Goal: Information Seeking & Learning: Learn about a topic

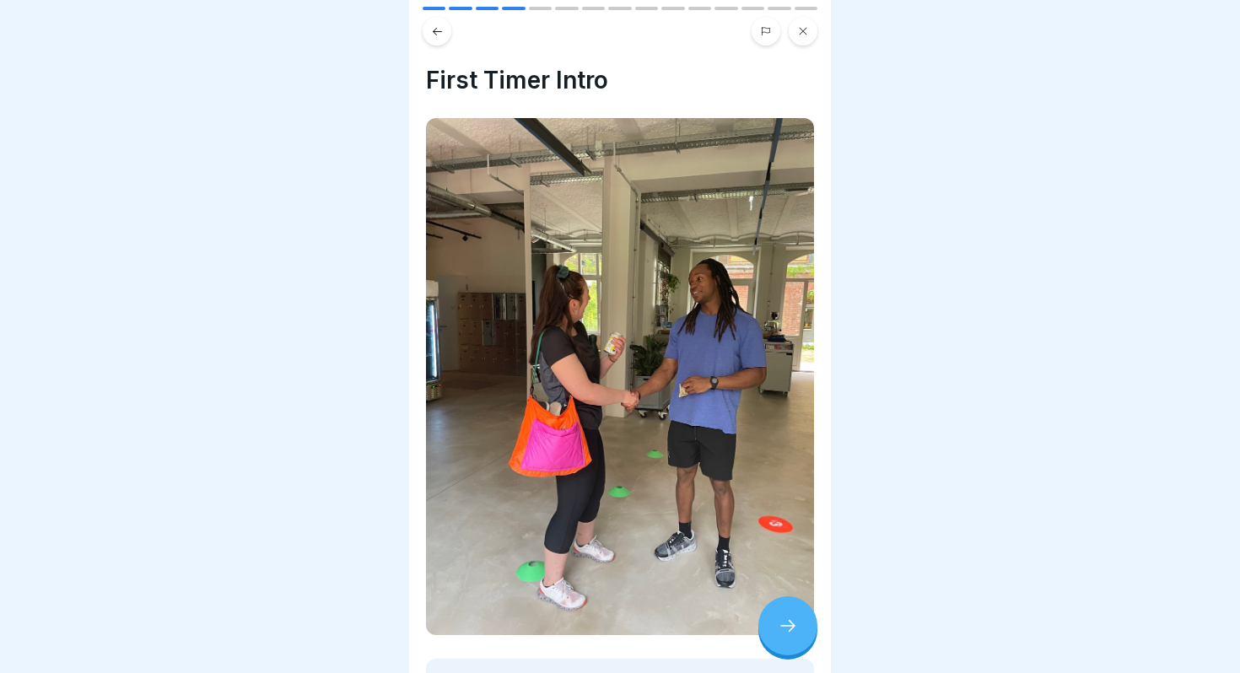
scroll to position [458, 0]
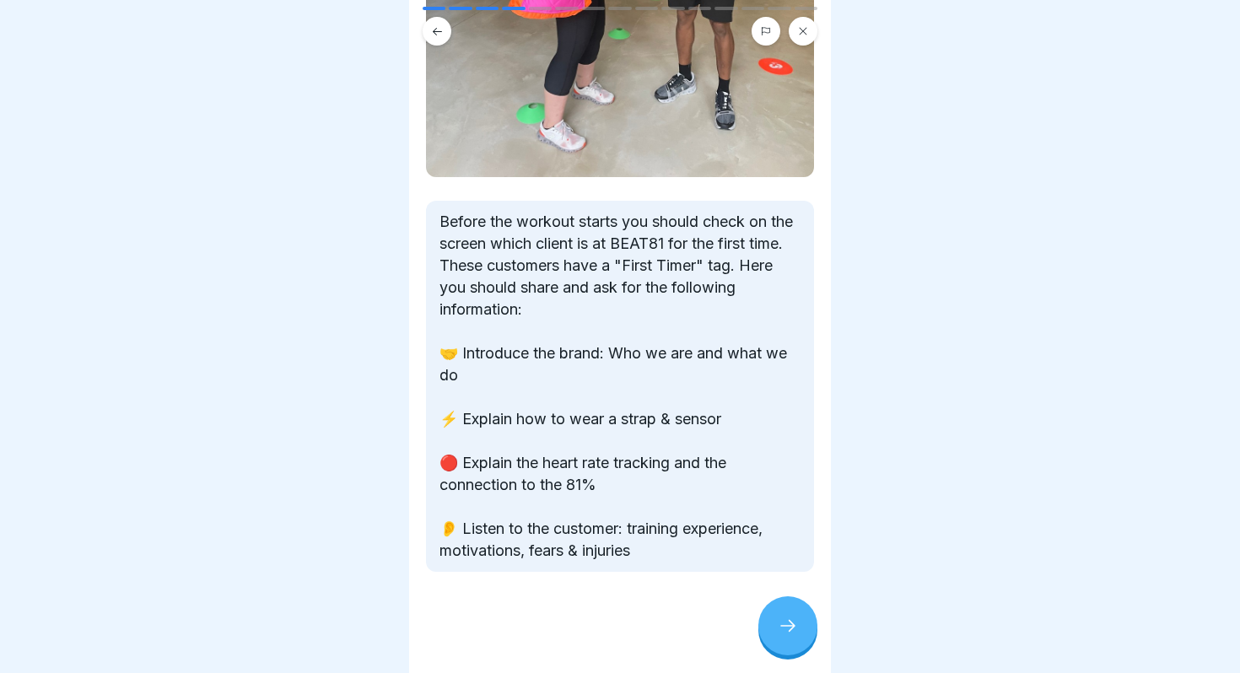
click at [795, 626] on icon at bounding box center [788, 626] width 20 height 20
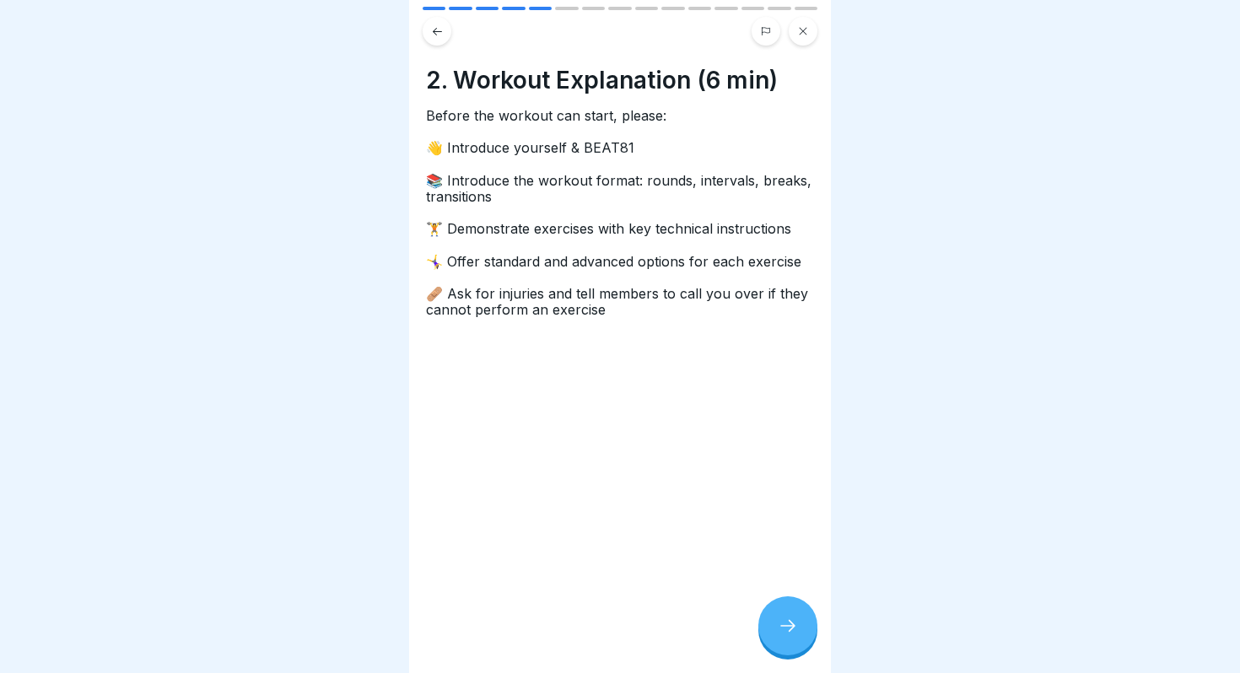
click at [795, 626] on icon at bounding box center [788, 626] width 20 height 20
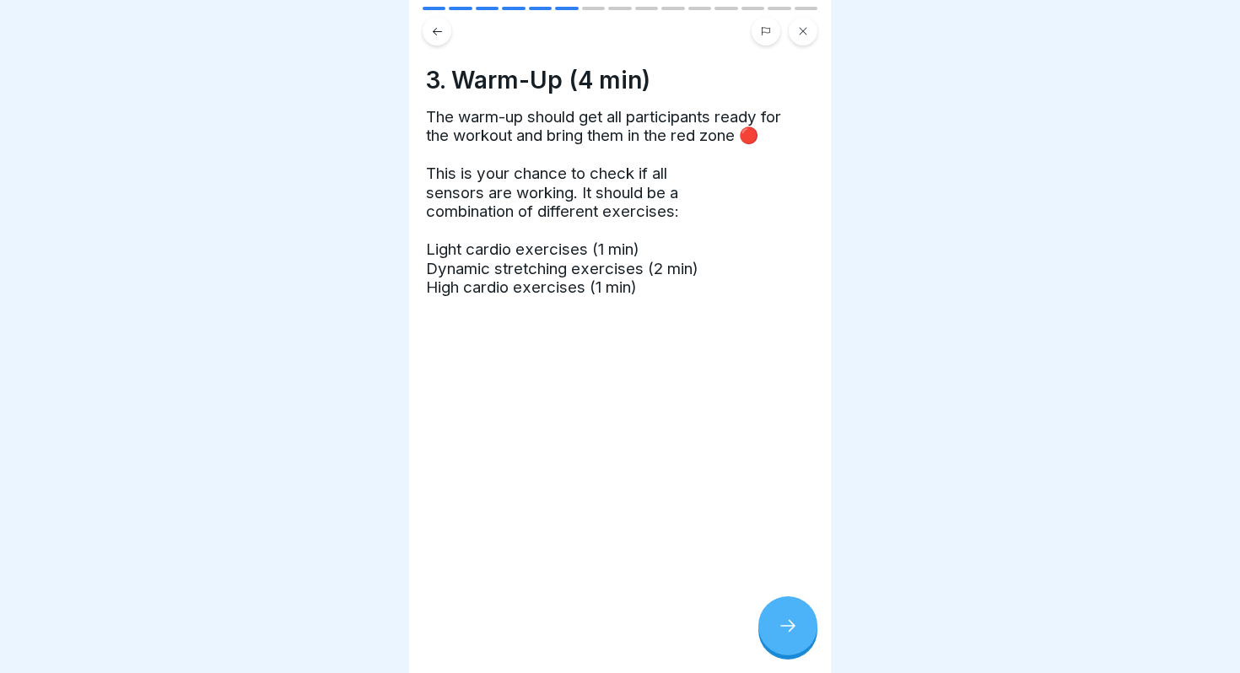
click at [795, 626] on icon at bounding box center [788, 626] width 20 height 20
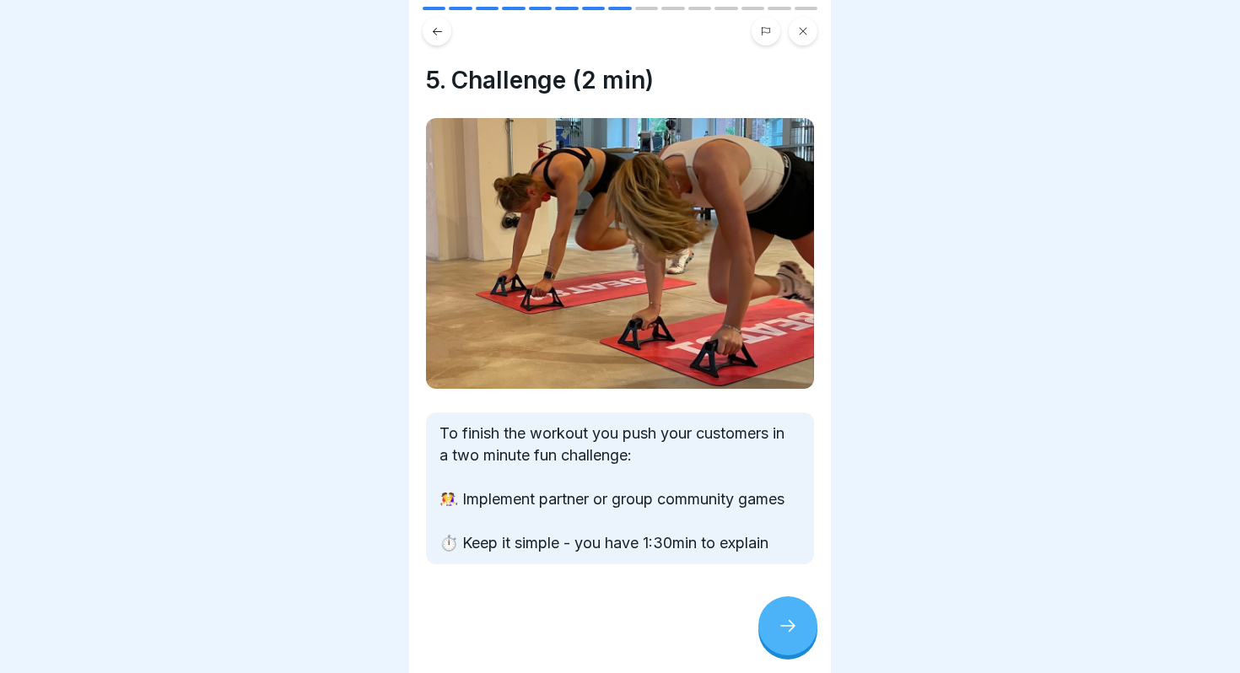
click at [795, 626] on icon at bounding box center [788, 626] width 20 height 20
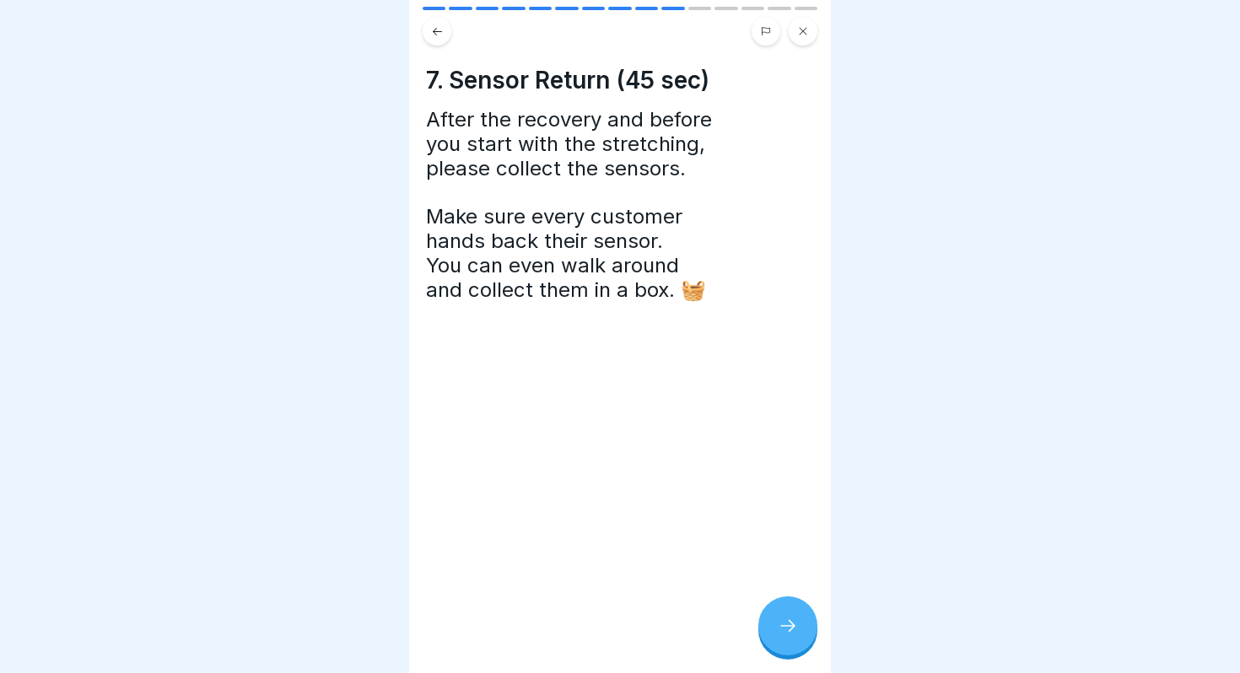
click at [801, 32] on icon at bounding box center [803, 32] width 8 height 8
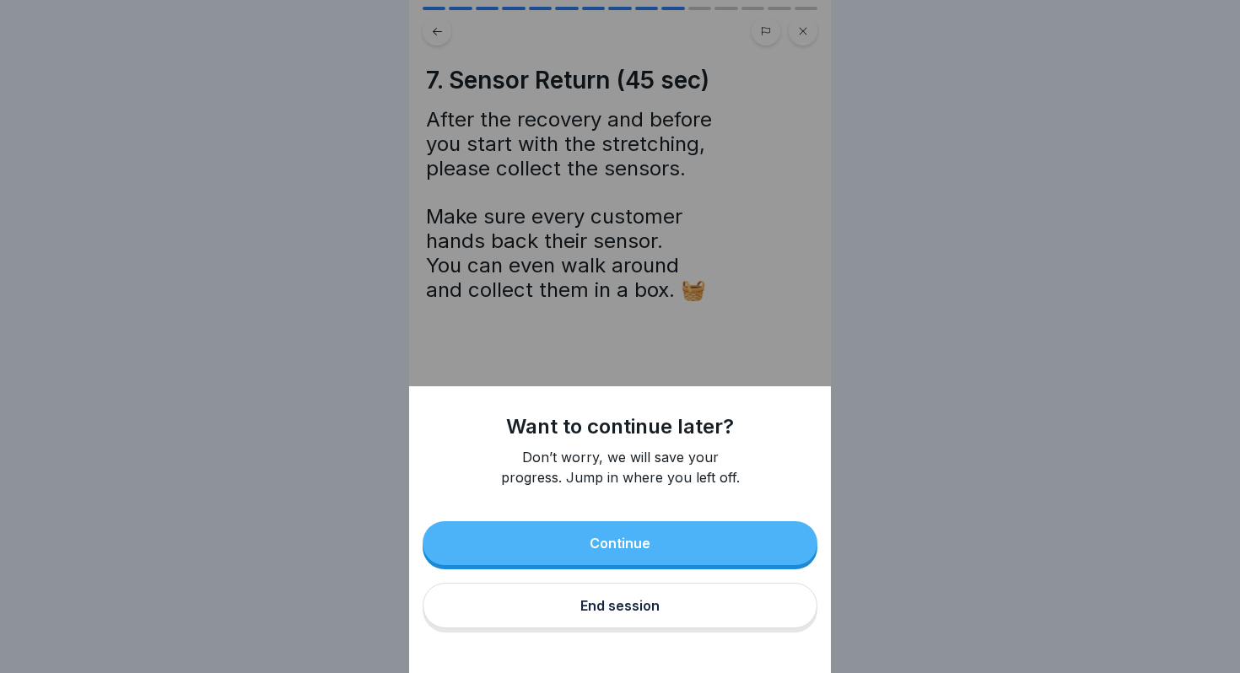
click at [689, 611] on button "End session" at bounding box center [619, 606] width 395 height 46
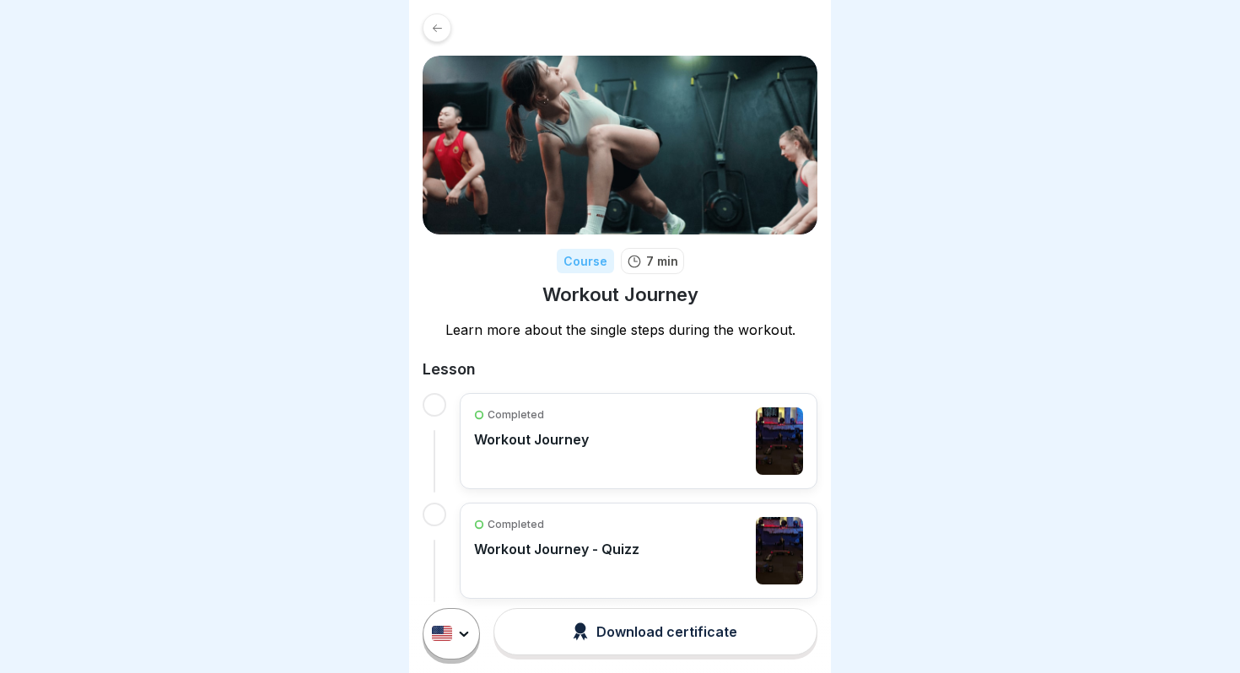
click at [433, 30] on icon at bounding box center [437, 28] width 13 height 13
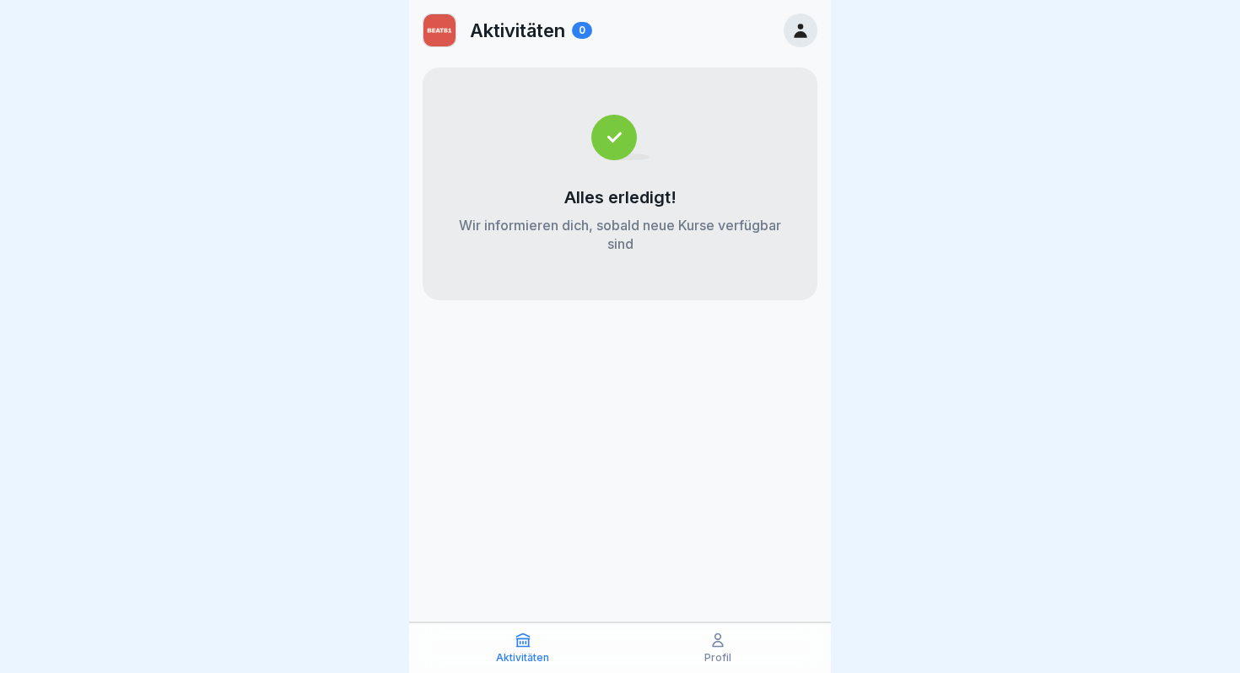
click at [795, 50] on div "Aktivitäten 0" at bounding box center [620, 30] width 422 height 61
click at [795, 36] on icon at bounding box center [800, 31] width 13 height 14
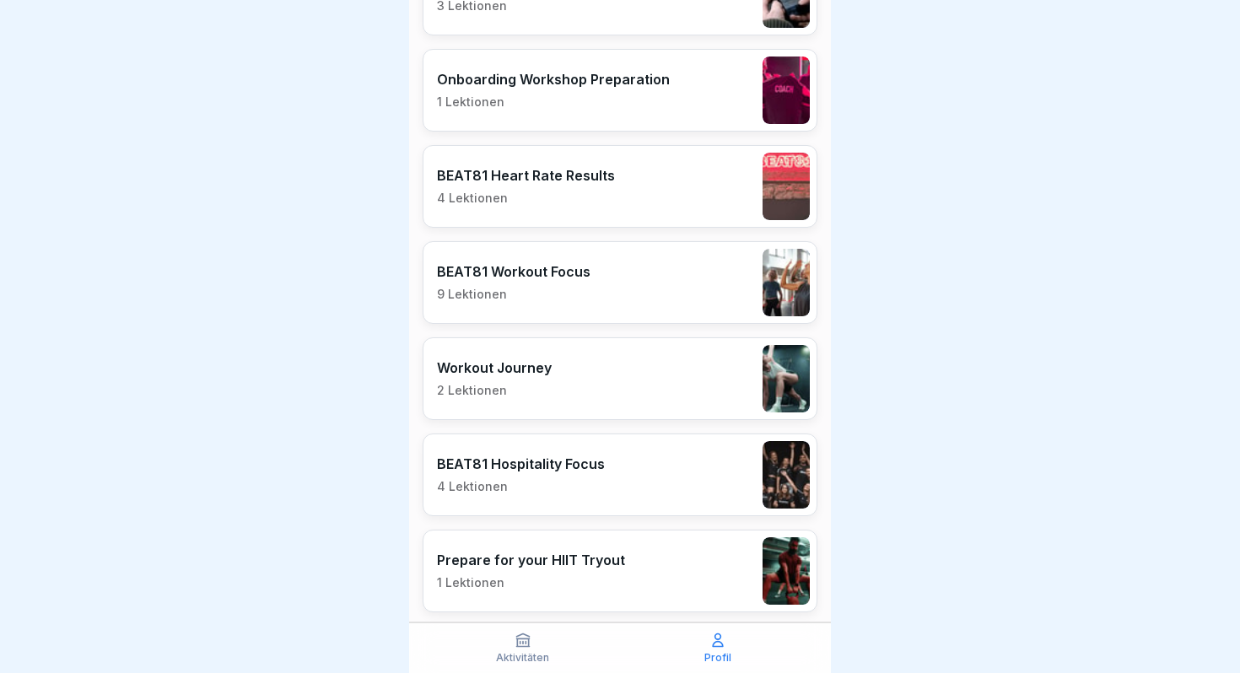
scroll to position [2871, 0]
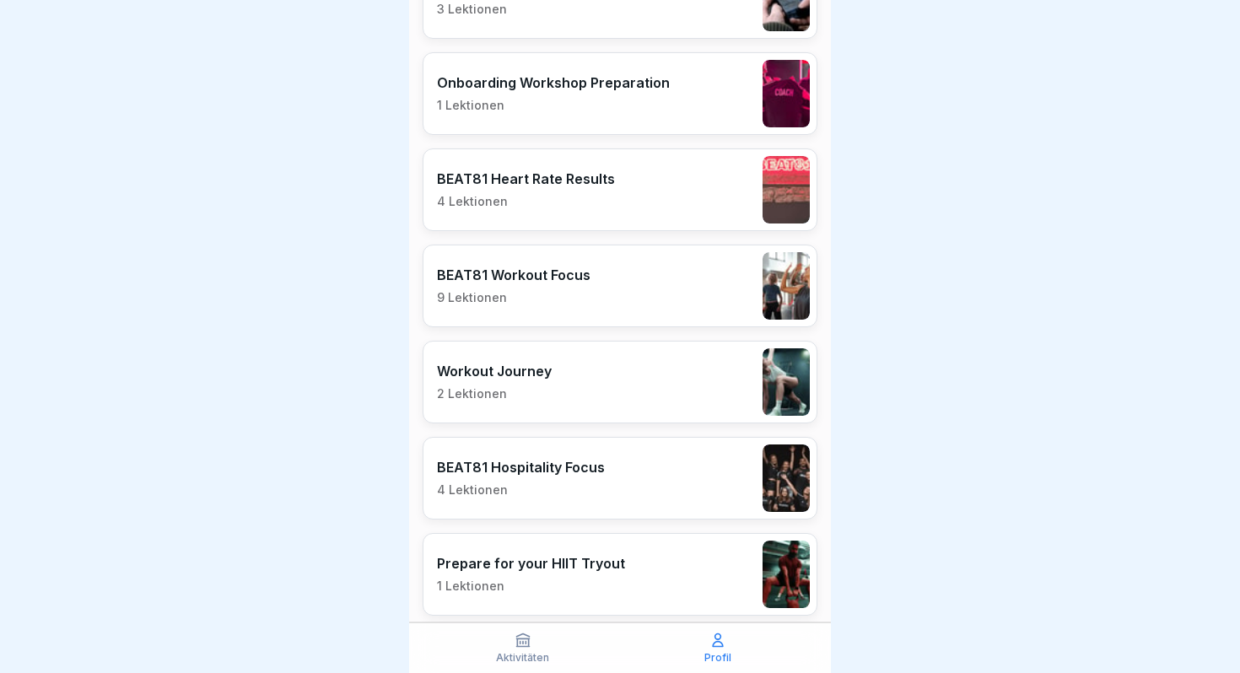
click at [573, 300] on p "9 Lektionen" at bounding box center [513, 297] width 153 height 15
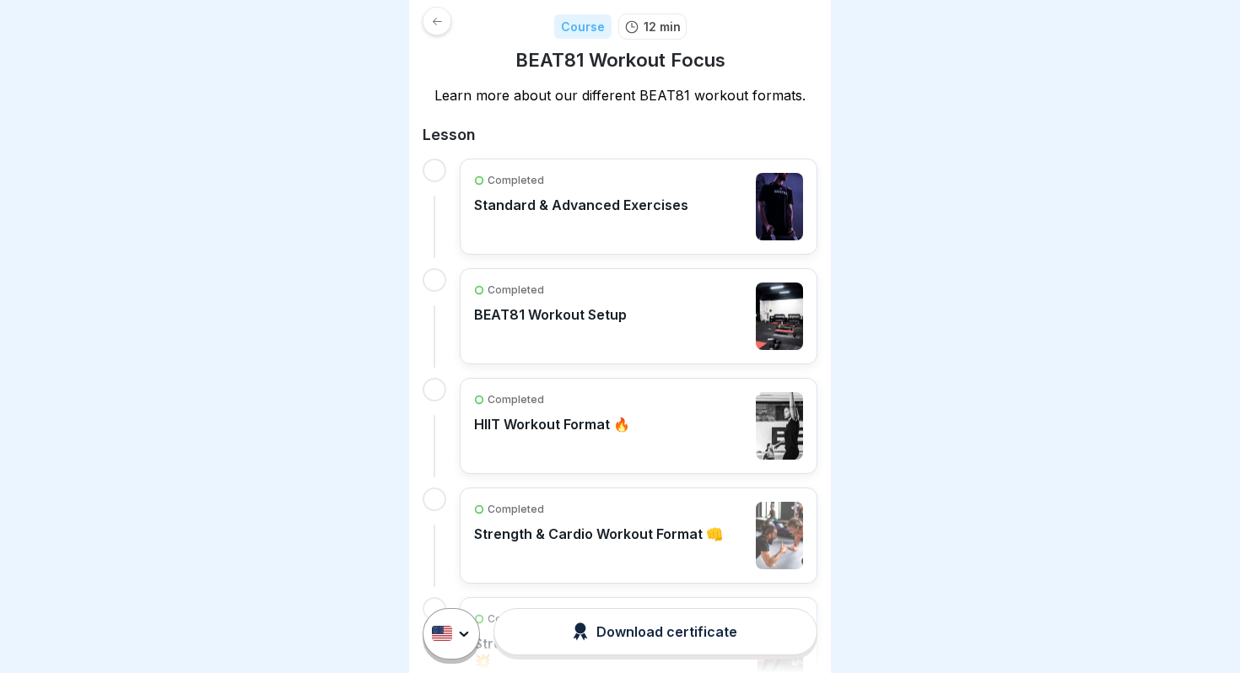
scroll to position [479, 0]
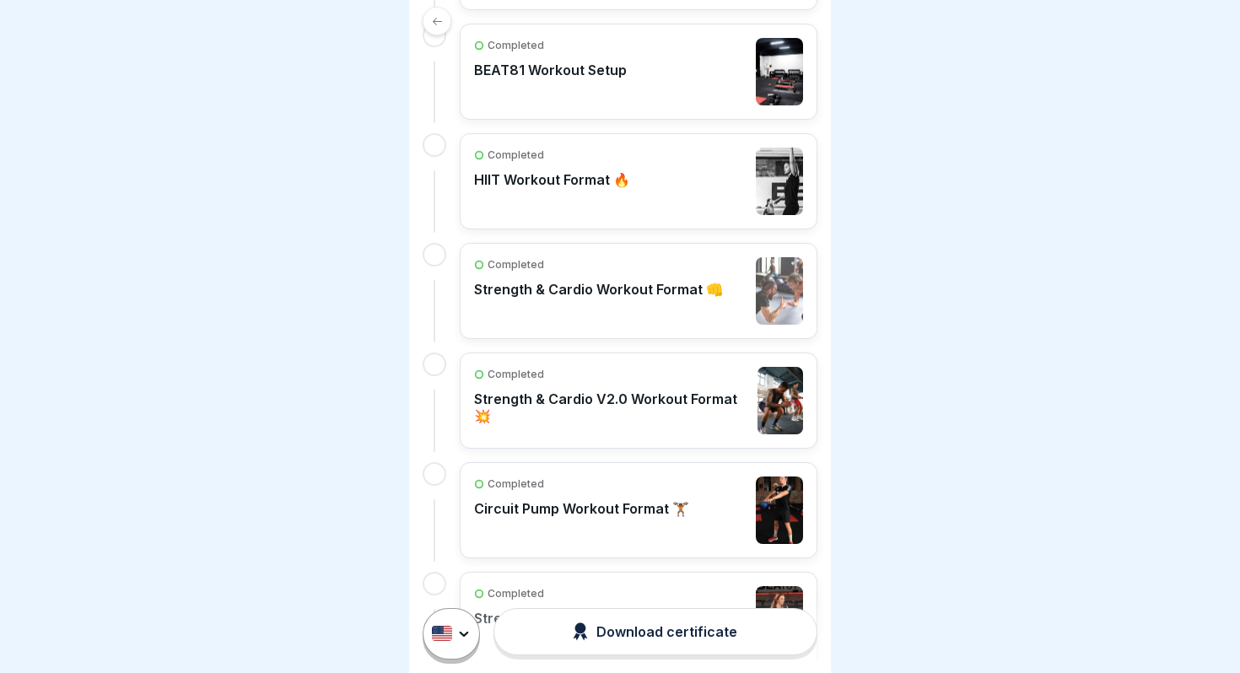
click at [561, 370] on div "Completed" at bounding box center [611, 374] width 275 height 15
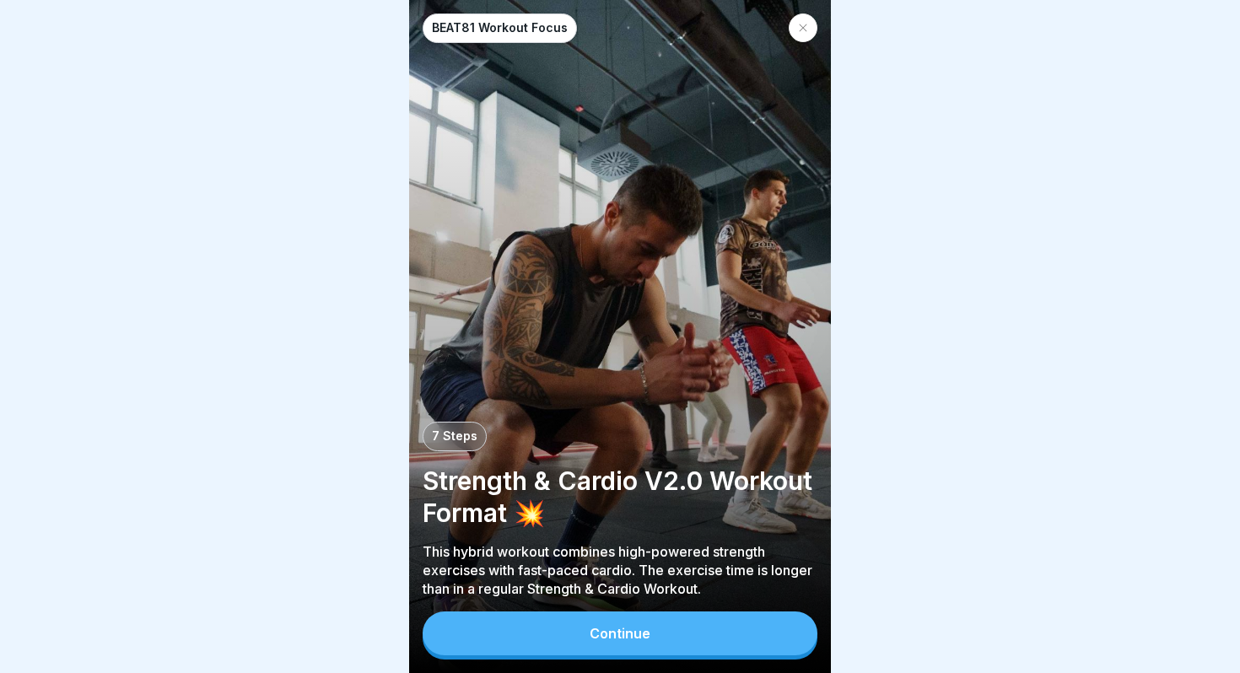
click at [611, 651] on button "Continue" at bounding box center [619, 633] width 395 height 44
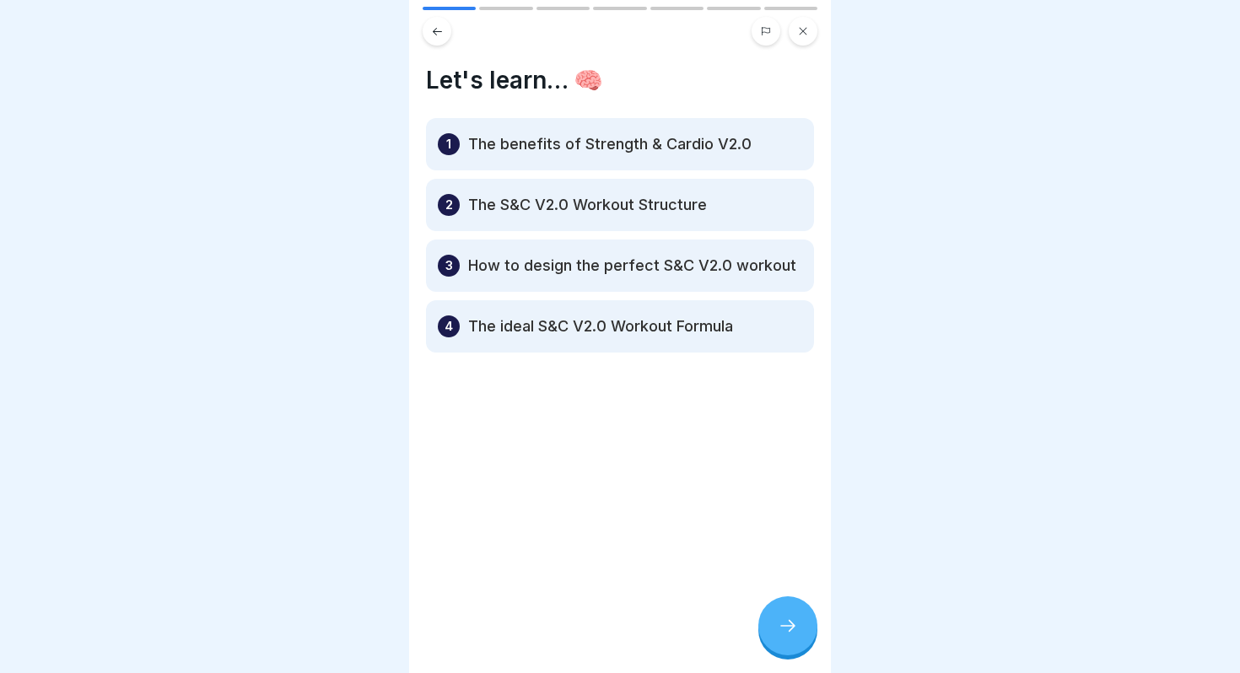
click at [782, 627] on icon at bounding box center [788, 626] width 20 height 20
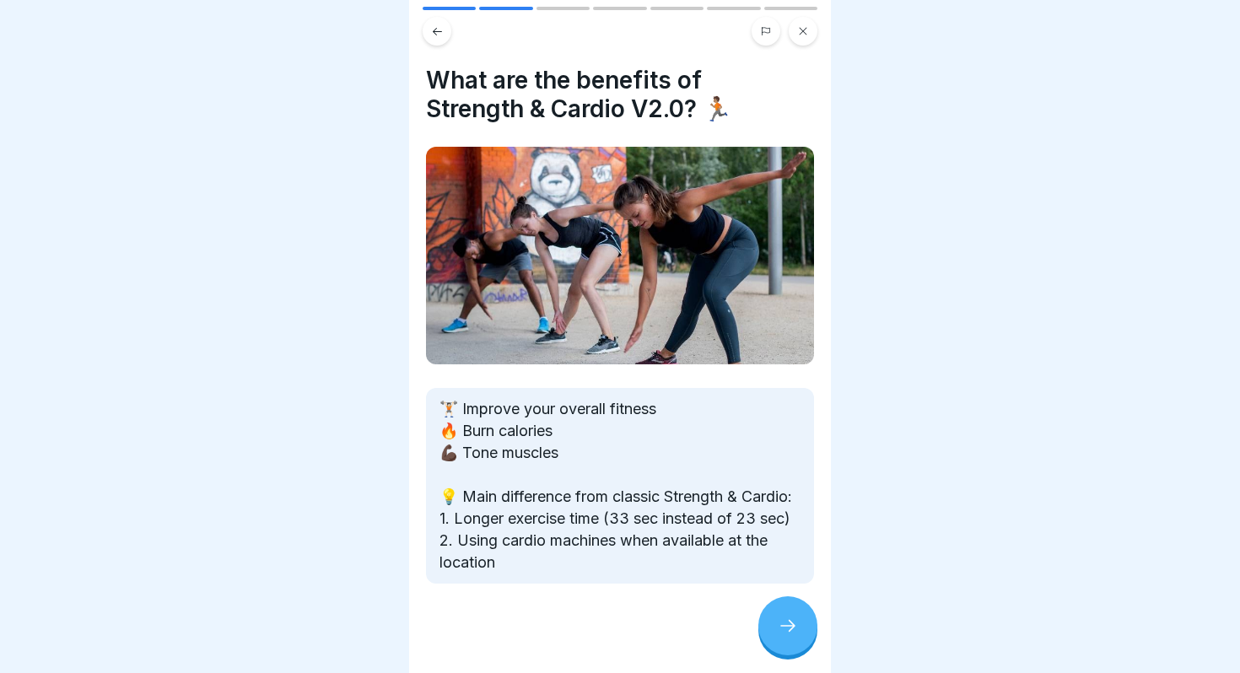
click at [782, 627] on icon at bounding box center [788, 626] width 20 height 20
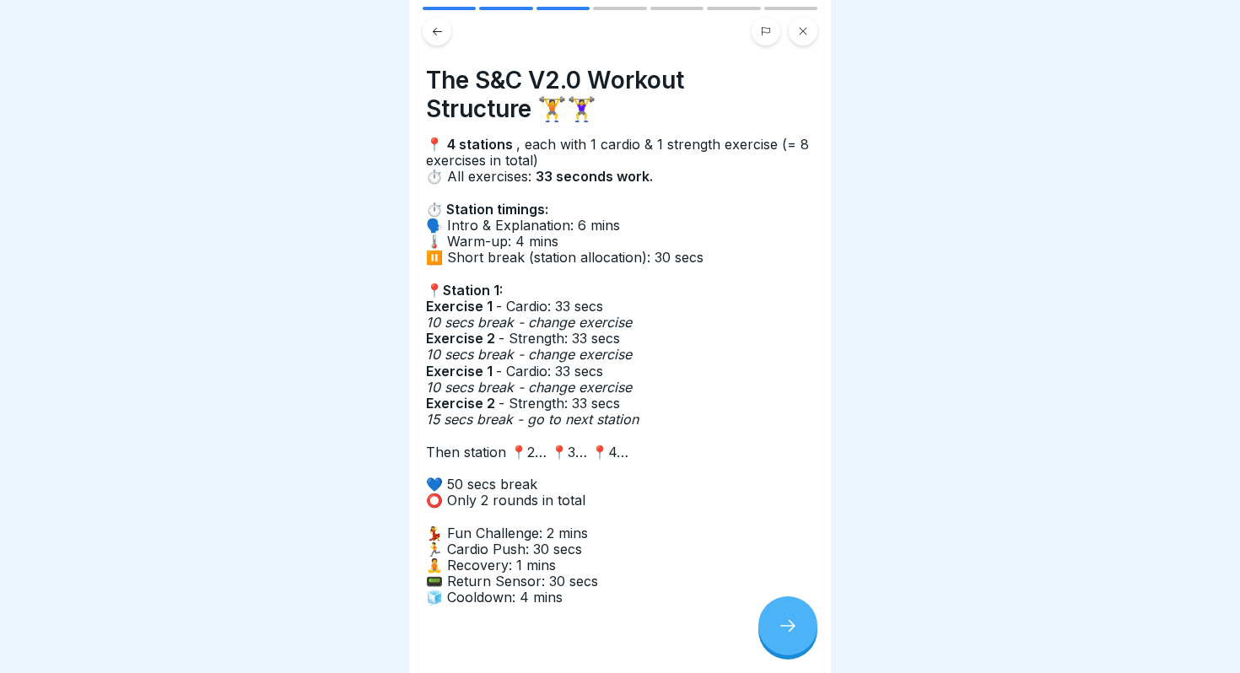
click at [442, 39] on button at bounding box center [436, 31] width 29 height 29
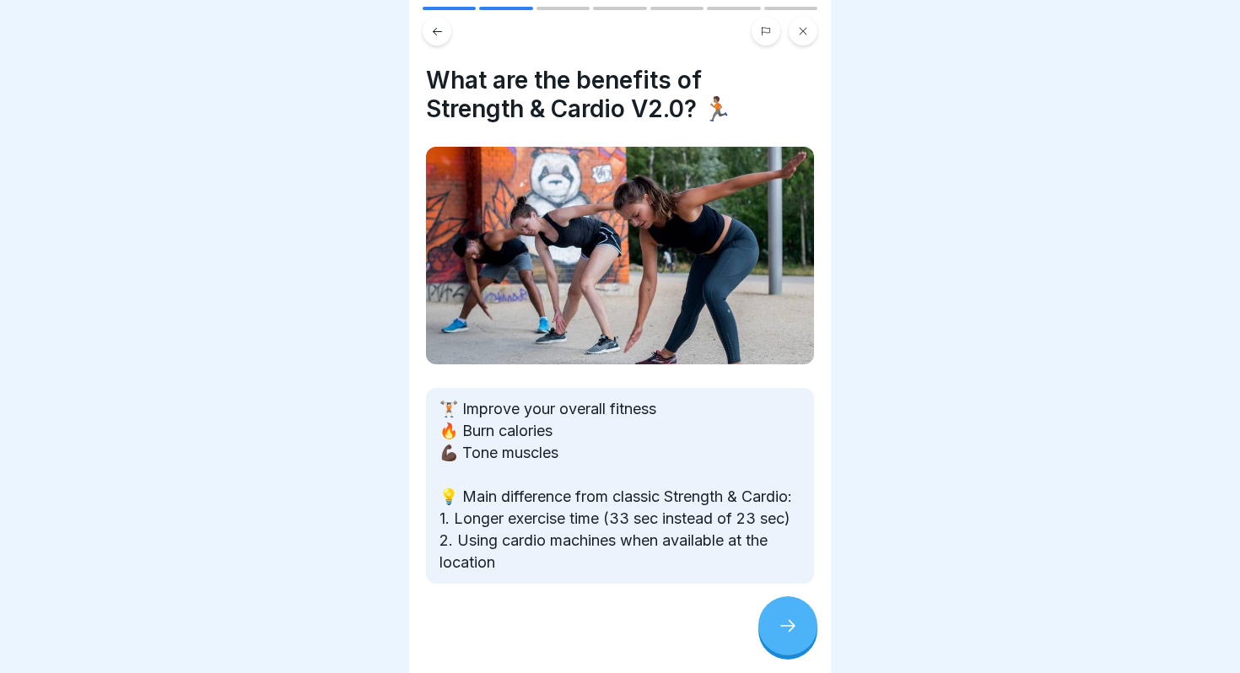
click at [797, 627] on icon at bounding box center [788, 626] width 20 height 20
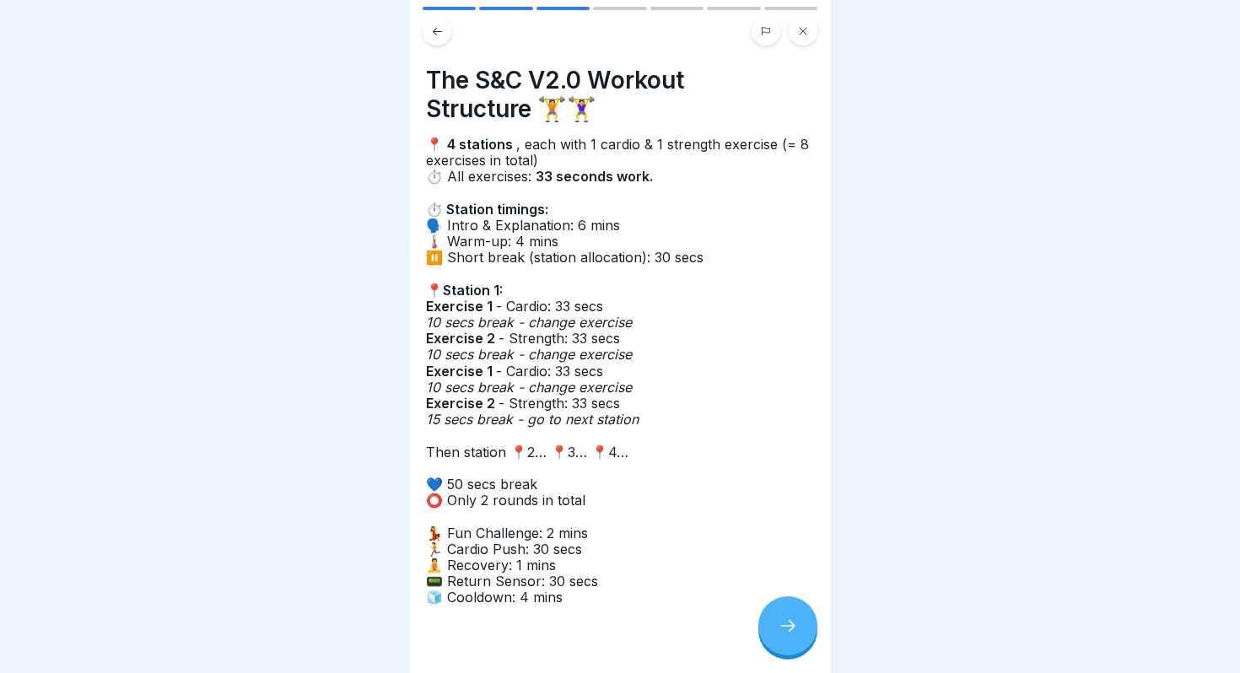
click at [805, 624] on div at bounding box center [787, 625] width 59 height 59
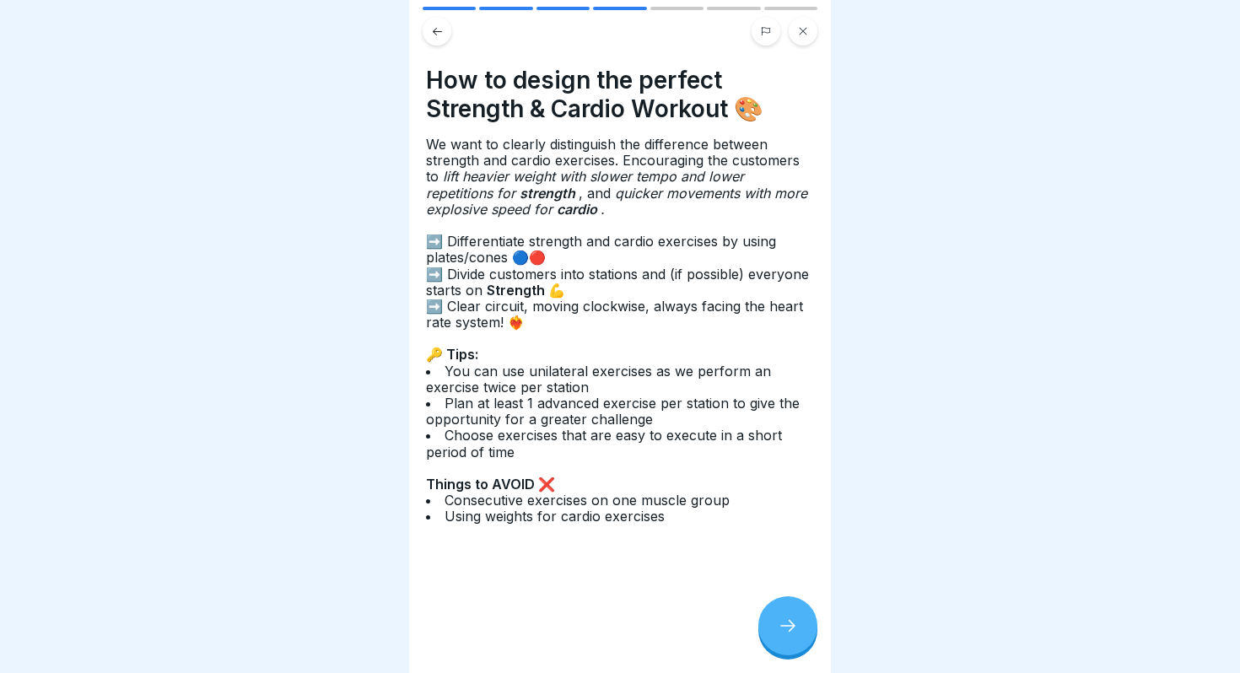
click at [646, 516] on span "Using weights for cardio exercises" at bounding box center [556, 516] width 224 height 17
click at [785, 624] on icon at bounding box center [788, 626] width 20 height 20
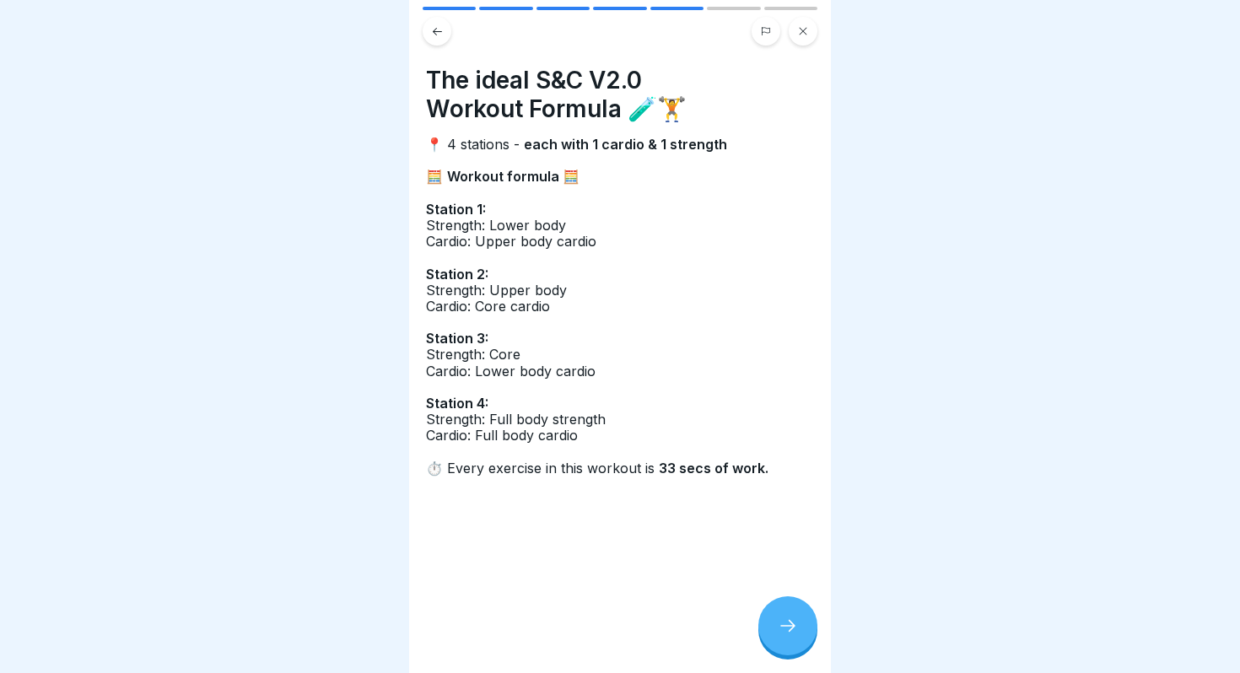
click at [807, 40] on button at bounding box center [802, 31] width 29 height 29
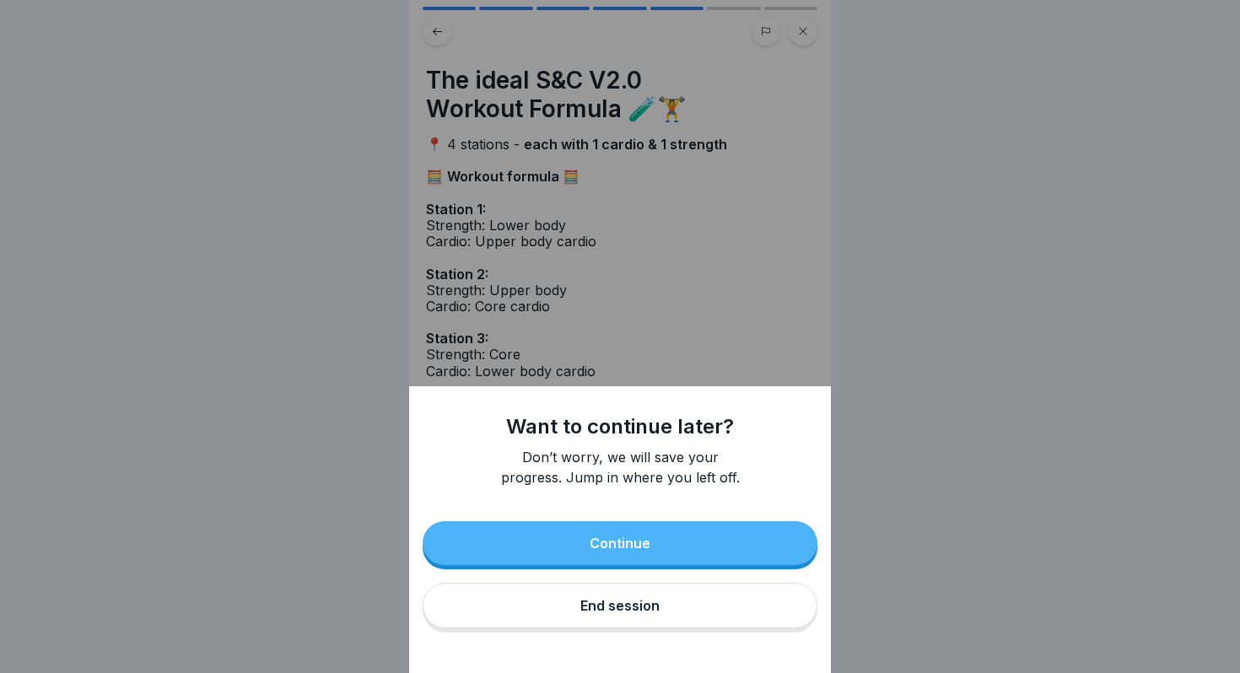
click at [718, 601] on button "End session" at bounding box center [619, 606] width 395 height 46
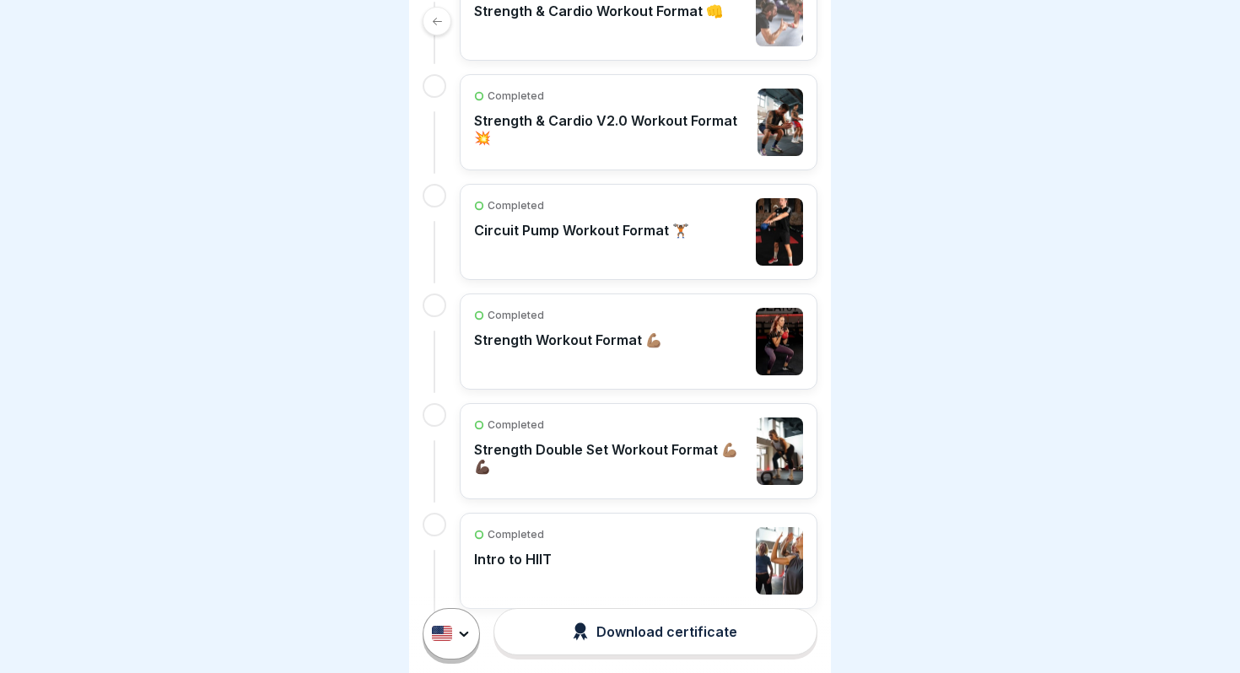
scroll to position [752, 0]
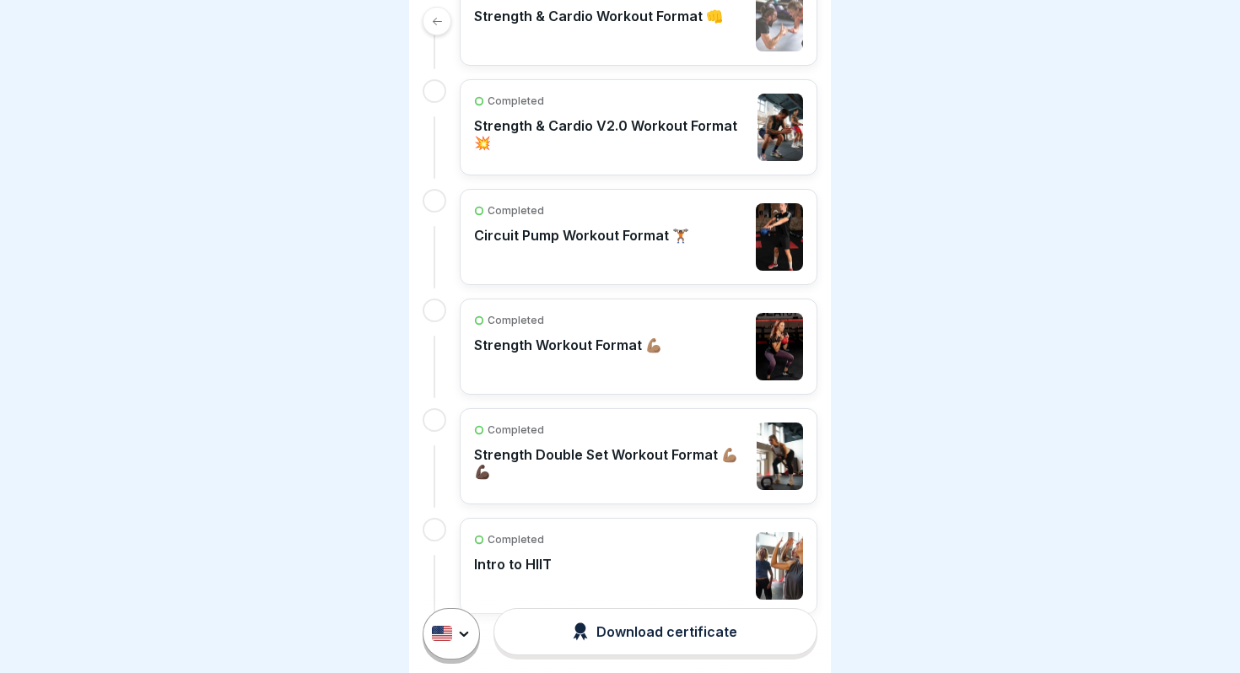
click at [622, 270] on div "Completed Circuit Pump Workout Format 🏋🏾" at bounding box center [639, 237] width 358 height 96
click at [648, 256] on div "Completed Circuit Pump Workout Format 🏋🏾" at bounding box center [581, 236] width 215 height 67
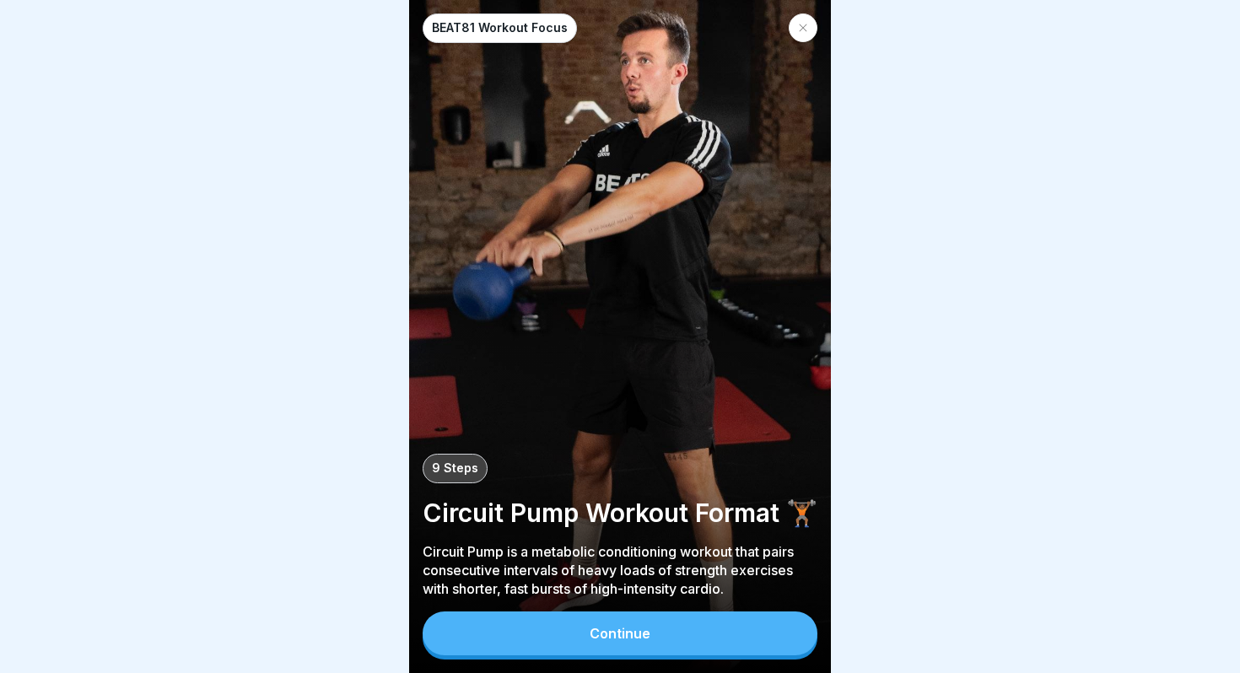
click at [649, 643] on button "Continue" at bounding box center [619, 633] width 395 height 44
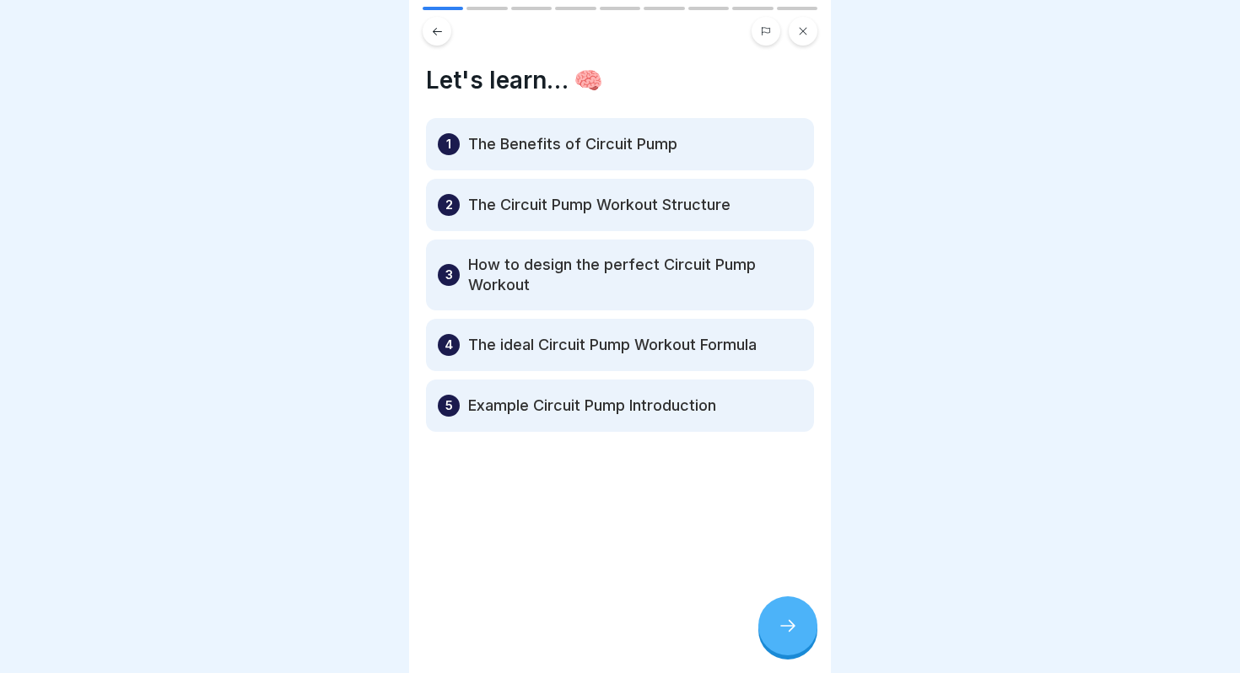
click at [783, 638] on div at bounding box center [787, 625] width 59 height 59
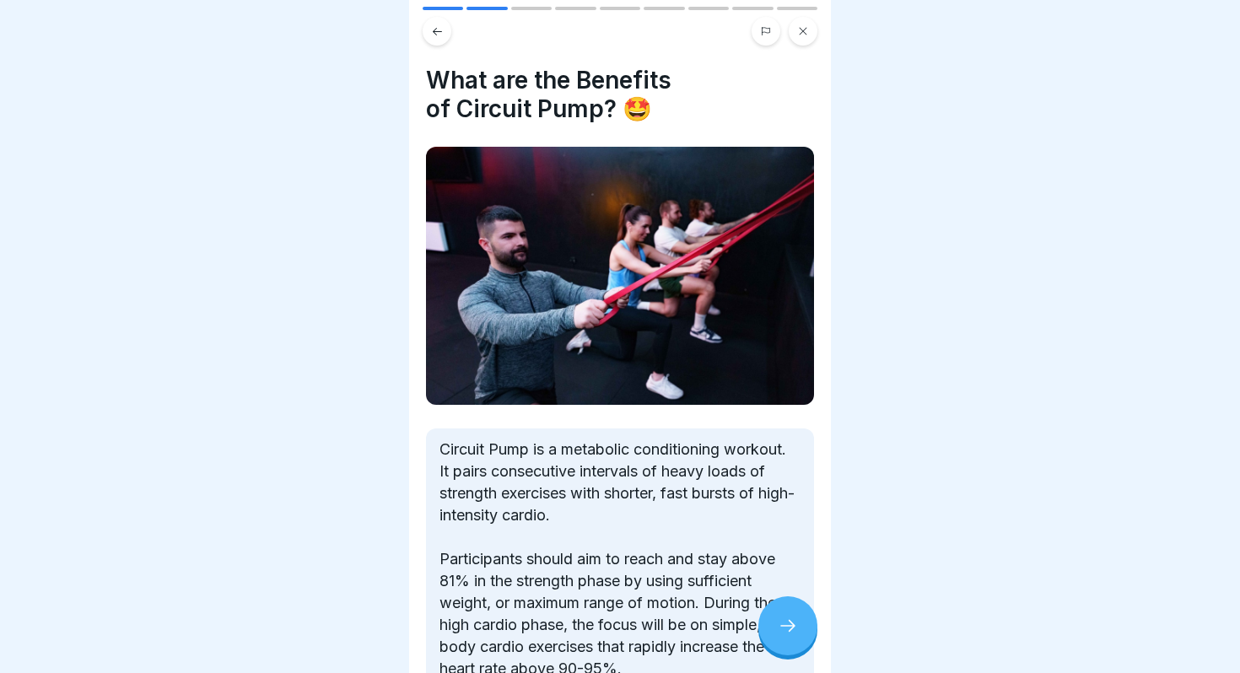
click at [783, 638] on div at bounding box center [787, 625] width 59 height 59
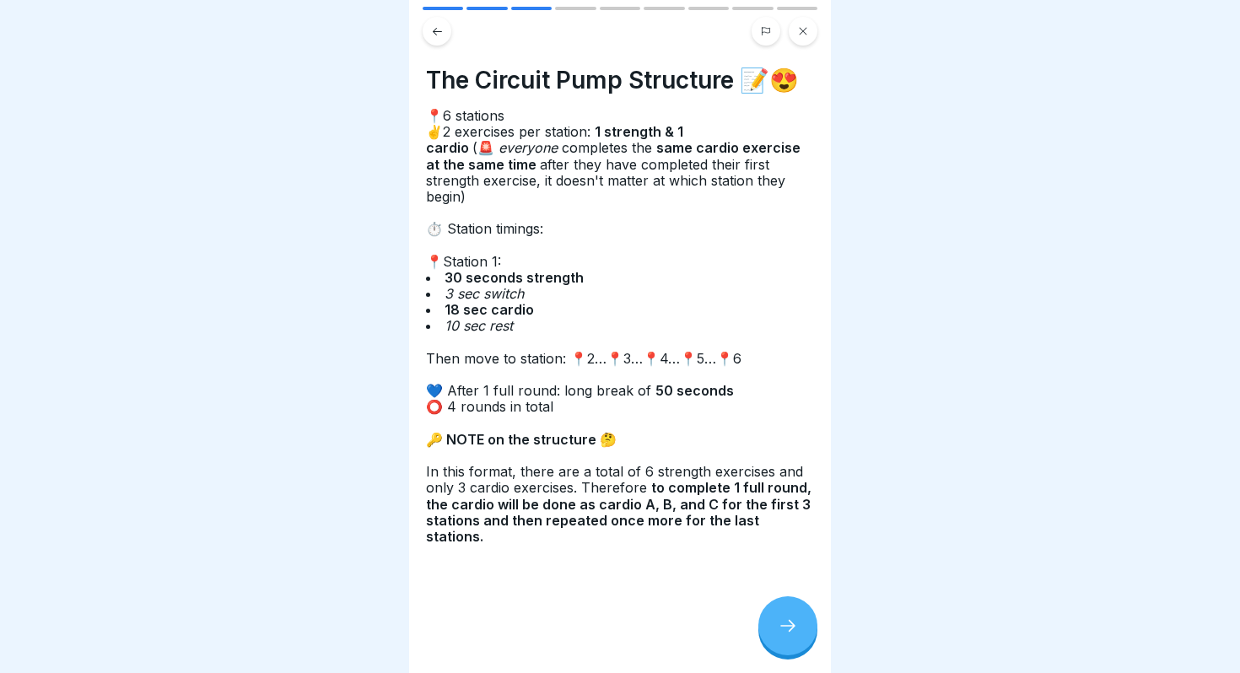
click at [782, 635] on icon at bounding box center [788, 626] width 20 height 20
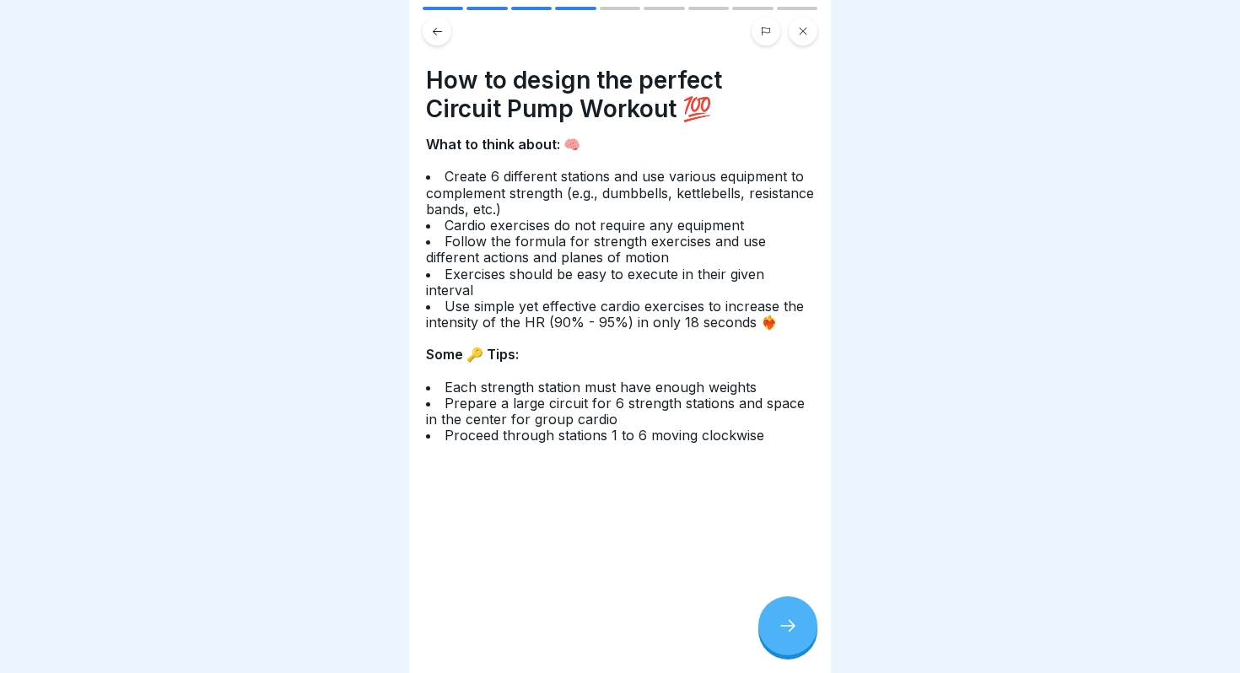
click at [782, 627] on icon at bounding box center [788, 626] width 20 height 20
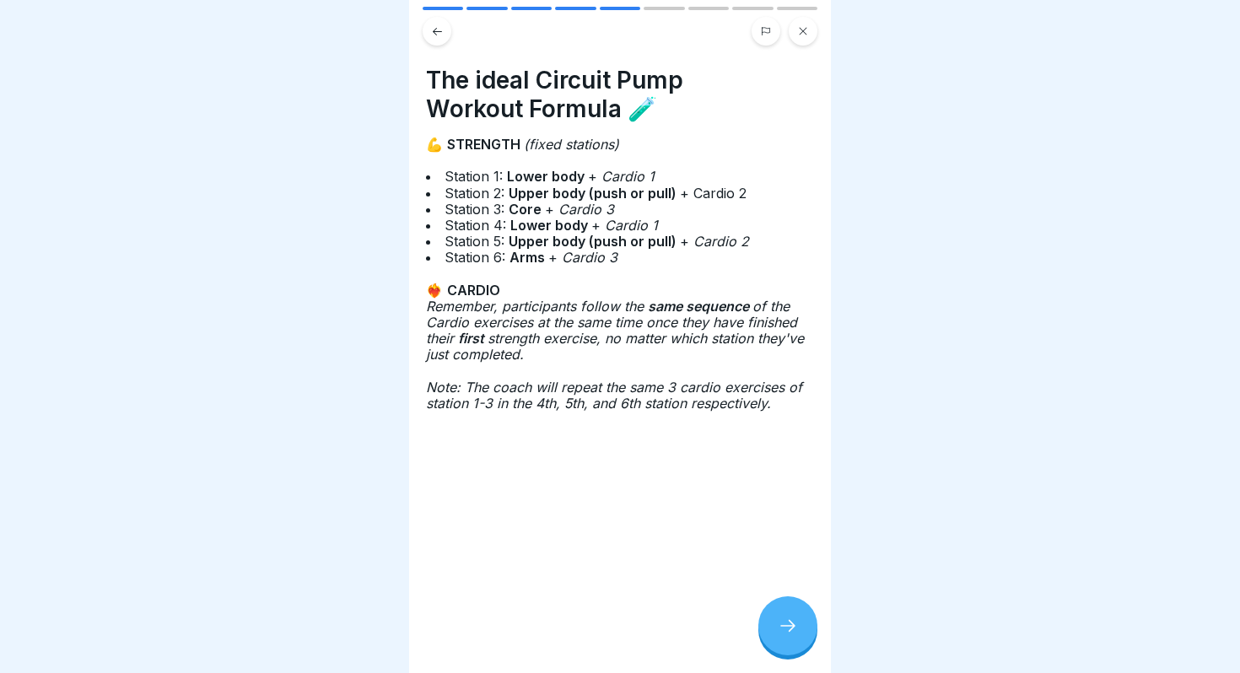
click at [782, 627] on icon at bounding box center [788, 626] width 20 height 20
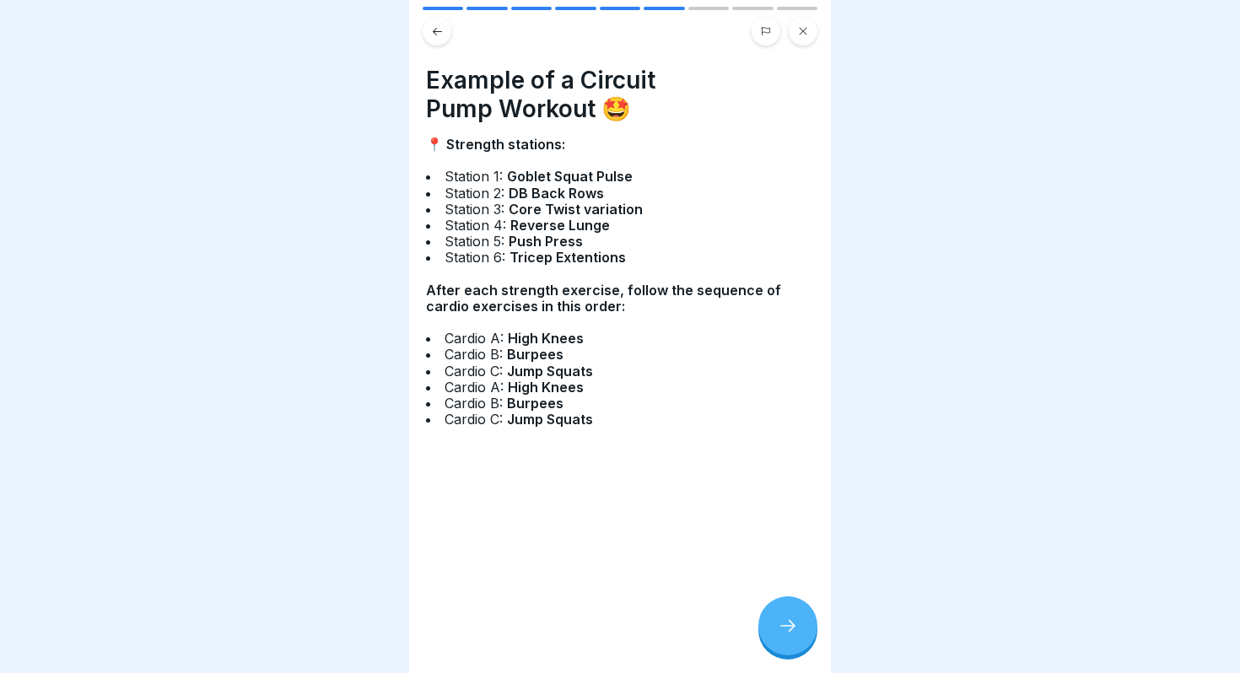
click at [782, 627] on icon at bounding box center [788, 626] width 20 height 20
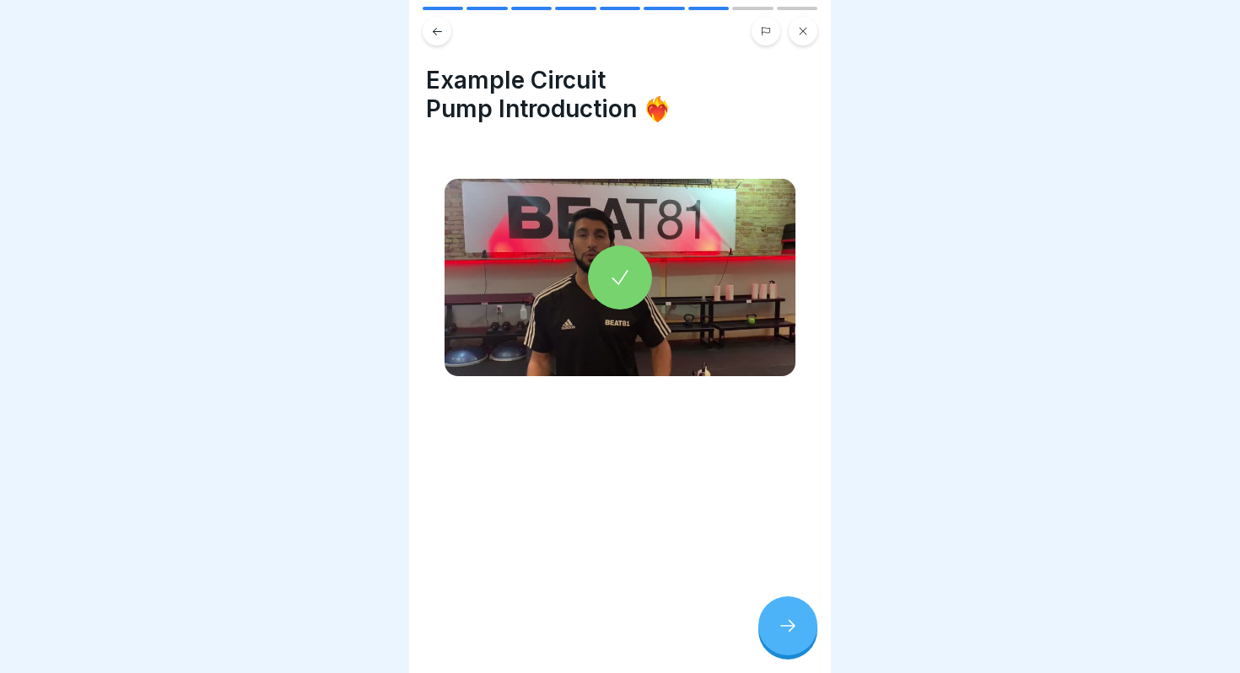
click at [782, 627] on icon at bounding box center [788, 626] width 20 height 20
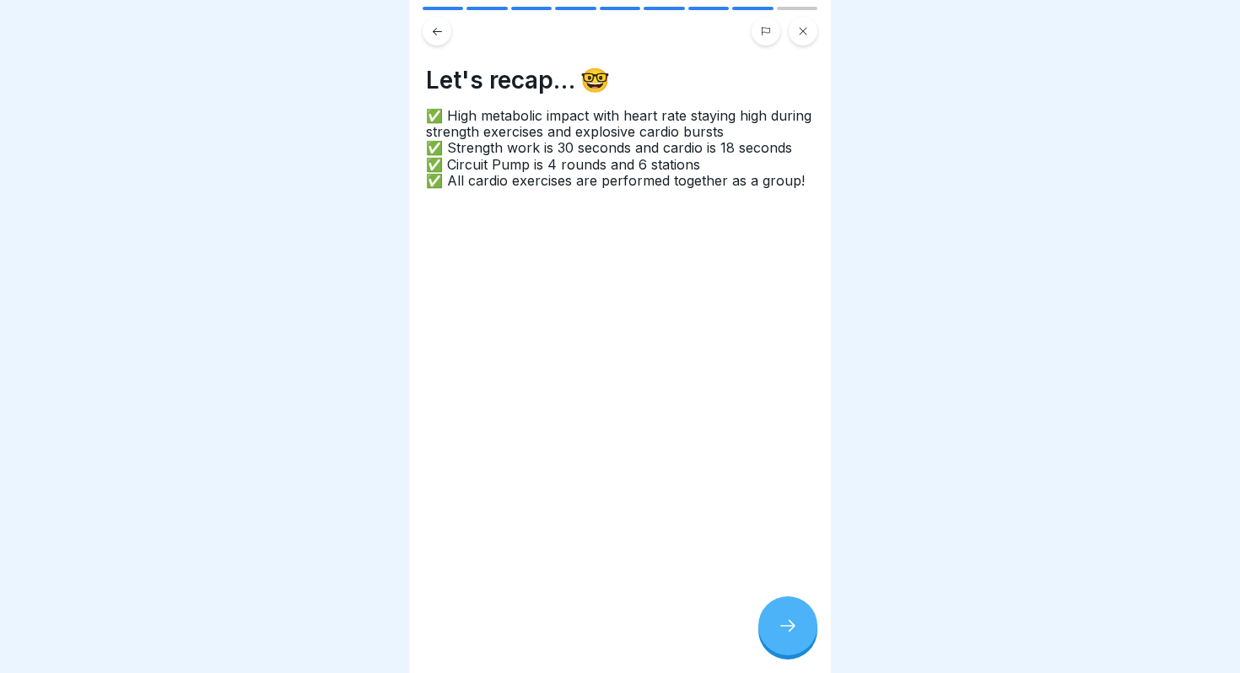
click at [432, 37] on button at bounding box center [436, 31] width 29 height 29
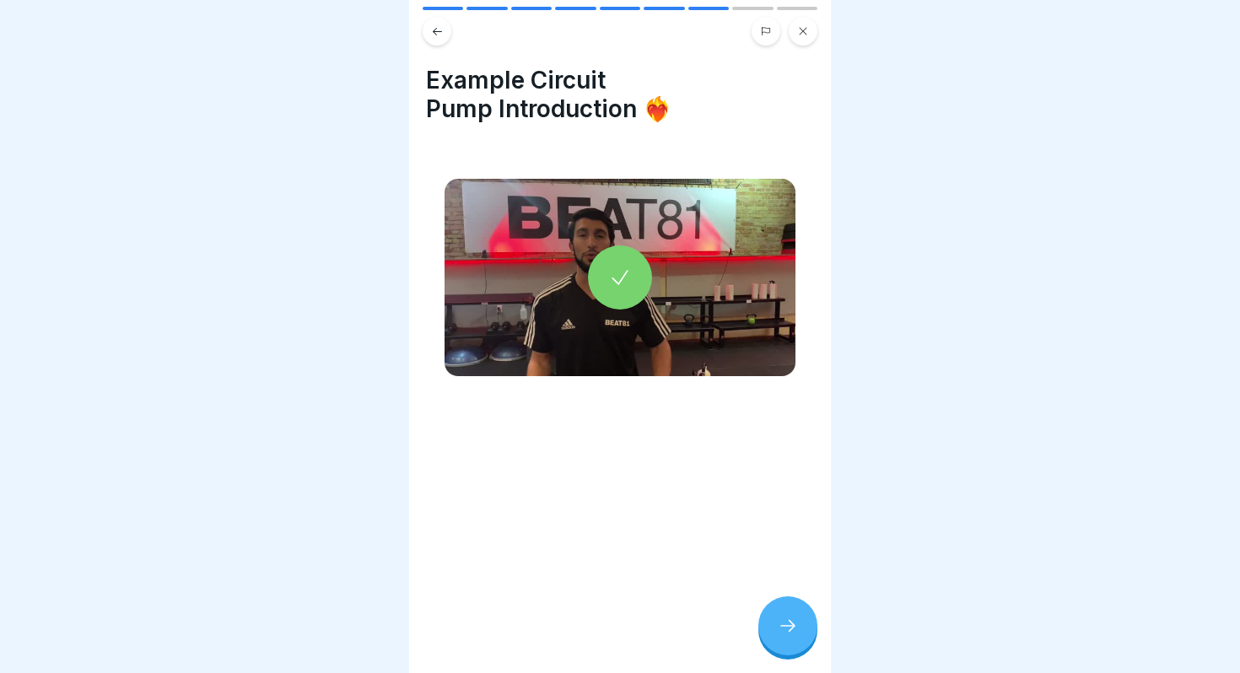
click at [432, 37] on button at bounding box center [436, 31] width 29 height 29
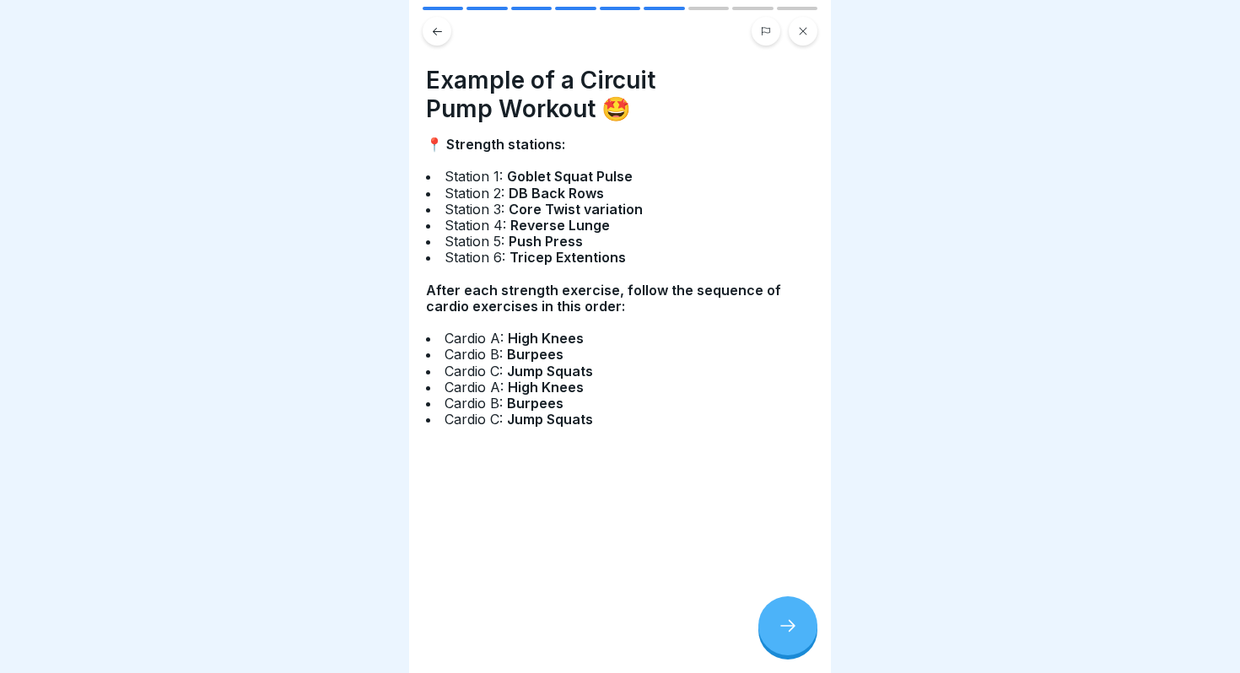
click at [806, 29] on icon at bounding box center [803, 31] width 10 height 10
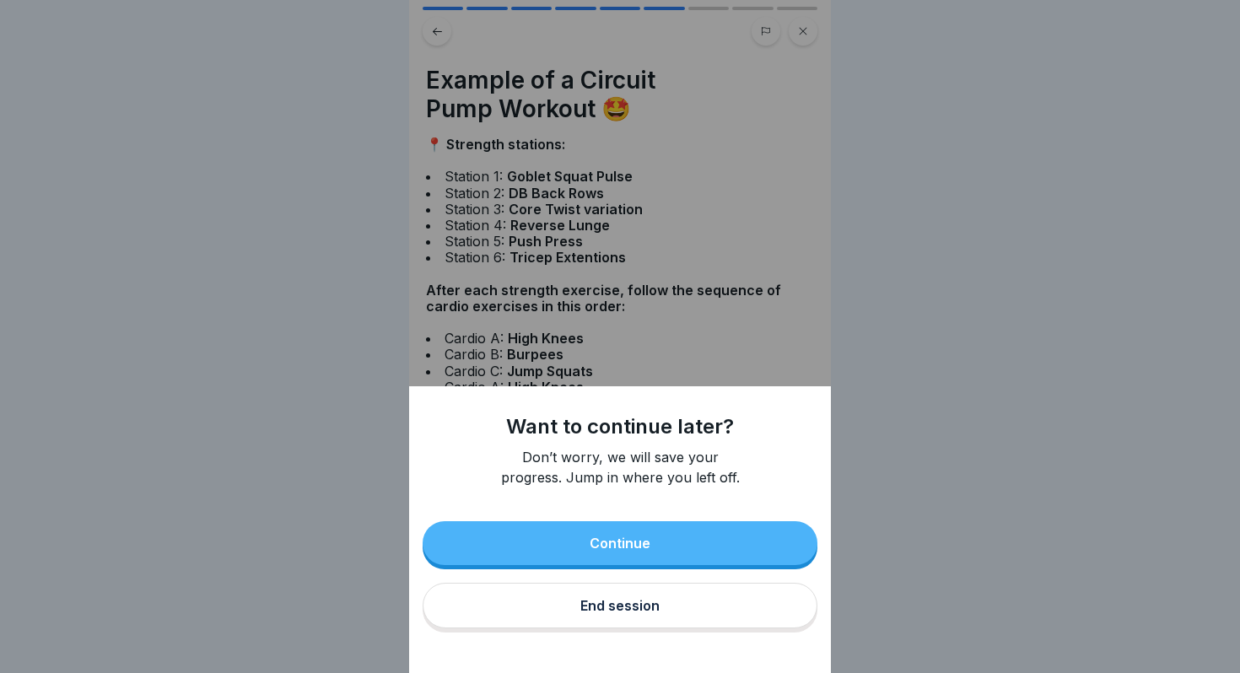
click at [589, 594] on button "End session" at bounding box center [619, 606] width 395 height 46
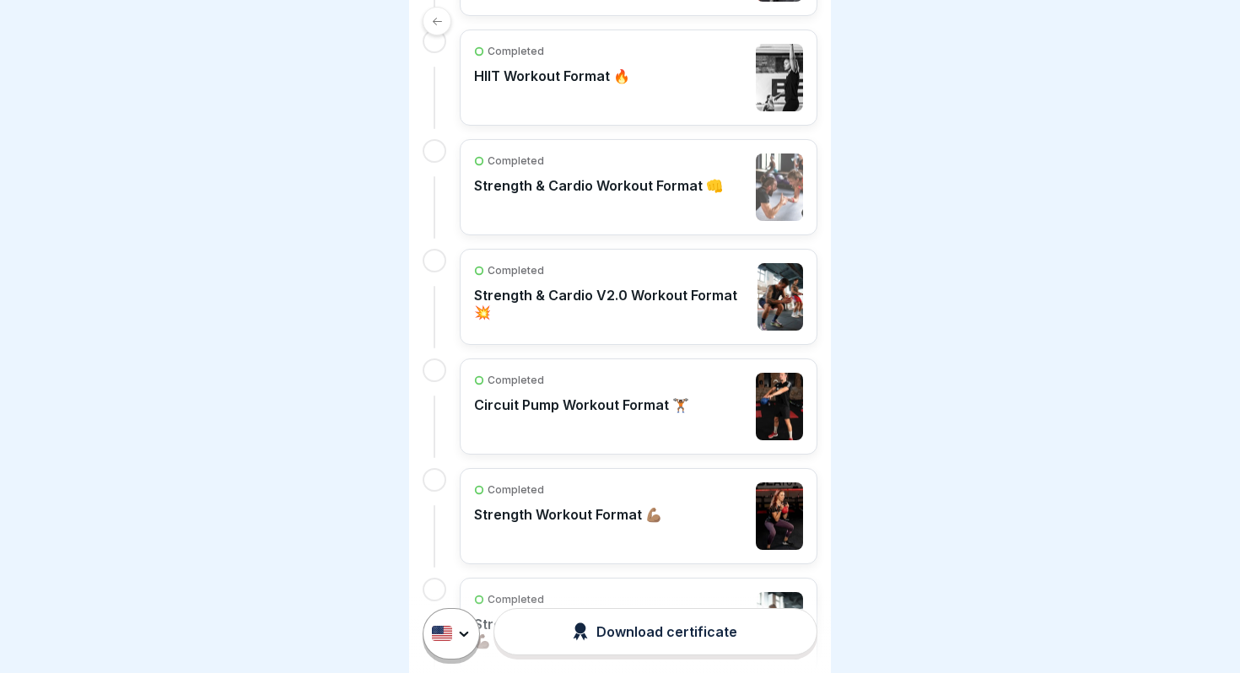
scroll to position [798, 0]
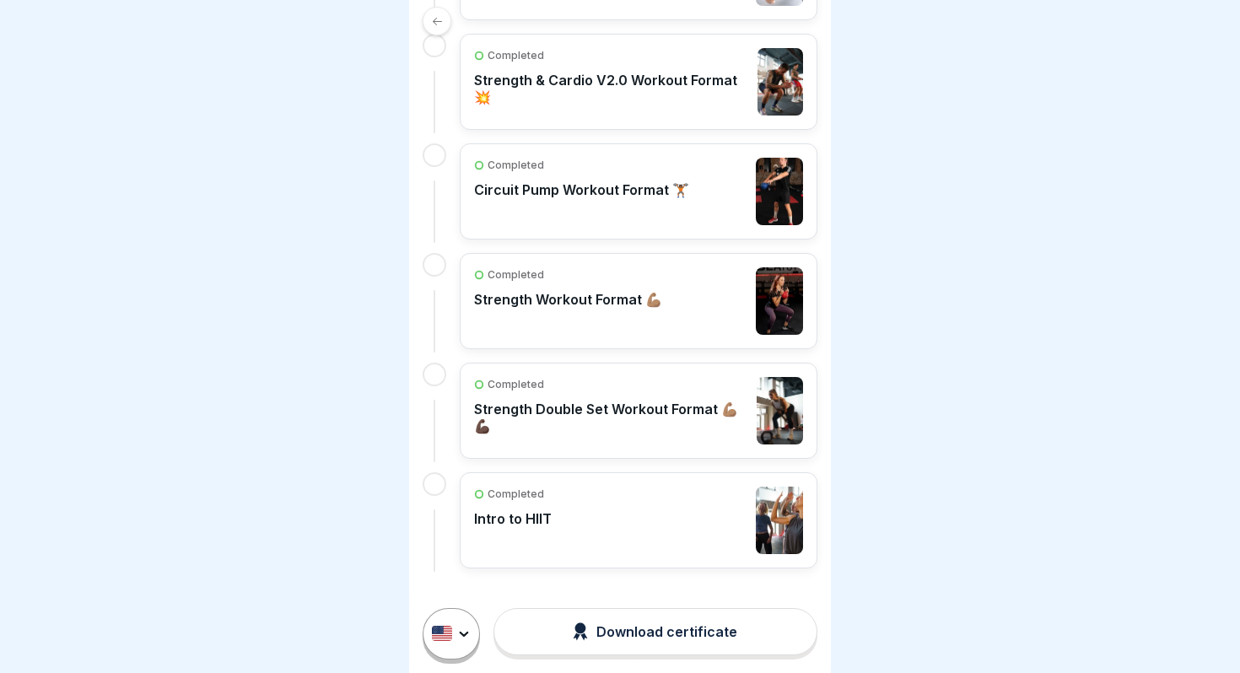
click at [562, 538] on div "Completed Intro to HIIT" at bounding box center [638, 520] width 329 height 67
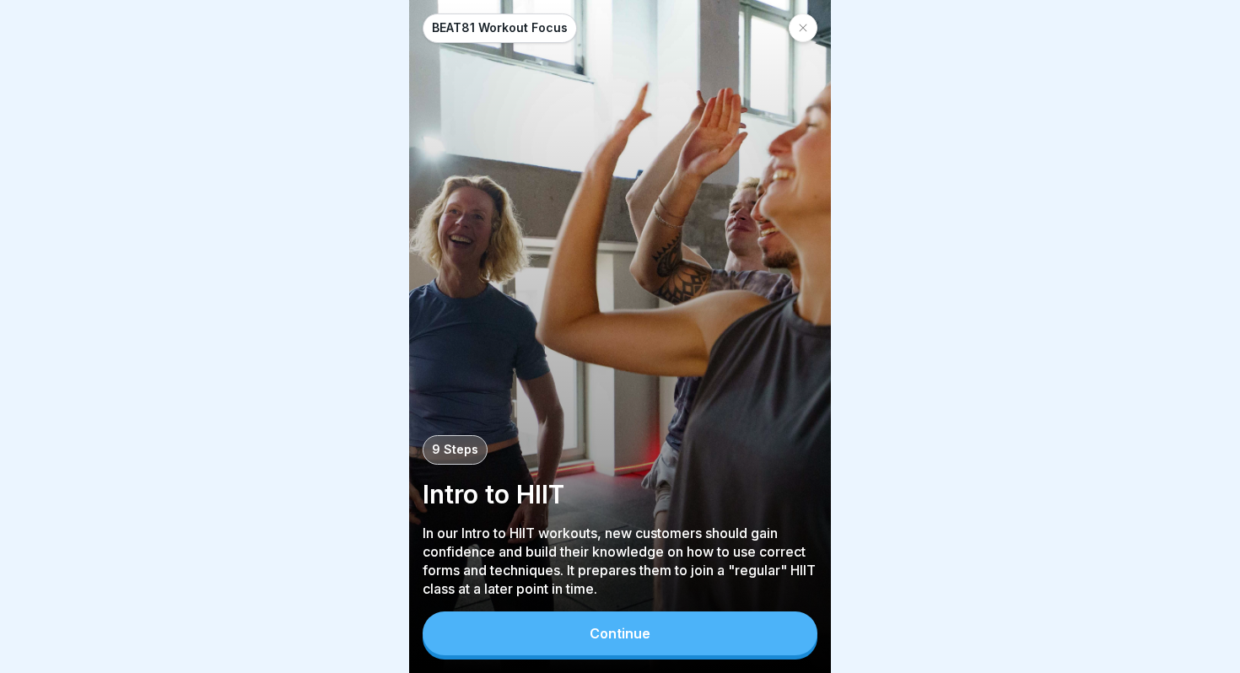
click at [664, 648] on button "Continue" at bounding box center [619, 633] width 395 height 44
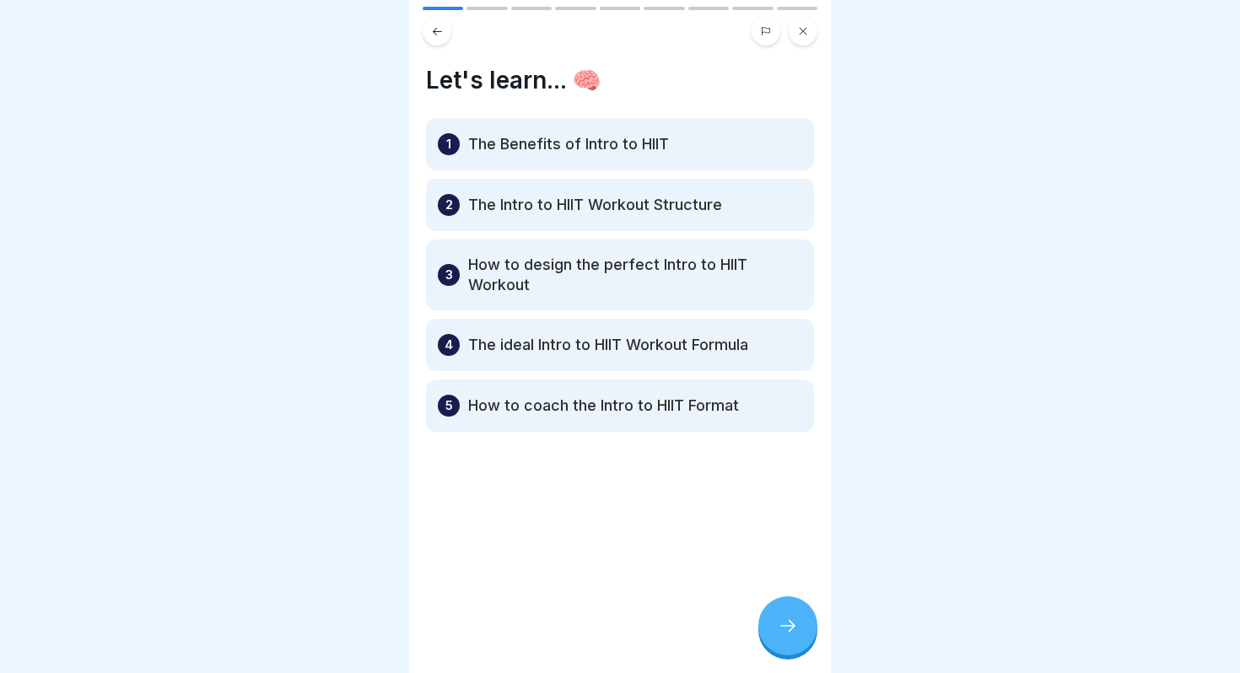
click at [789, 616] on icon at bounding box center [788, 626] width 20 height 20
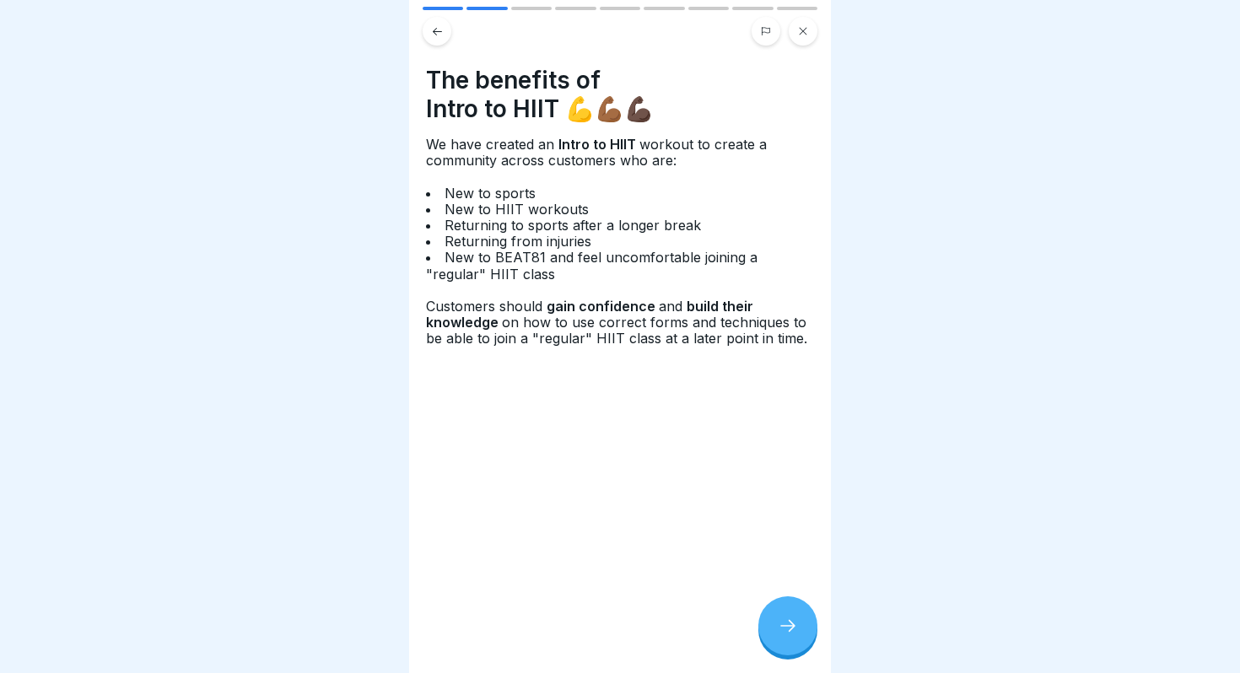
click at [789, 616] on div at bounding box center [787, 625] width 59 height 59
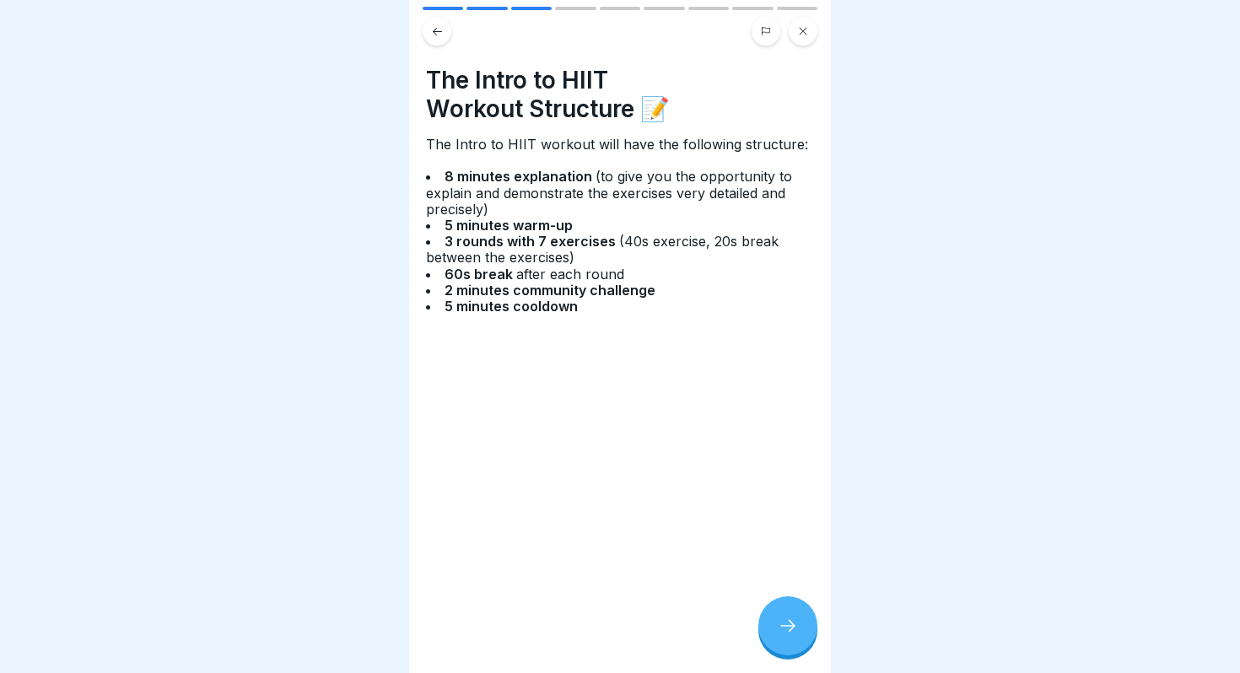
click at [433, 37] on icon at bounding box center [437, 31] width 13 height 13
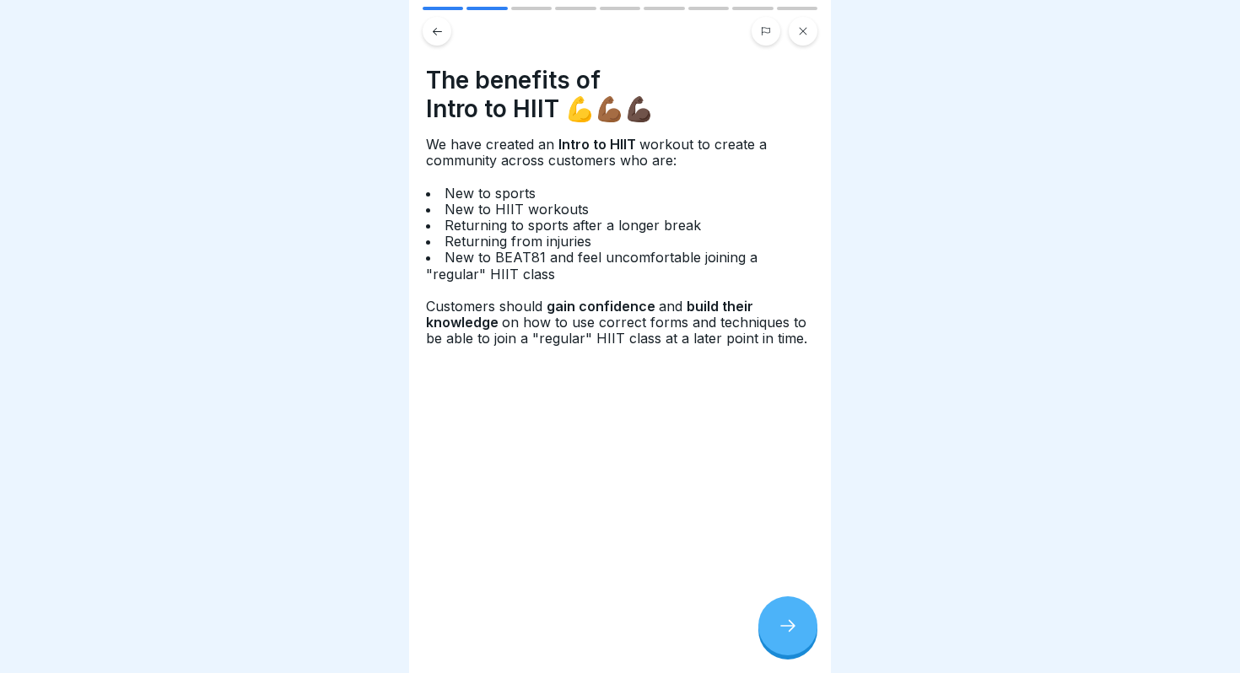
click at [783, 622] on icon at bounding box center [788, 626] width 20 height 20
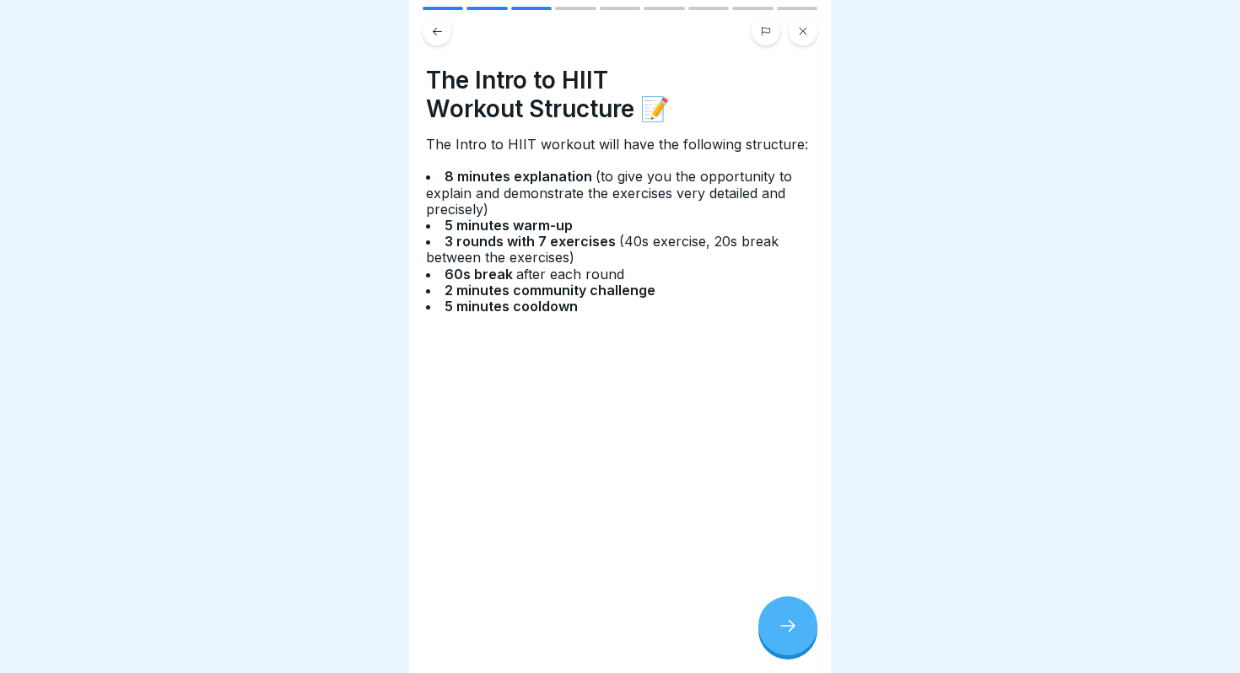
click at [783, 622] on icon at bounding box center [788, 626] width 20 height 20
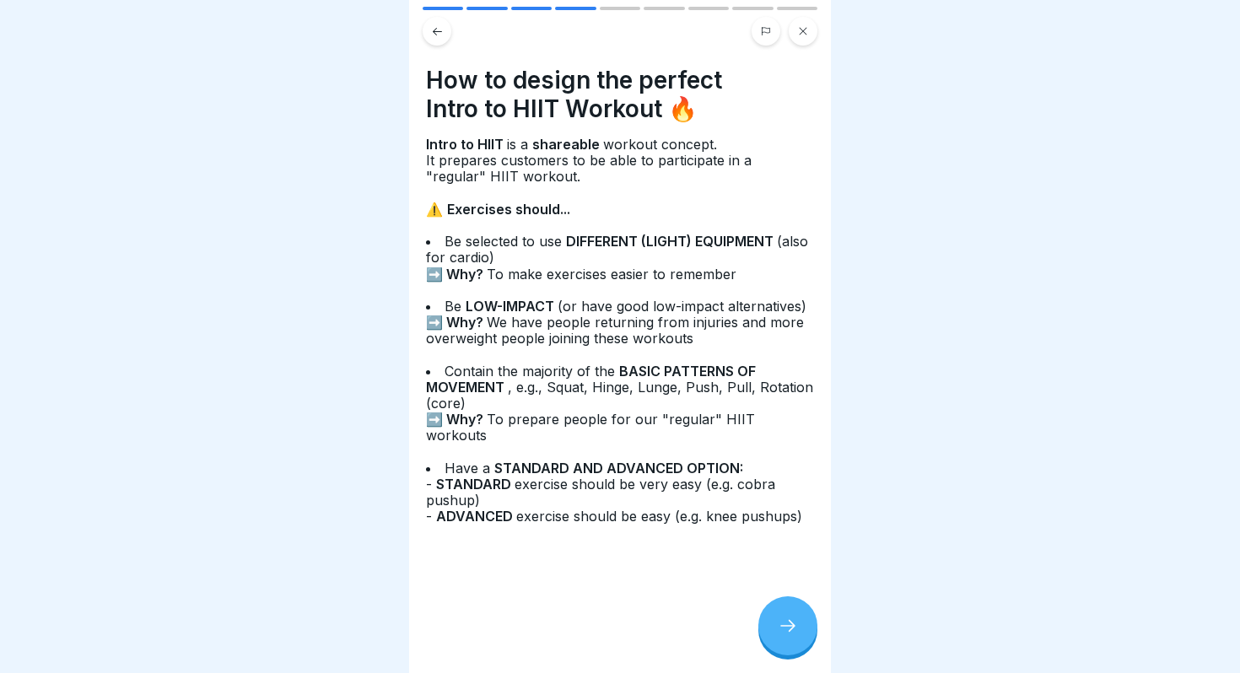
click at [783, 622] on icon at bounding box center [788, 626] width 20 height 20
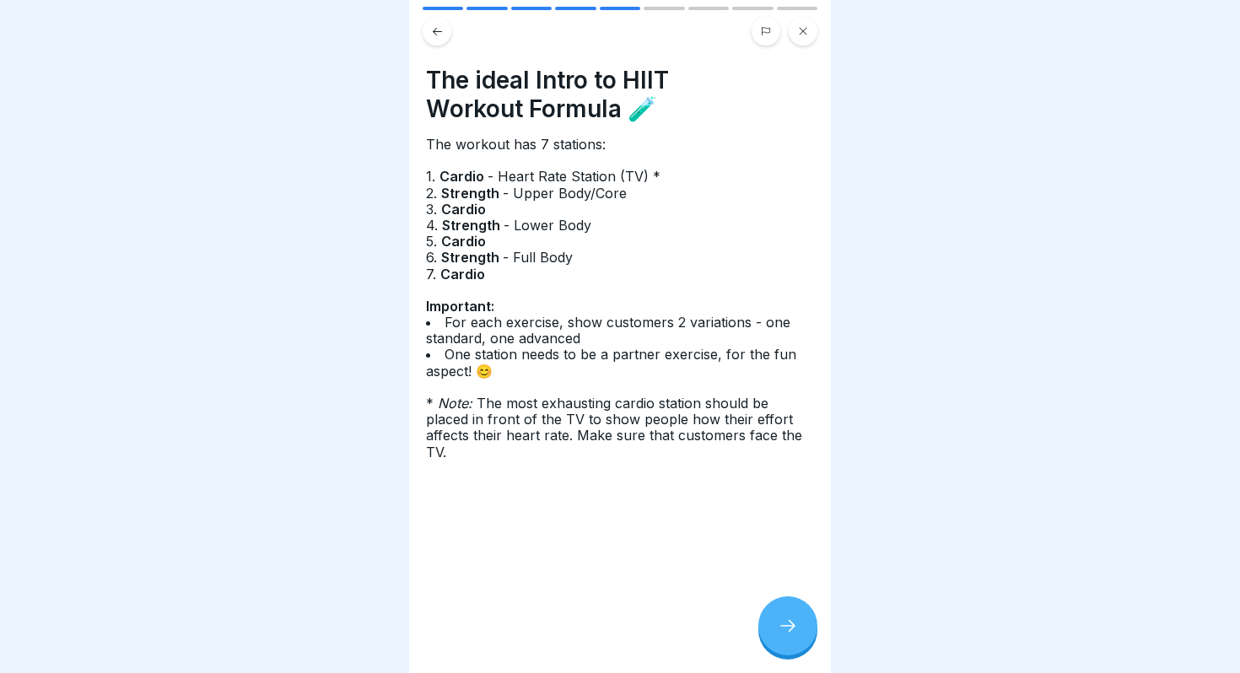
click at [783, 611] on div at bounding box center [787, 625] width 59 height 59
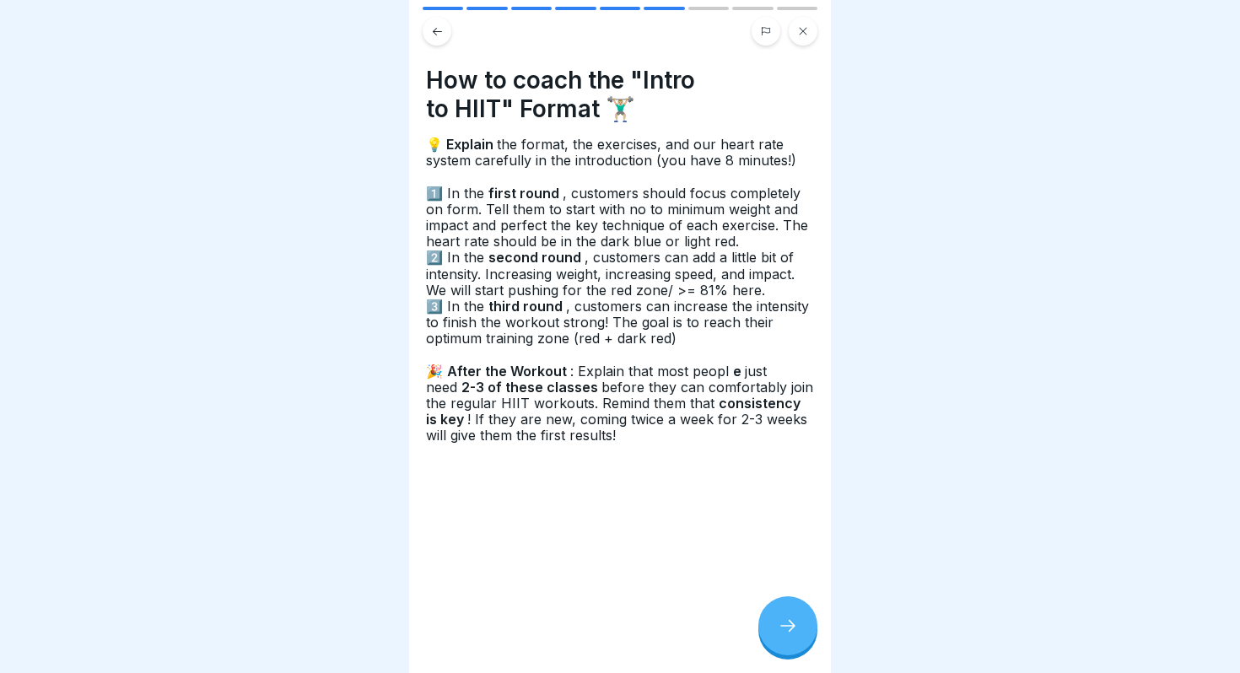
click at [788, 619] on icon at bounding box center [788, 626] width 20 height 20
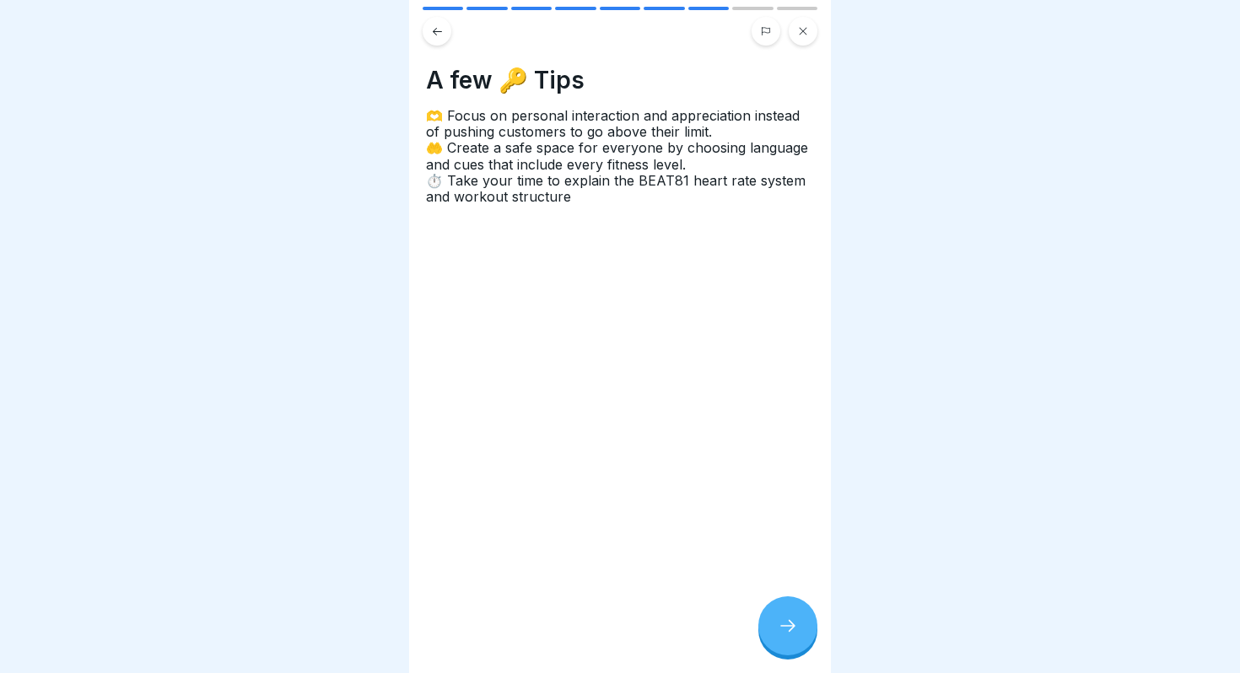
click at [788, 619] on icon at bounding box center [788, 626] width 20 height 20
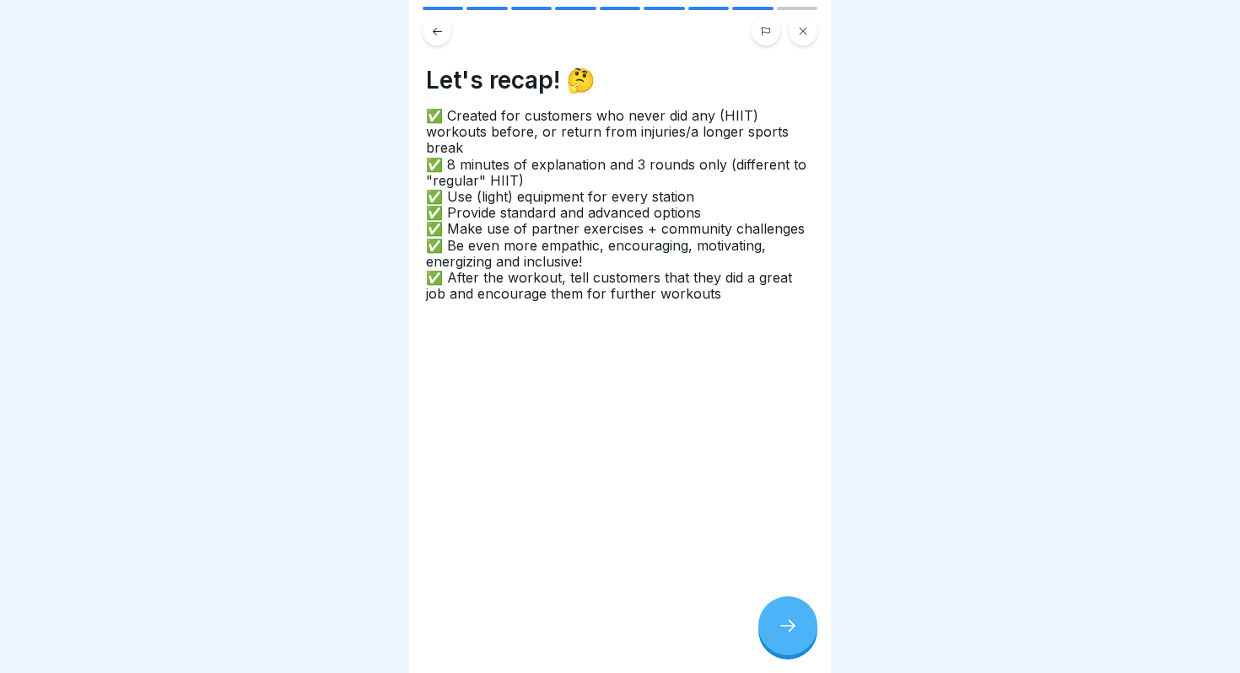
click at [783, 618] on icon at bounding box center [788, 626] width 20 height 20
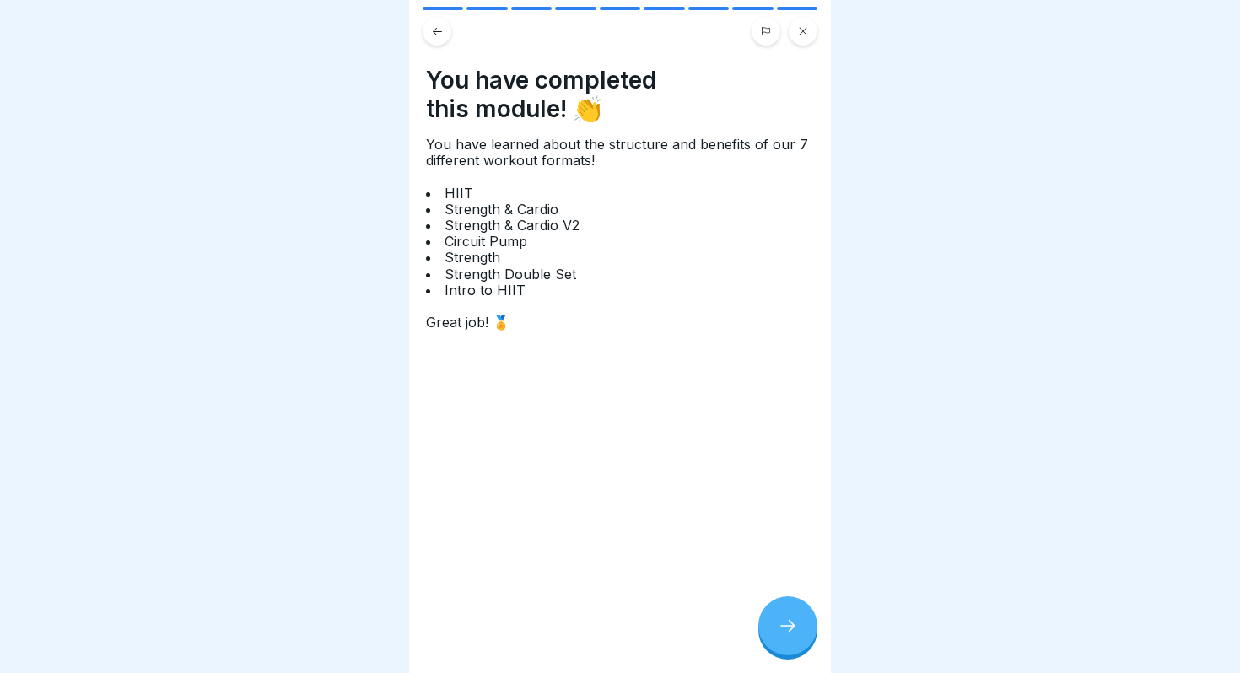
click at [440, 26] on icon at bounding box center [437, 31] width 13 height 13
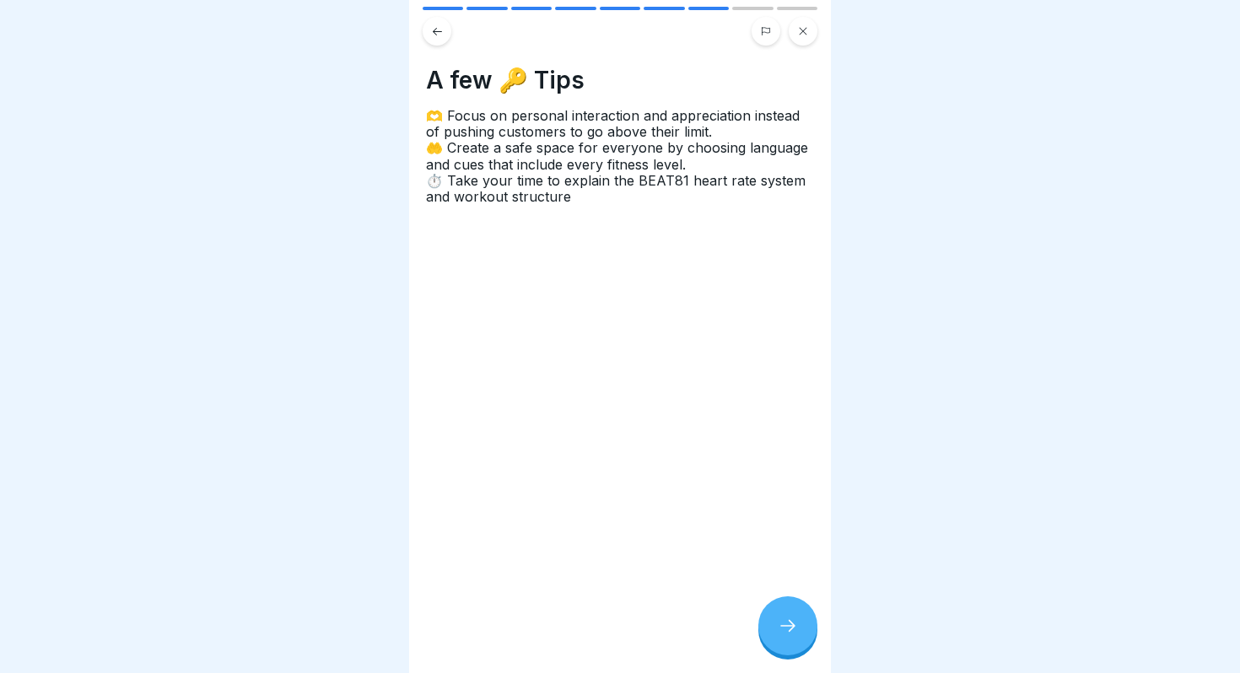
click at [440, 26] on icon at bounding box center [437, 31] width 13 height 13
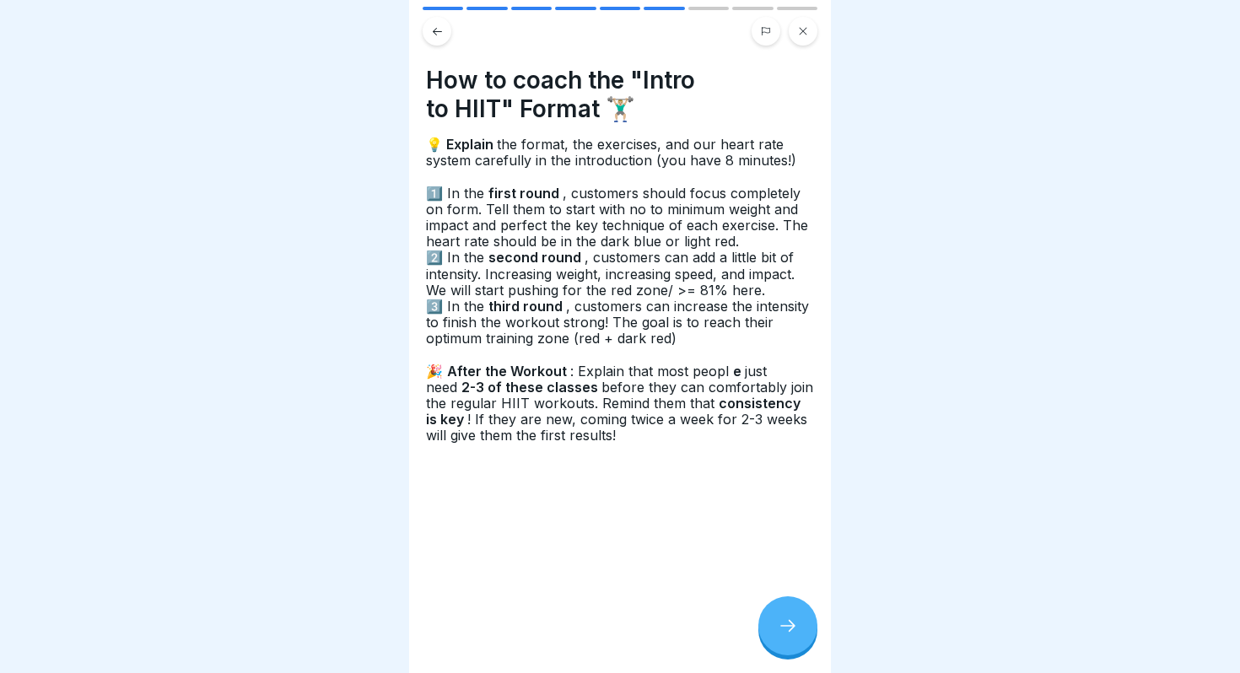
click at [440, 26] on icon at bounding box center [437, 31] width 13 height 13
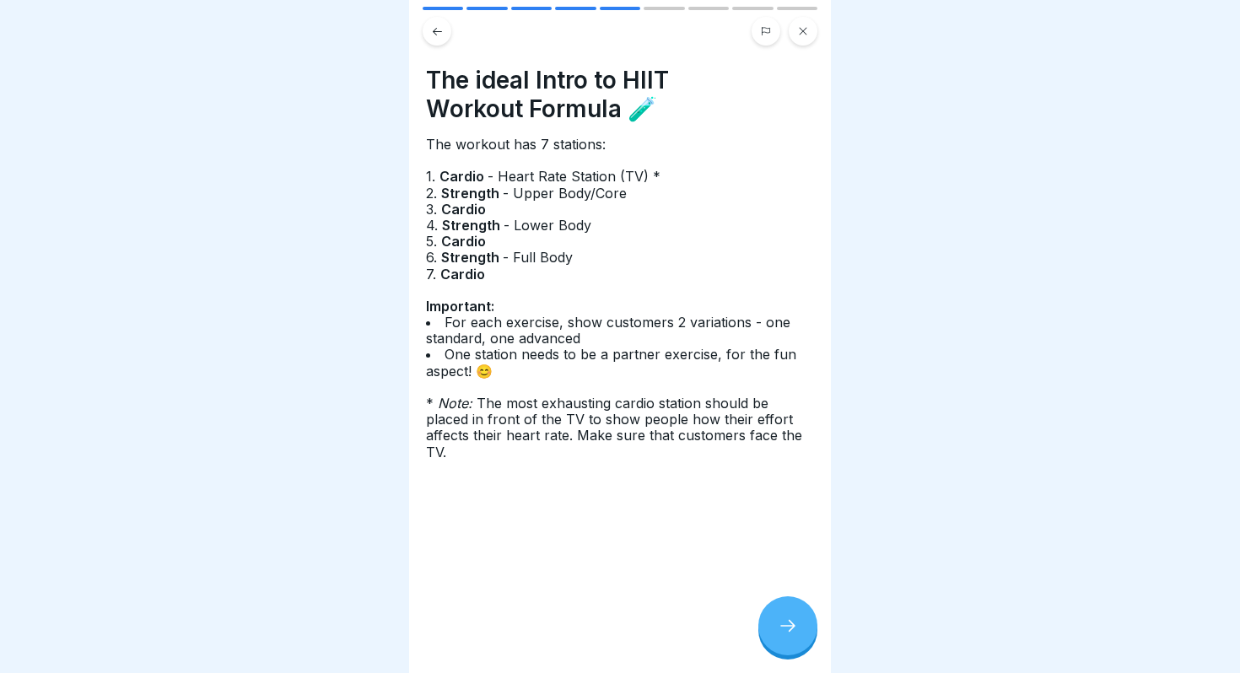
click at [440, 26] on icon at bounding box center [437, 31] width 13 height 13
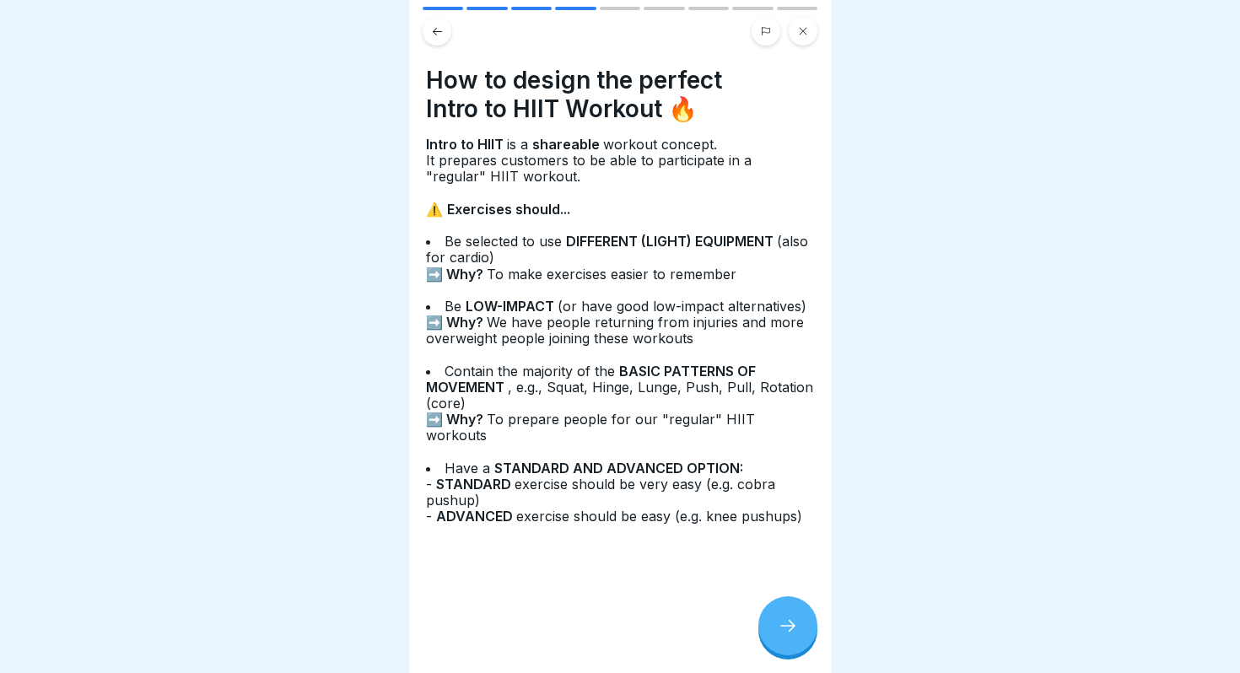
click at [440, 26] on icon at bounding box center [437, 31] width 13 height 13
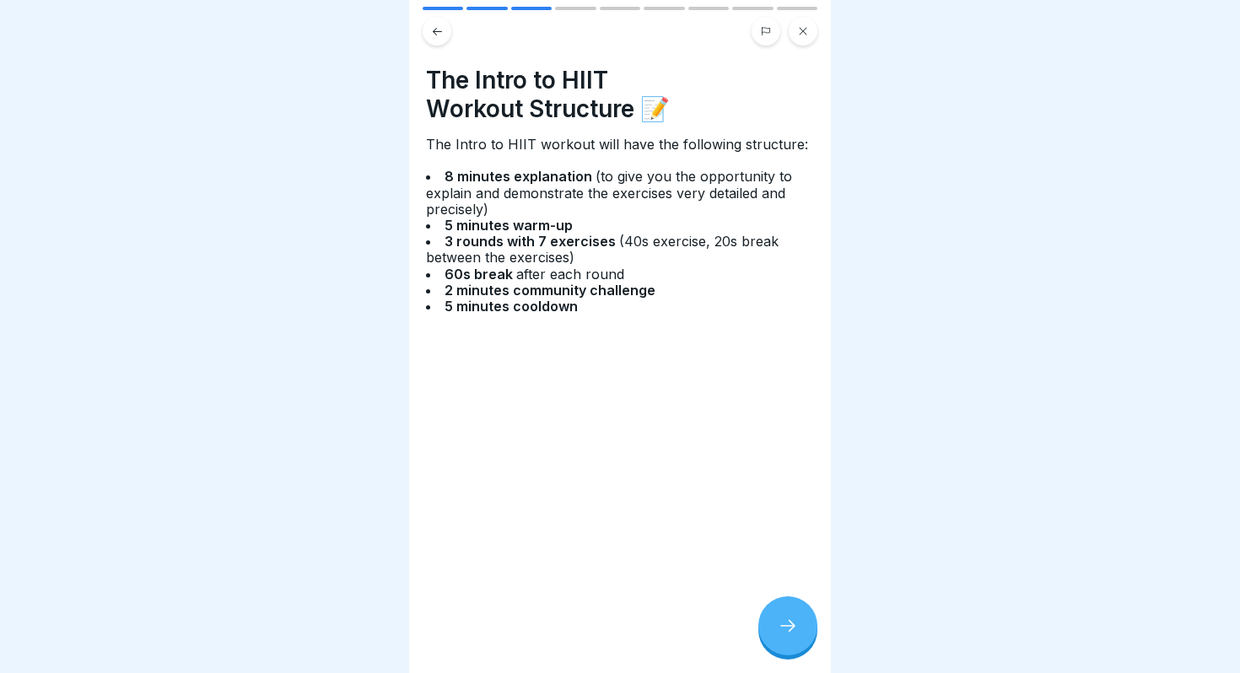
click at [440, 26] on icon at bounding box center [437, 31] width 13 height 13
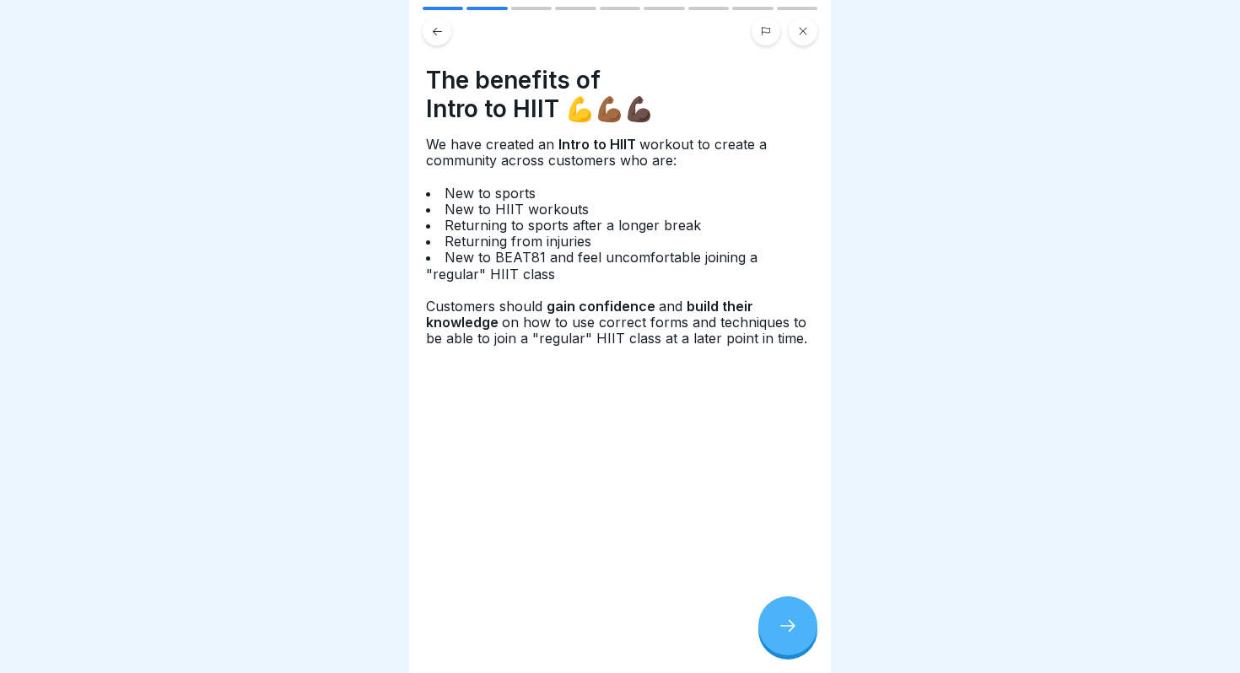
click at [440, 26] on icon at bounding box center [437, 31] width 13 height 13
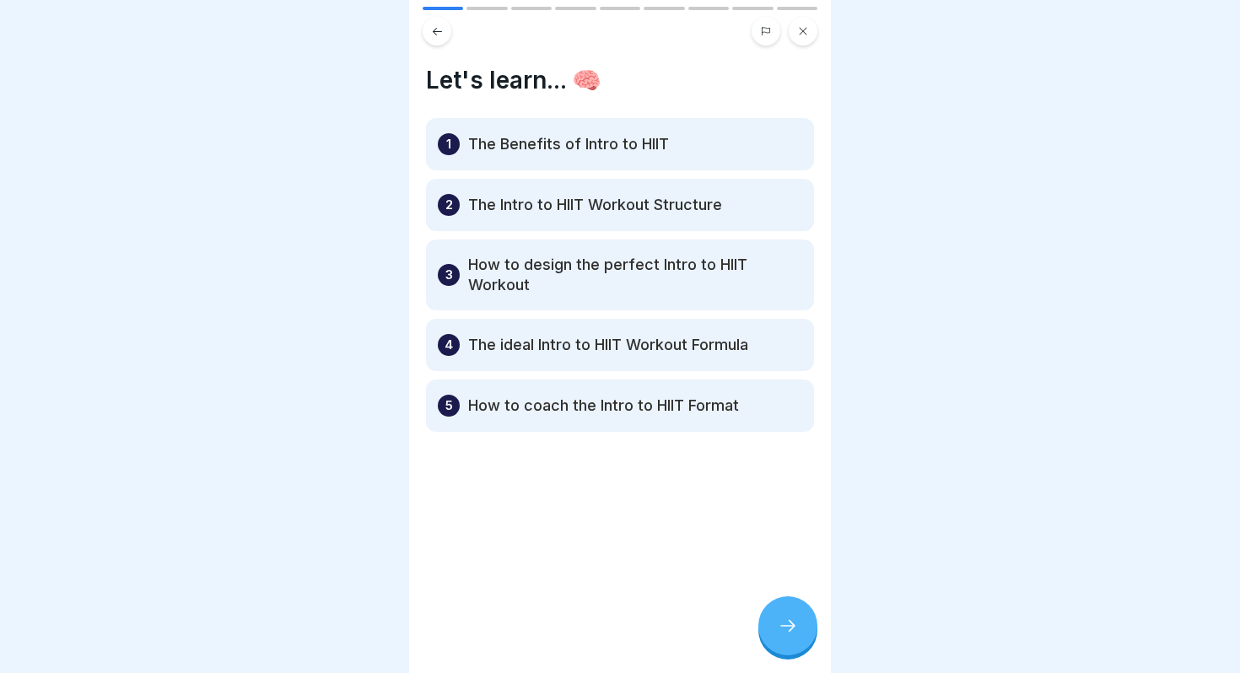
click at [440, 26] on icon at bounding box center [437, 31] width 13 height 13
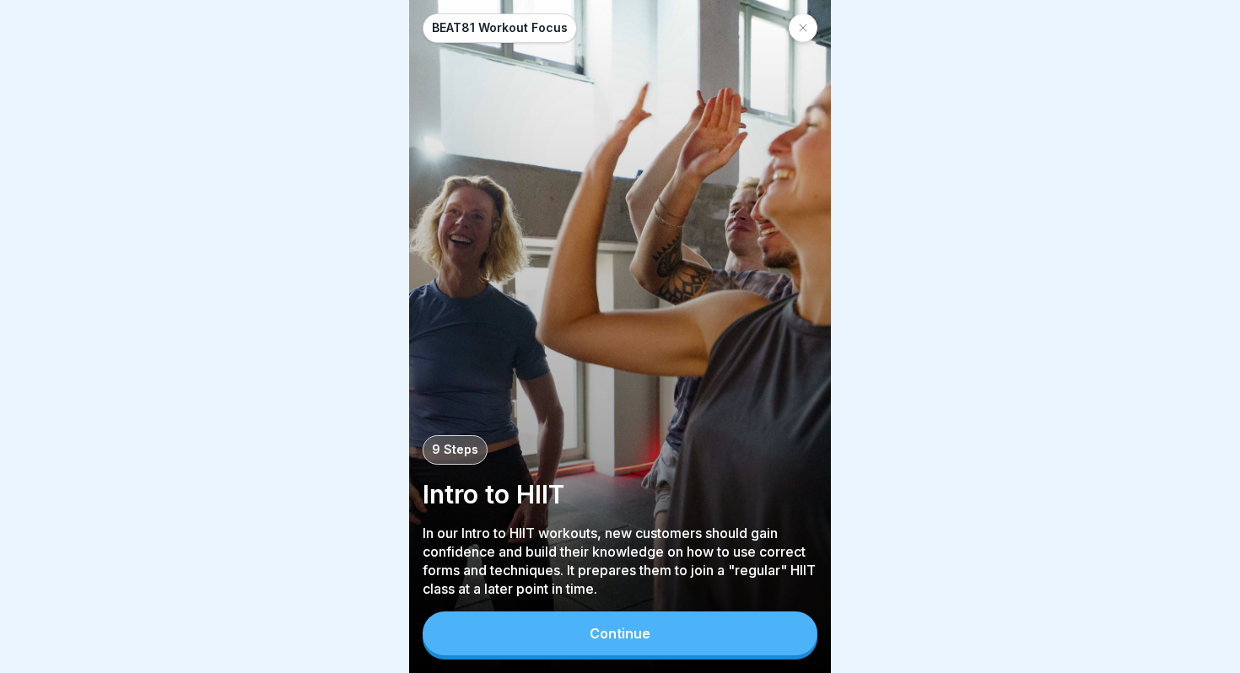
click at [685, 632] on button "Continue" at bounding box center [619, 633] width 395 height 44
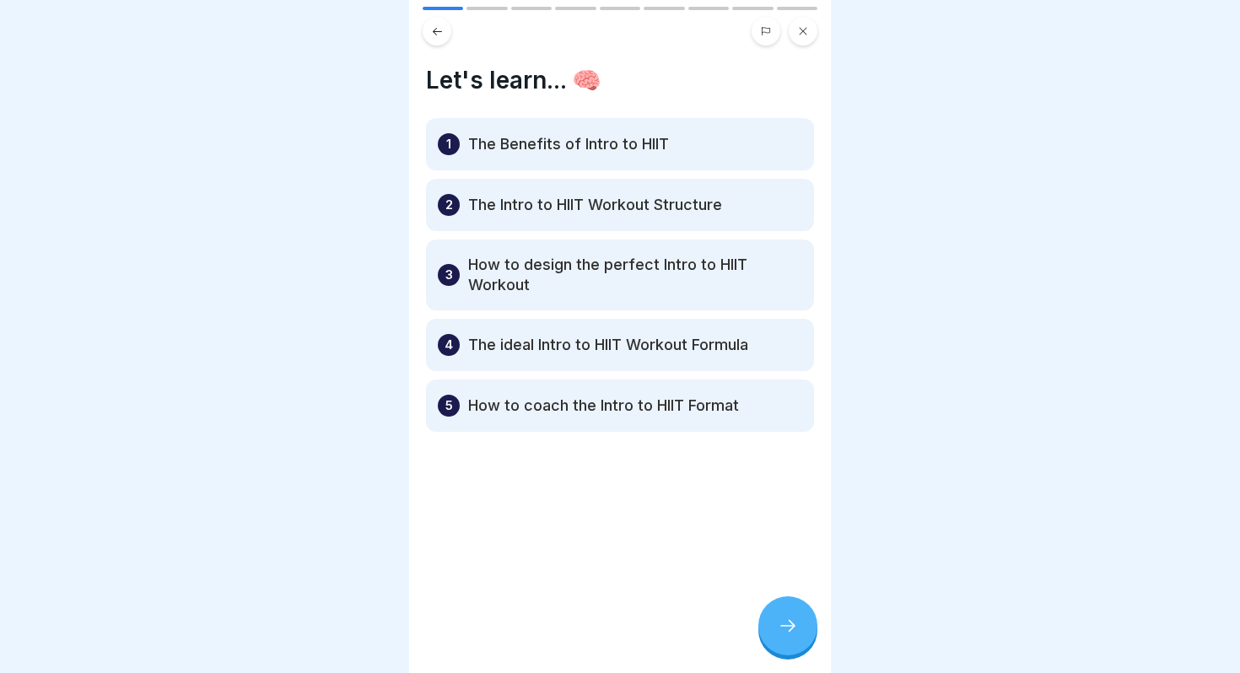
click at [771, 618] on div at bounding box center [787, 625] width 59 height 59
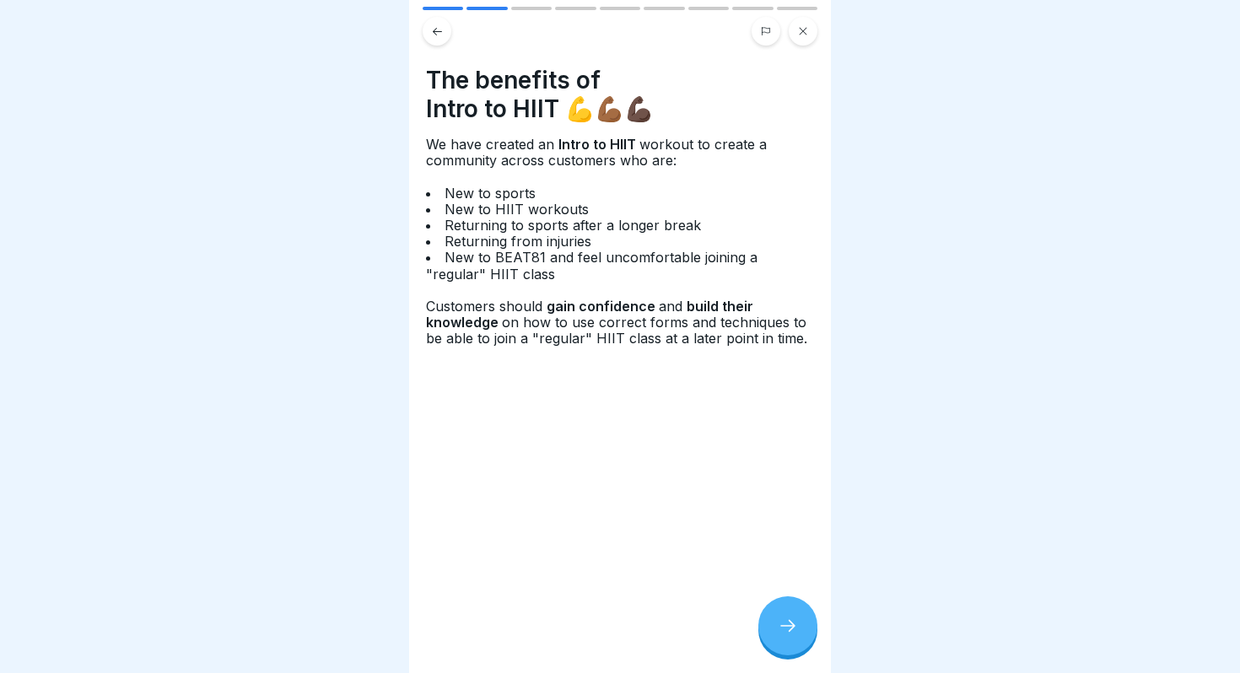
click at [783, 616] on icon at bounding box center [788, 626] width 20 height 20
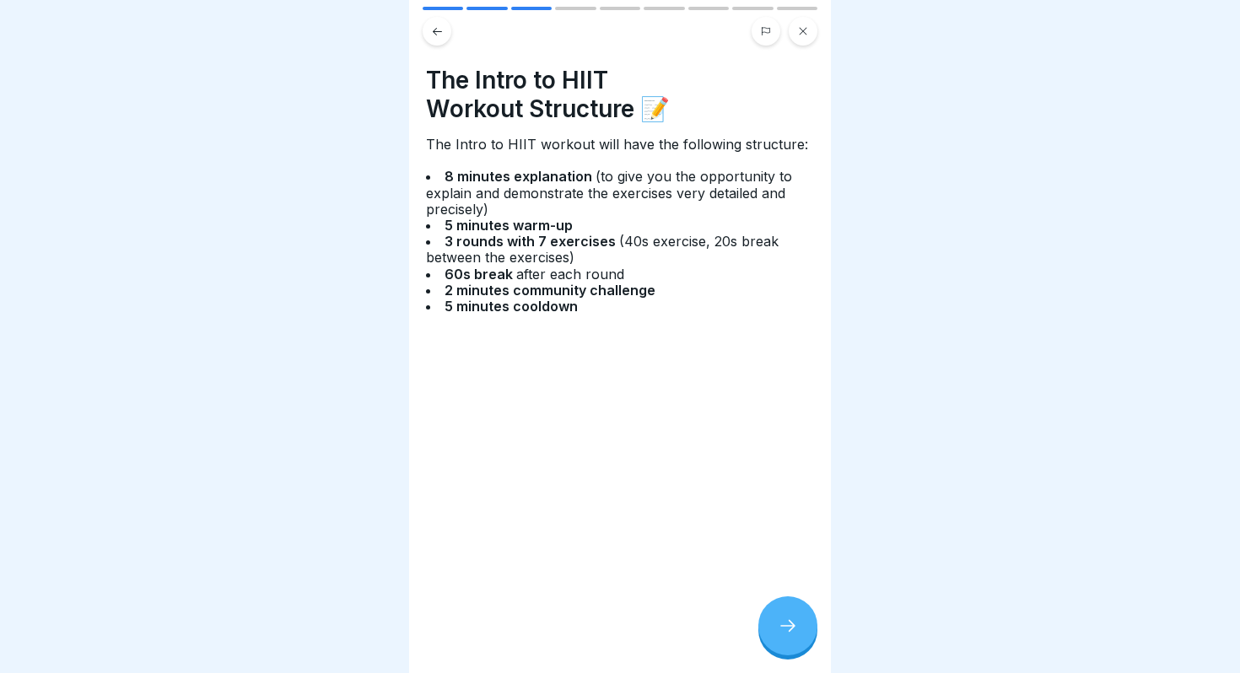
click at [783, 616] on div at bounding box center [787, 625] width 59 height 59
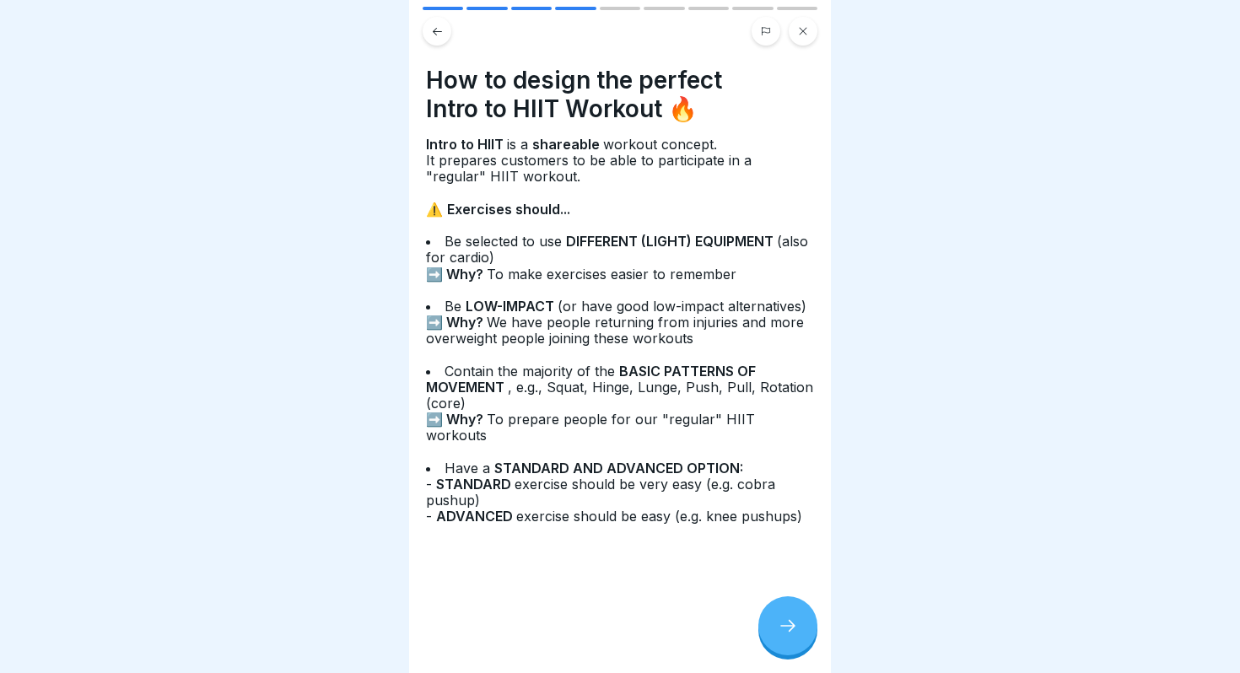
click at [783, 616] on icon at bounding box center [788, 626] width 20 height 20
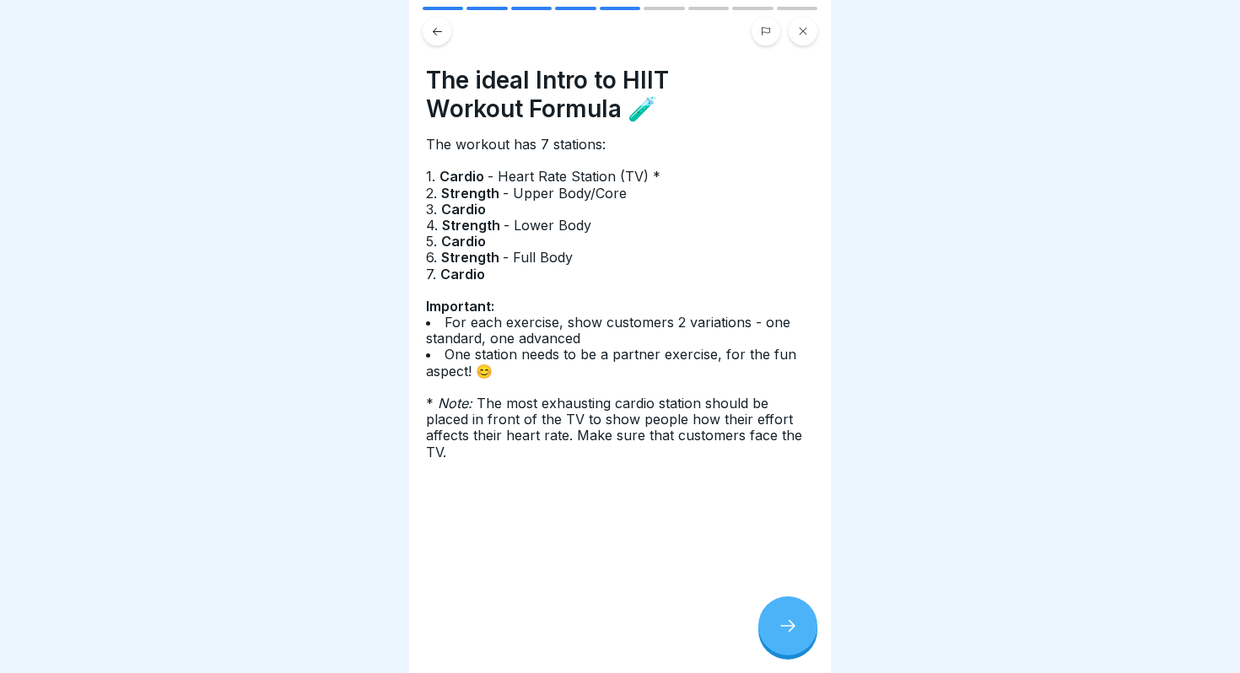
click at [783, 616] on div at bounding box center [787, 625] width 59 height 59
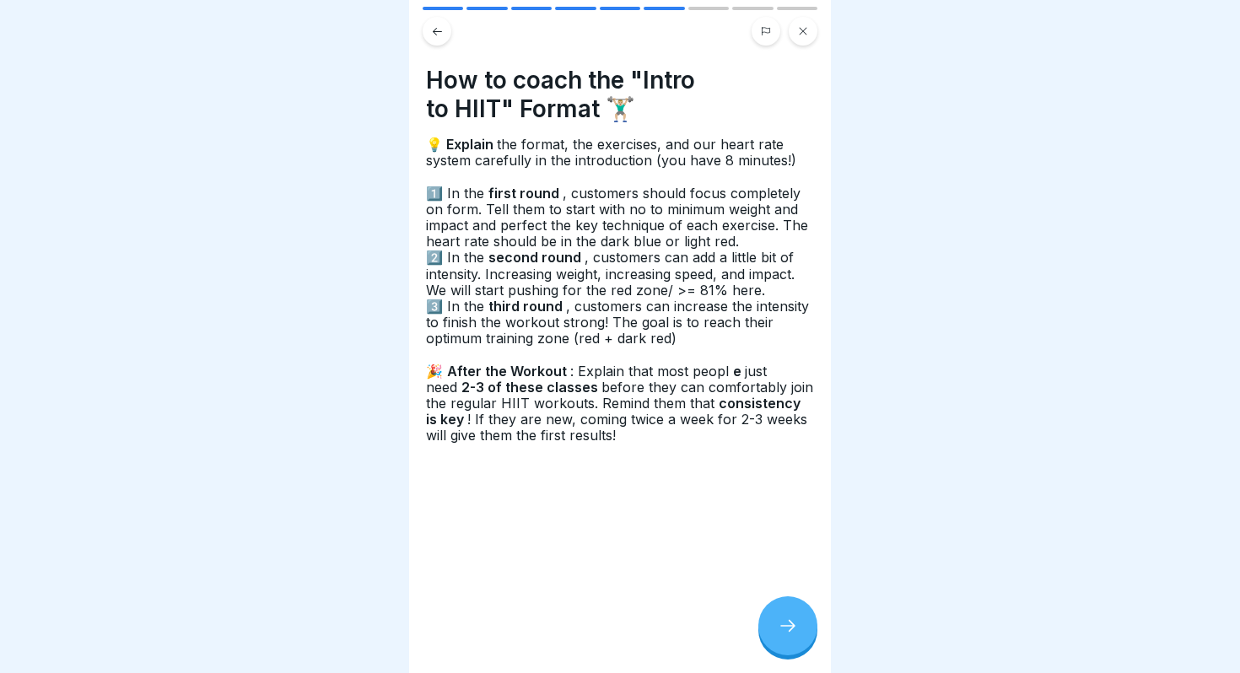
click at [781, 616] on div at bounding box center [787, 625] width 59 height 59
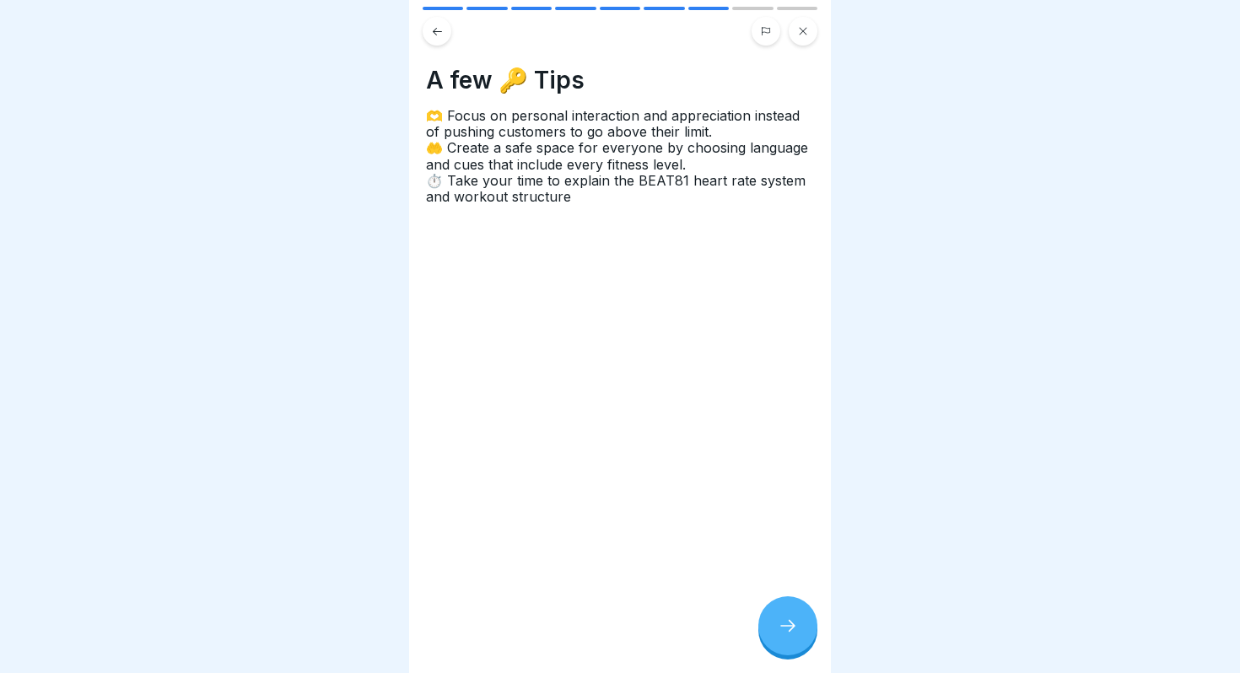
click at [781, 616] on div at bounding box center [787, 625] width 59 height 59
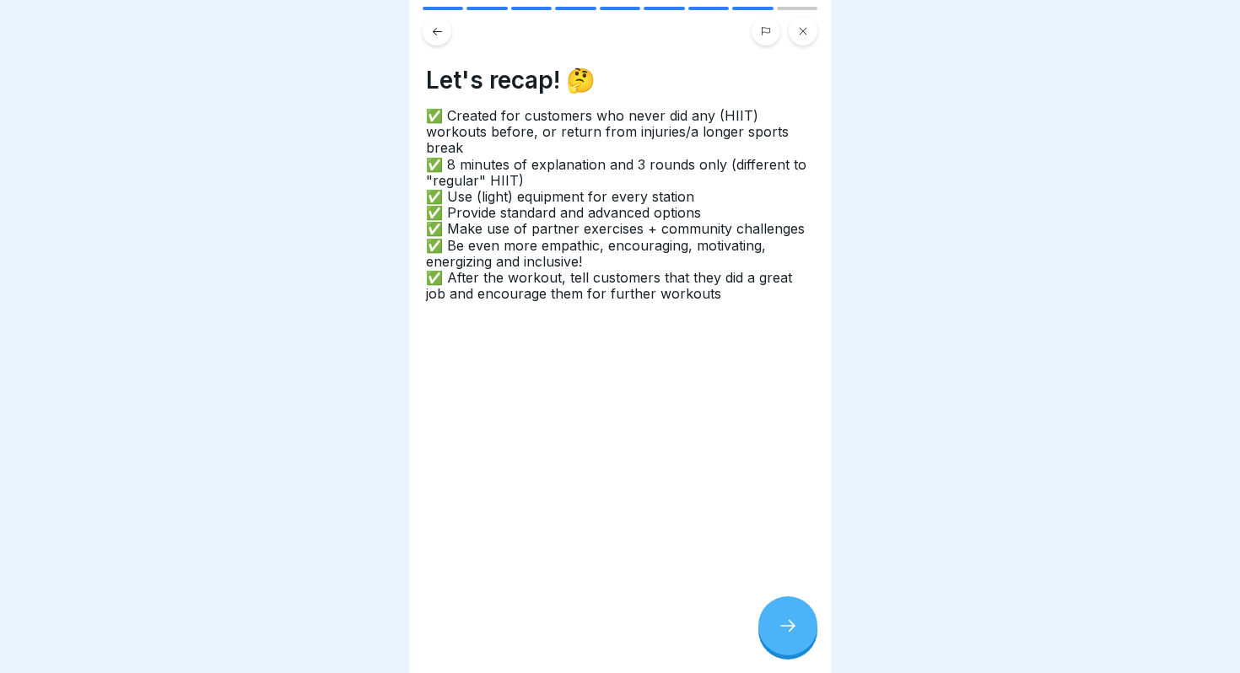
click at [781, 616] on div at bounding box center [787, 625] width 59 height 59
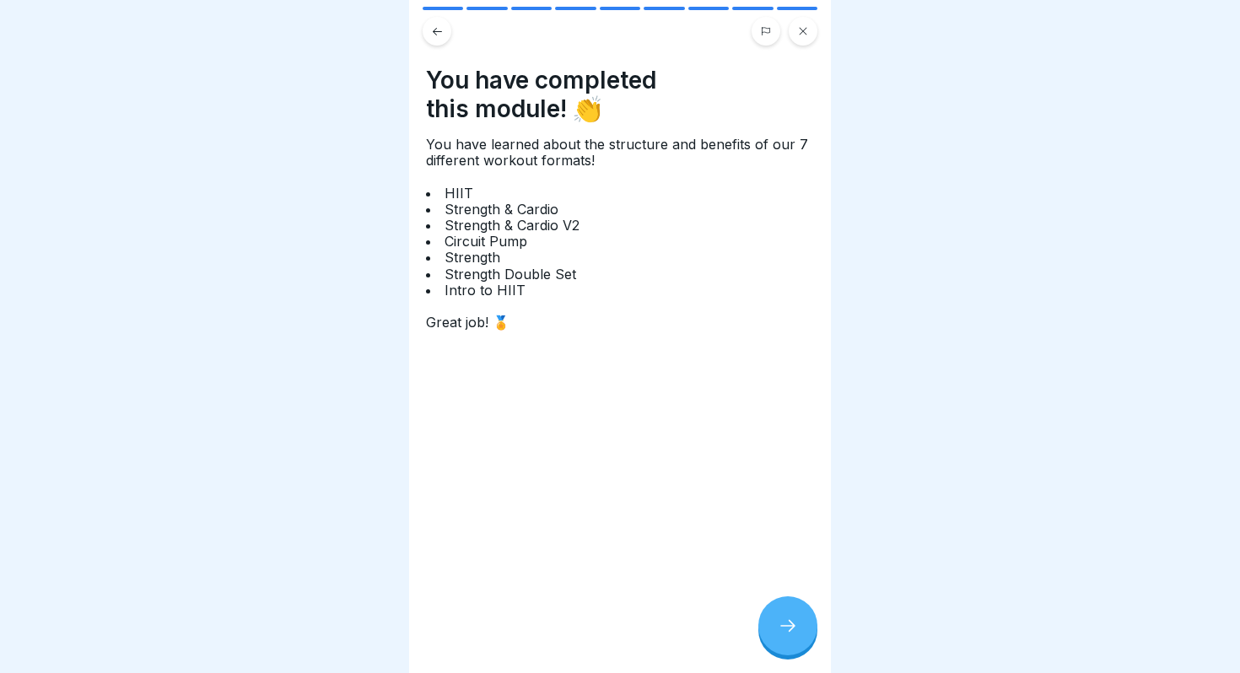
click at [798, 27] on icon at bounding box center [803, 31] width 10 height 10
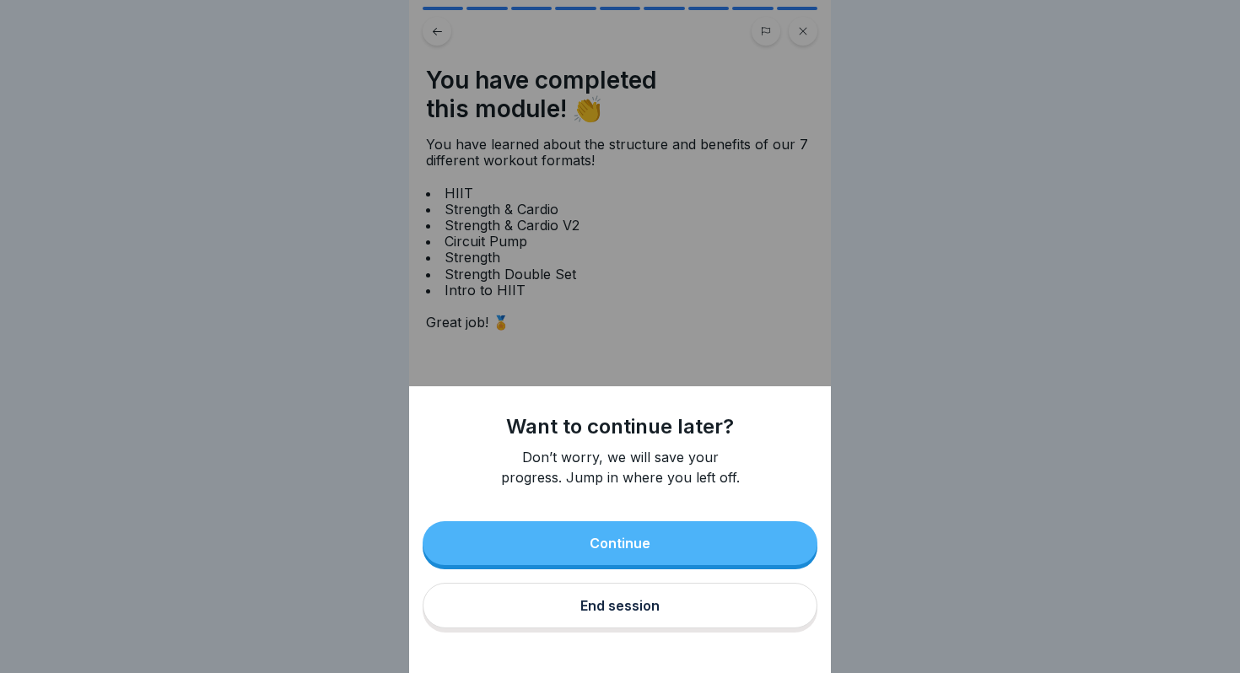
click at [641, 611] on div "End session" at bounding box center [619, 605] width 79 height 15
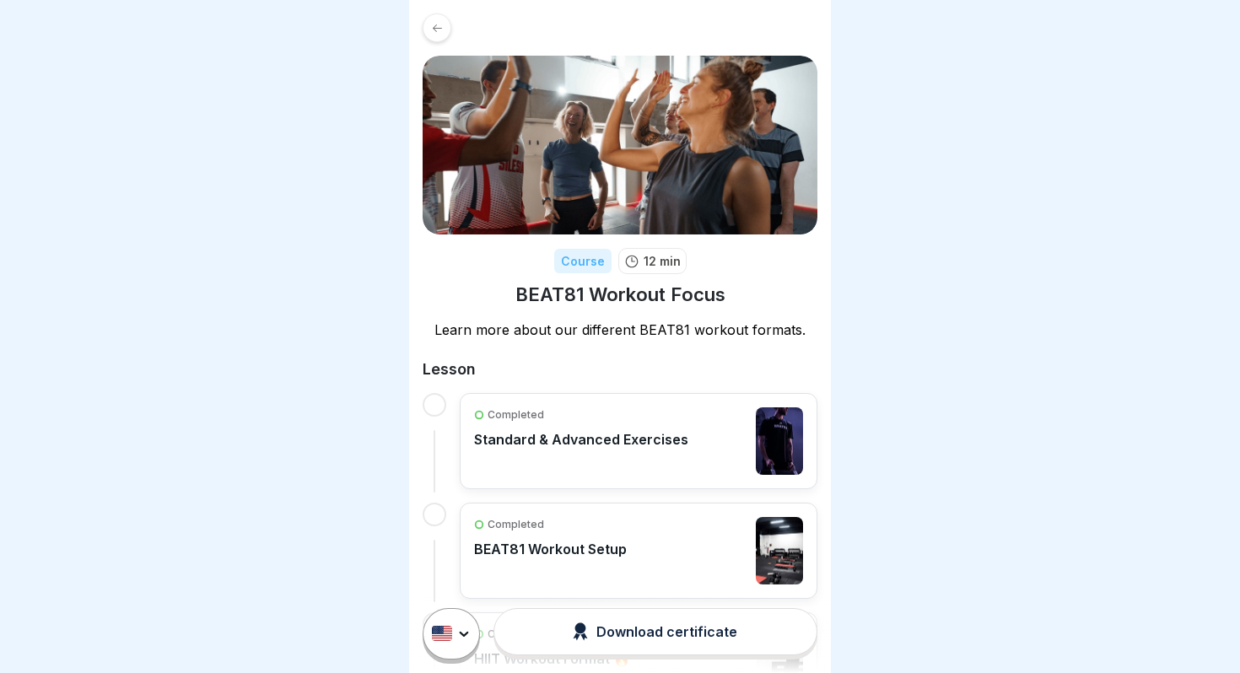
click at [582, 417] on div "Completed" at bounding box center [581, 414] width 214 height 15
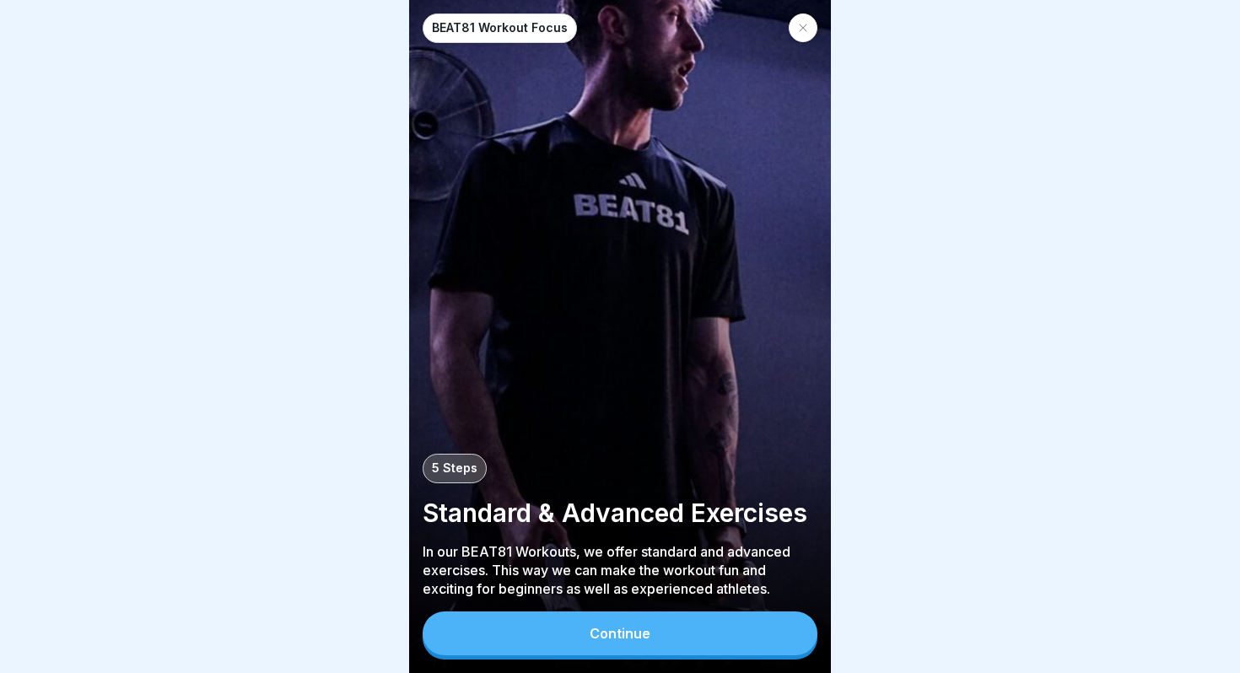
click at [626, 646] on button "Continue" at bounding box center [619, 633] width 395 height 44
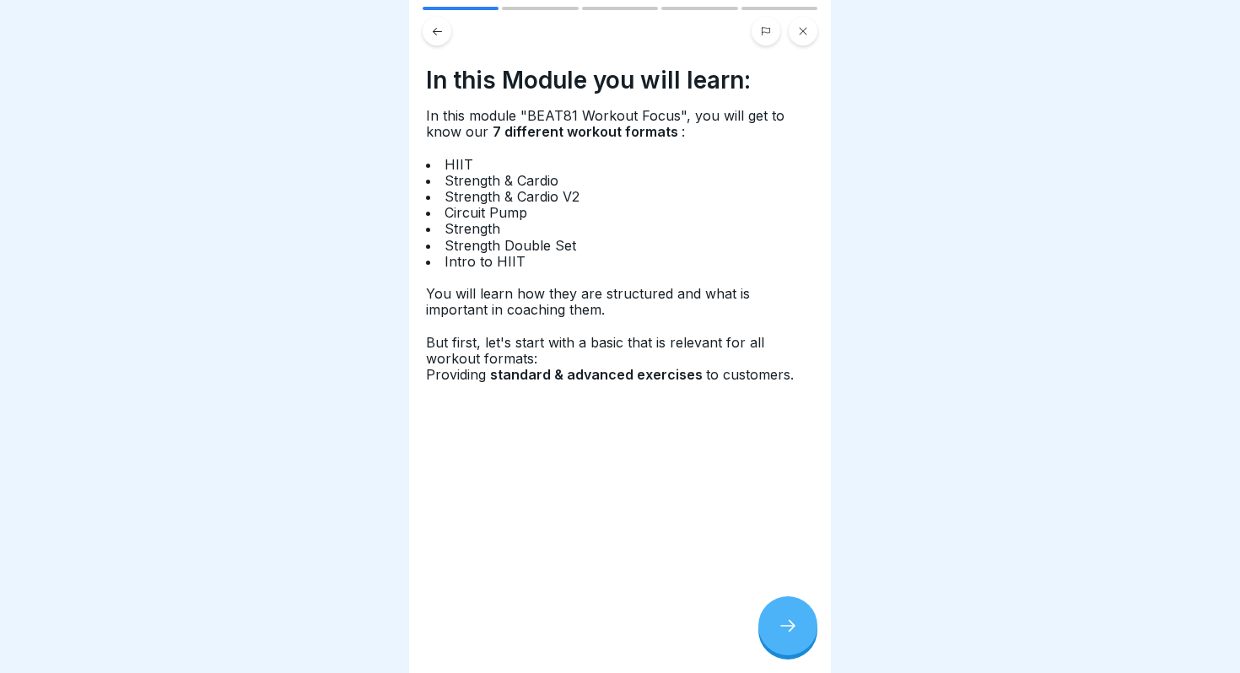
click at [768, 622] on div at bounding box center [787, 625] width 59 height 59
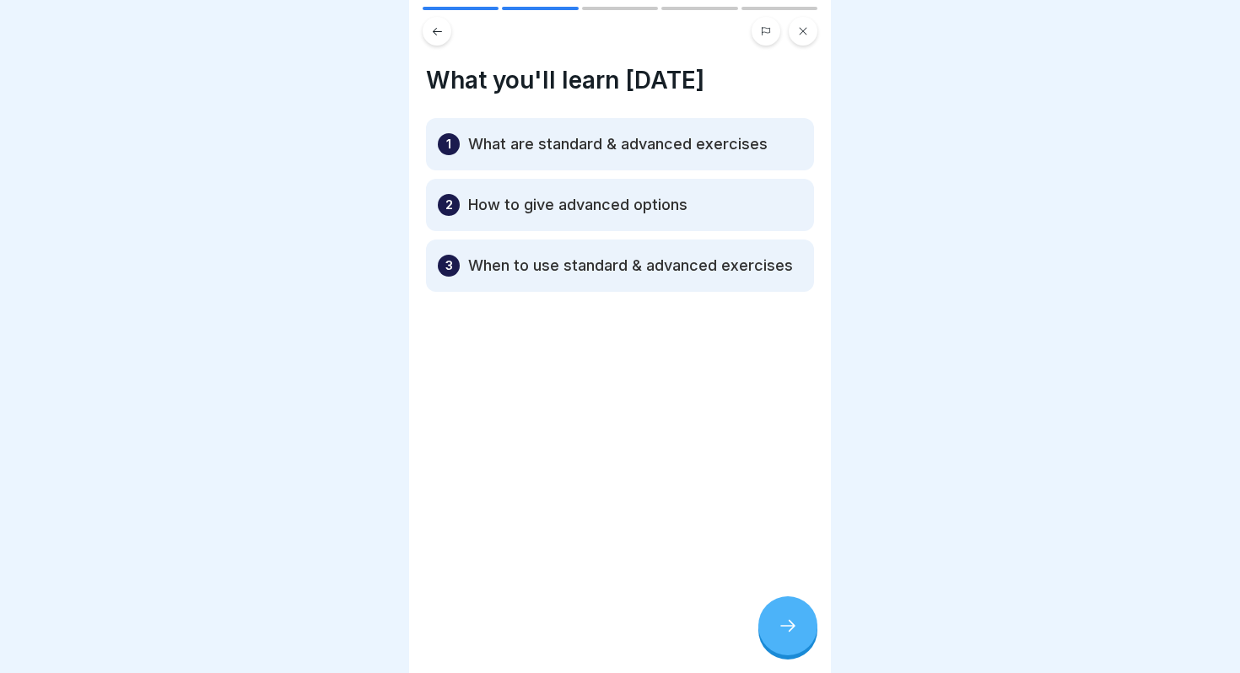
click at [768, 622] on div at bounding box center [787, 625] width 59 height 59
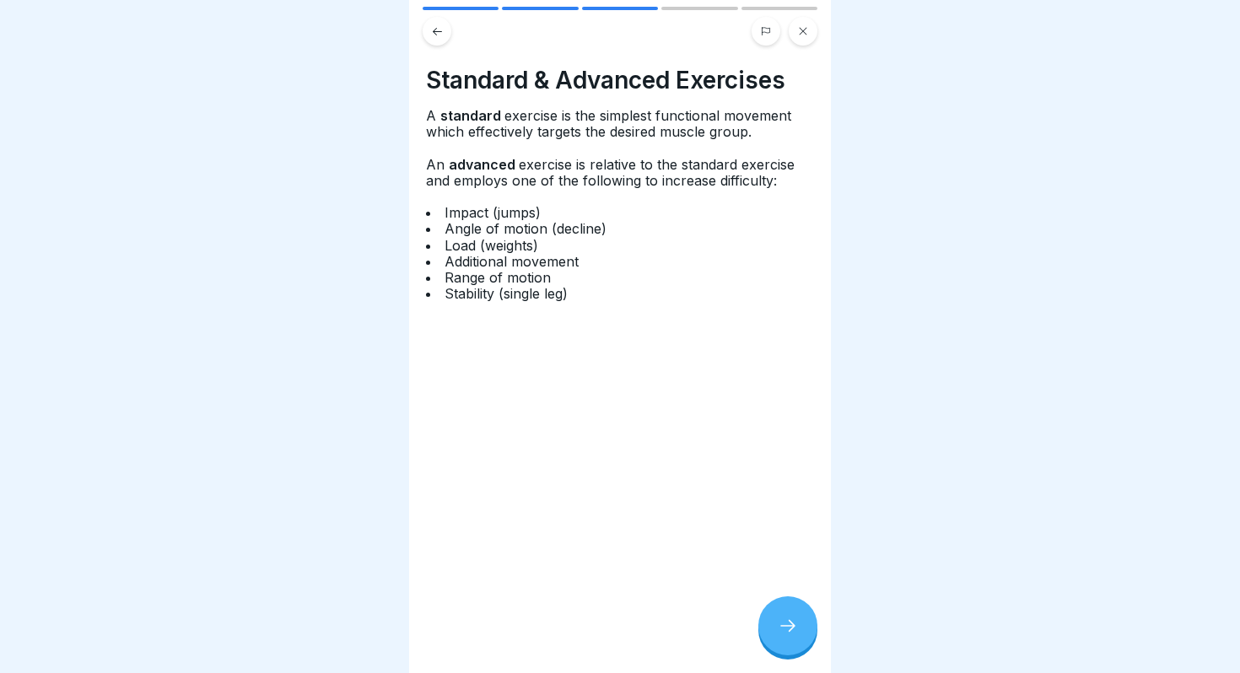
click at [768, 622] on div at bounding box center [787, 625] width 59 height 59
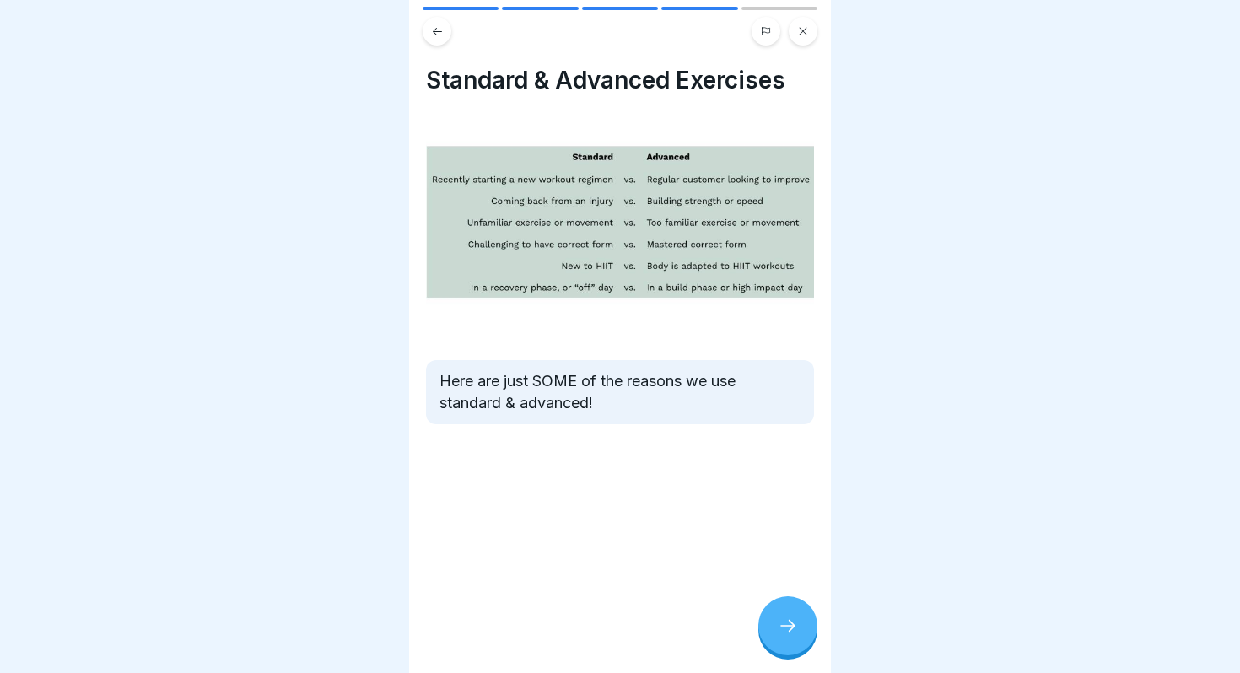
click at [768, 622] on div at bounding box center [787, 625] width 59 height 59
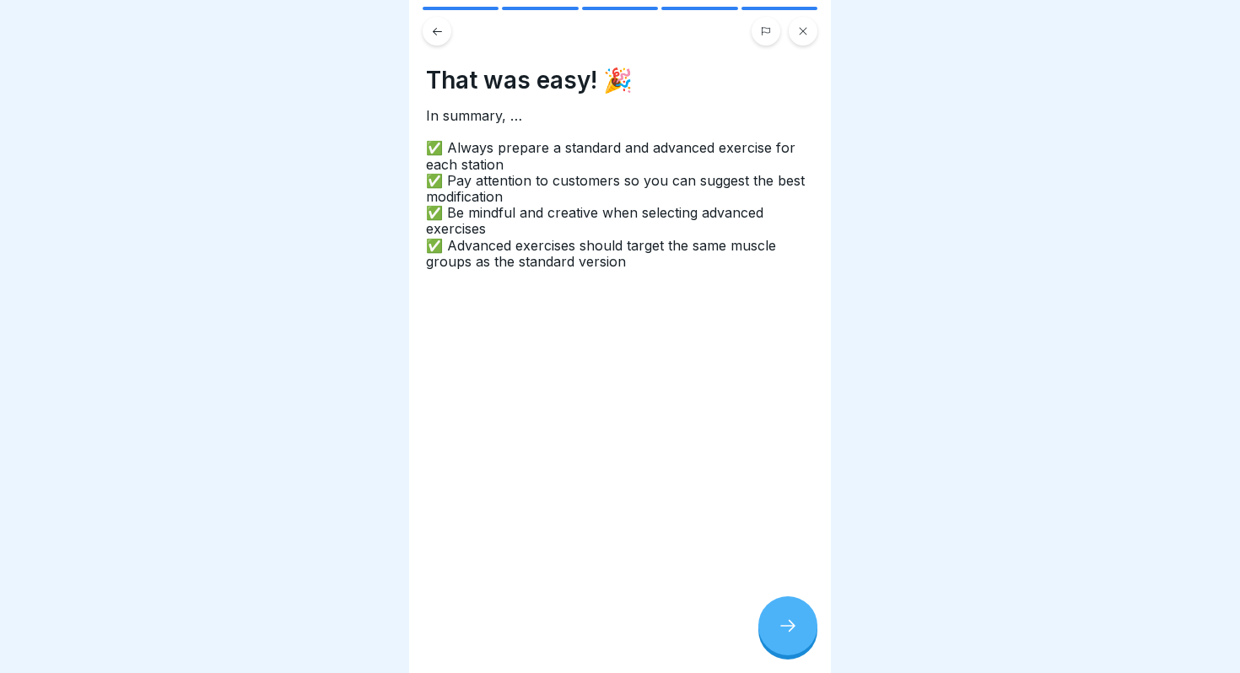
click at [768, 622] on div at bounding box center [787, 625] width 59 height 59
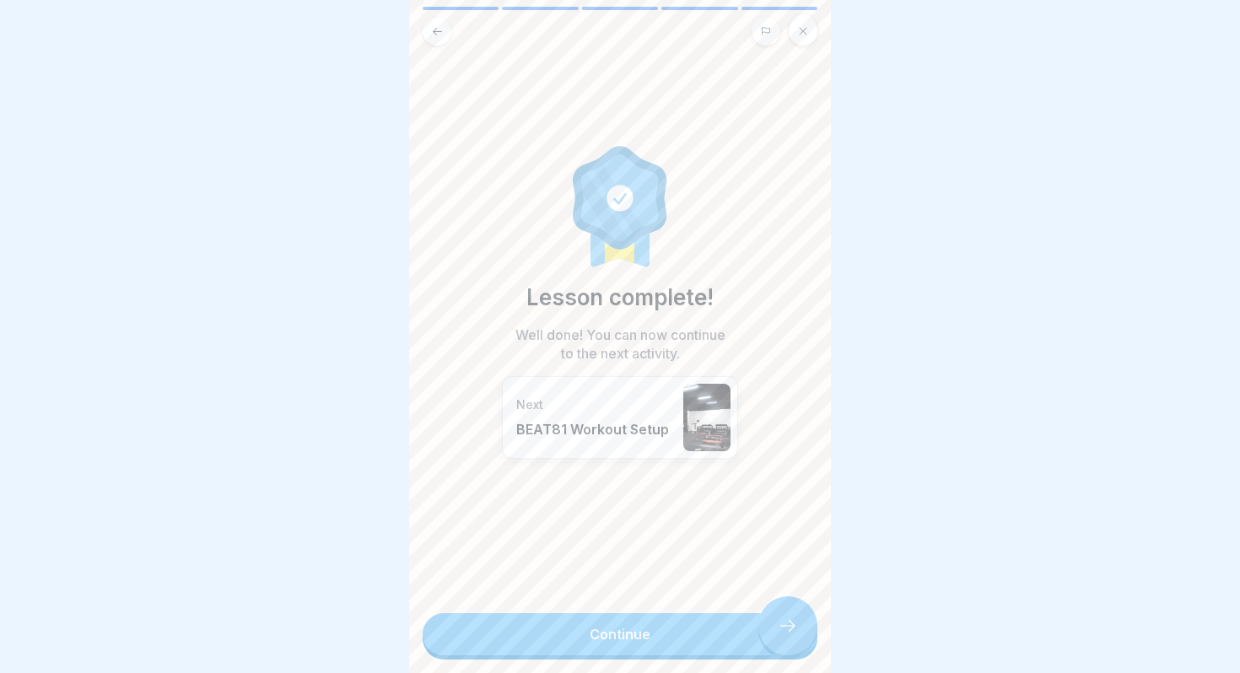
click at [768, 622] on link "Continue" at bounding box center [619, 634] width 395 height 42
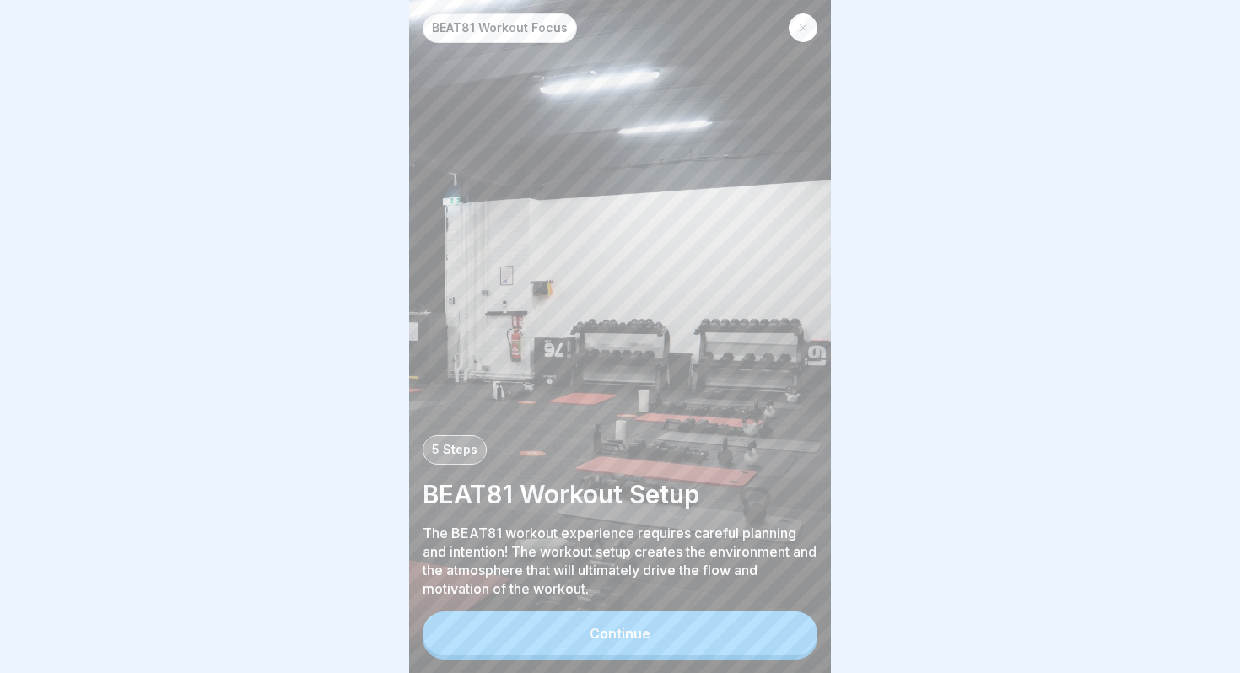
click at [768, 622] on button "Continue" at bounding box center [619, 633] width 395 height 44
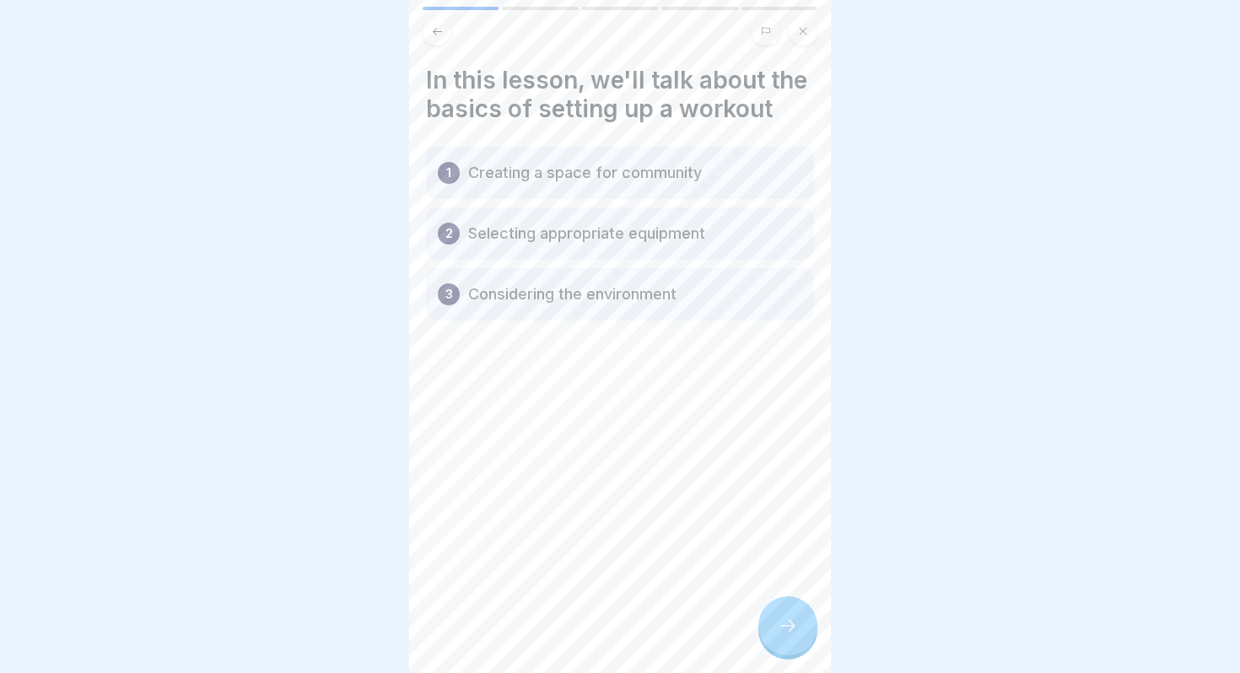
click at [768, 622] on div at bounding box center [787, 625] width 59 height 59
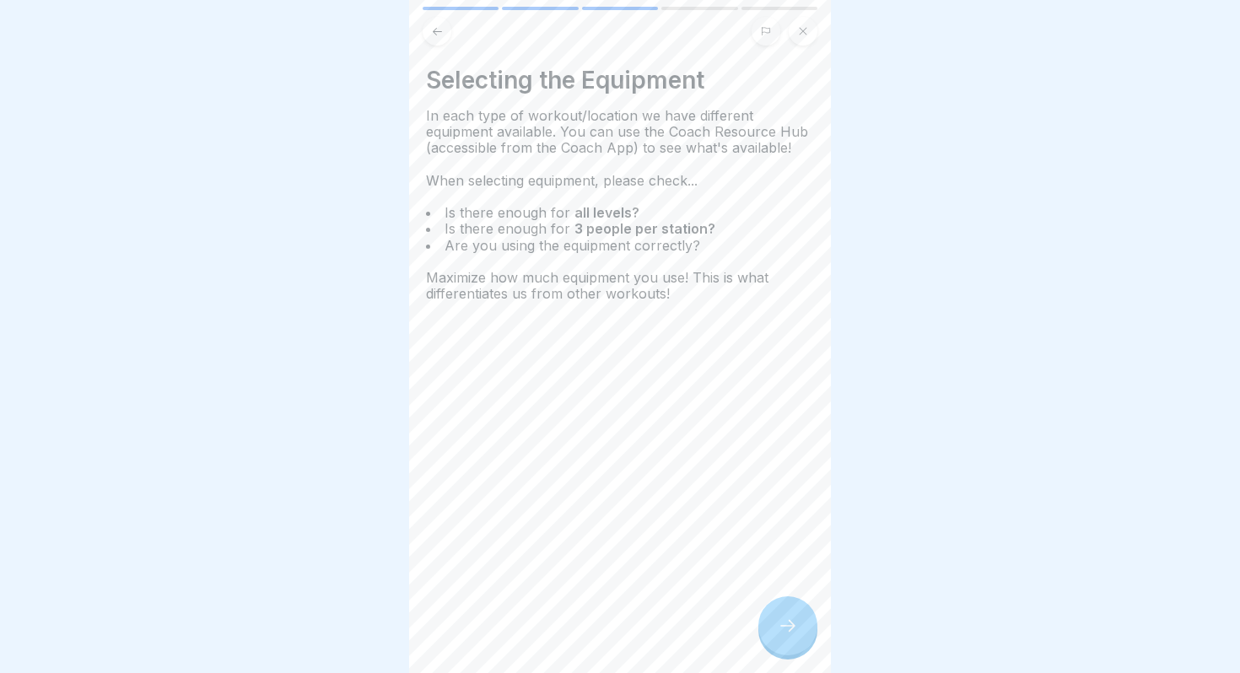
click at [768, 622] on div at bounding box center [787, 625] width 59 height 59
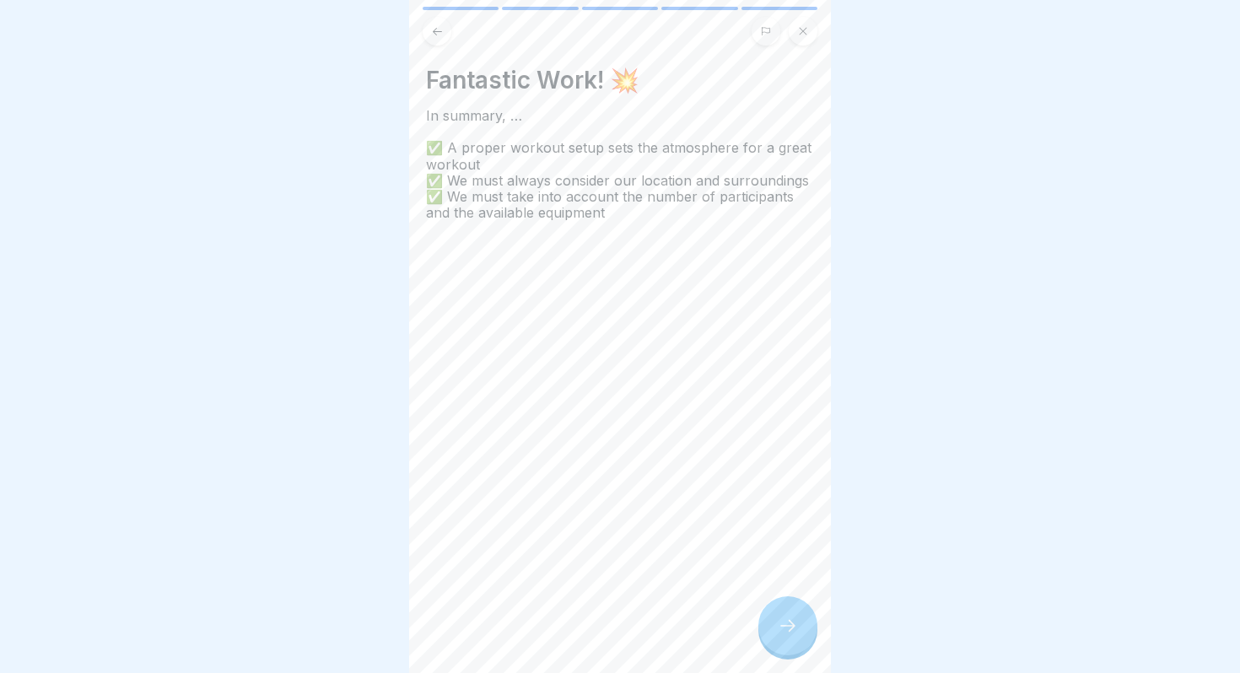
click at [768, 622] on div at bounding box center [787, 625] width 59 height 59
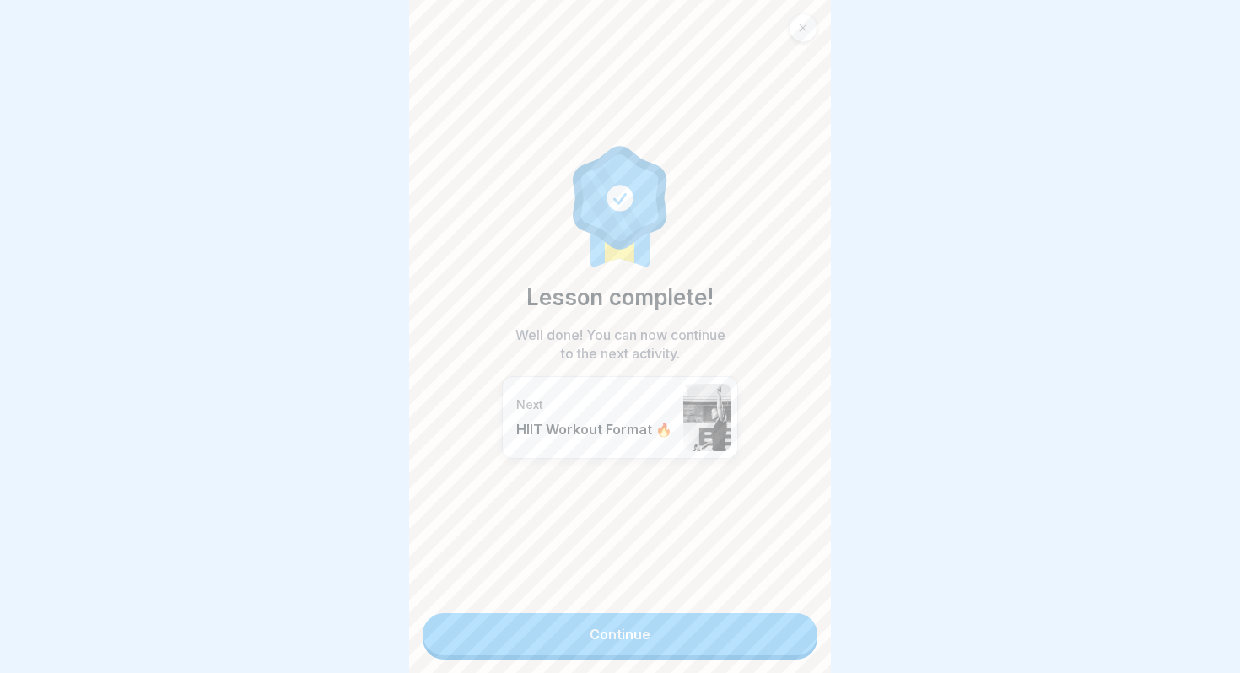
click at [768, 622] on link "Continue" at bounding box center [619, 634] width 395 height 42
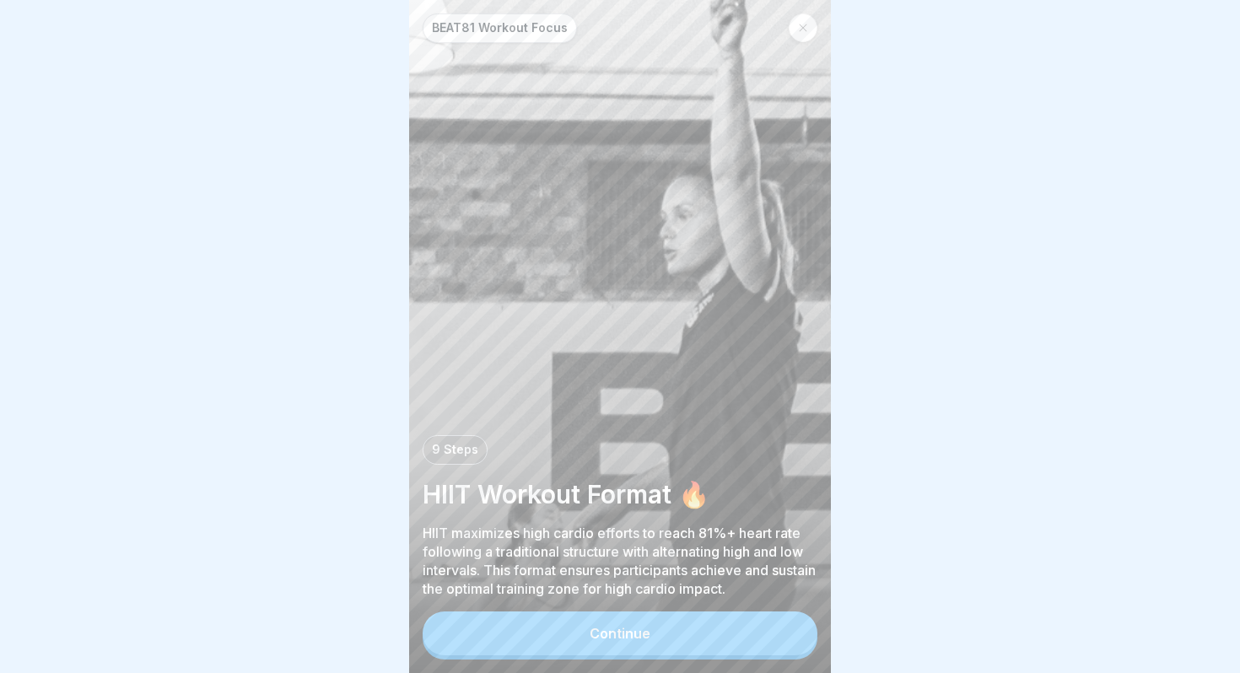
click at [760, 625] on button "Continue" at bounding box center [619, 633] width 395 height 44
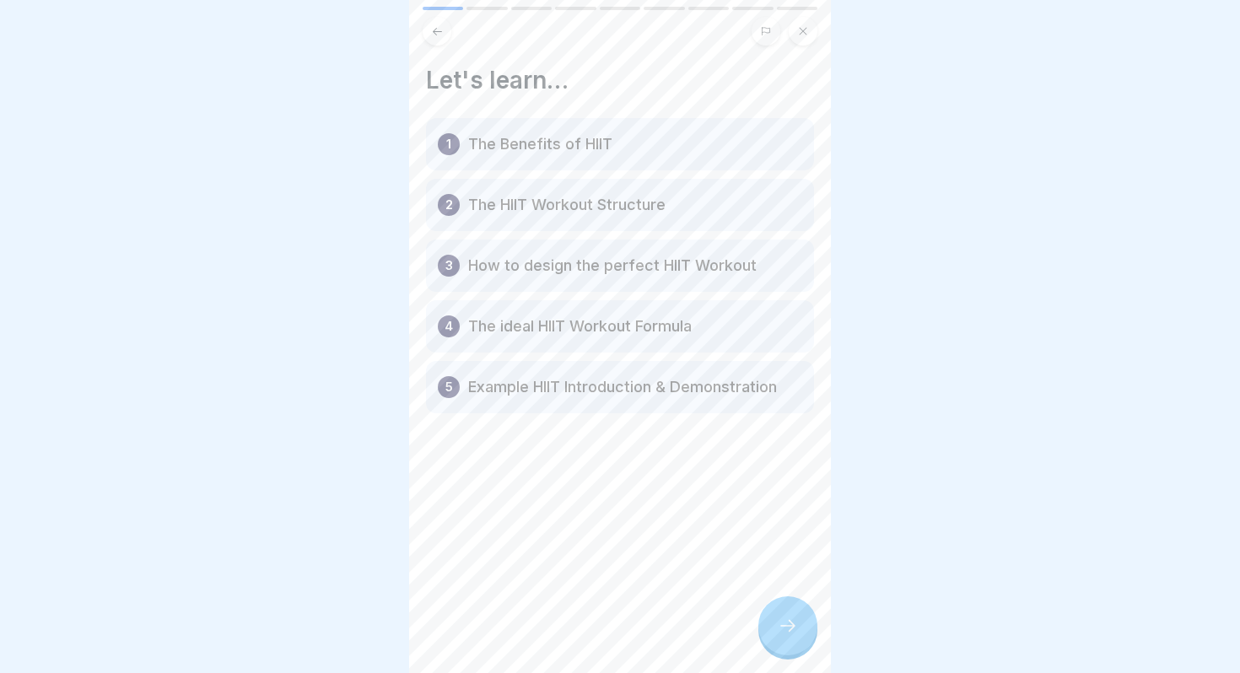
click at [810, 632] on div at bounding box center [787, 625] width 59 height 59
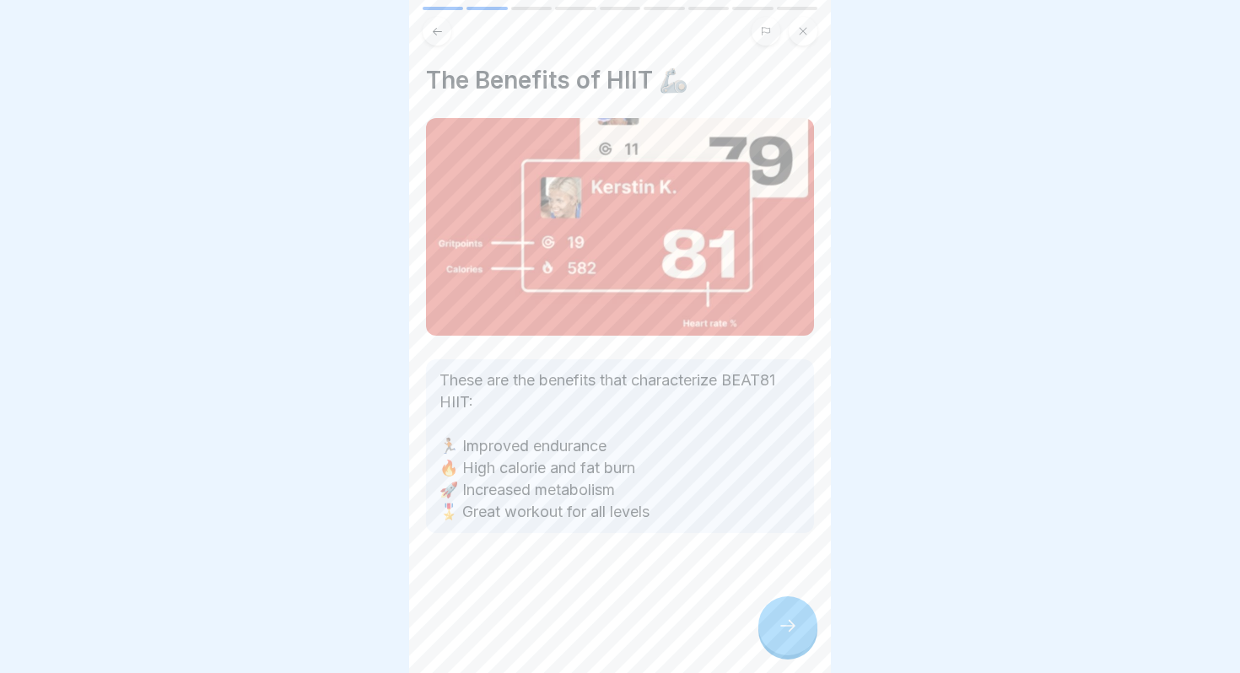
click at [810, 632] on div at bounding box center [787, 625] width 59 height 59
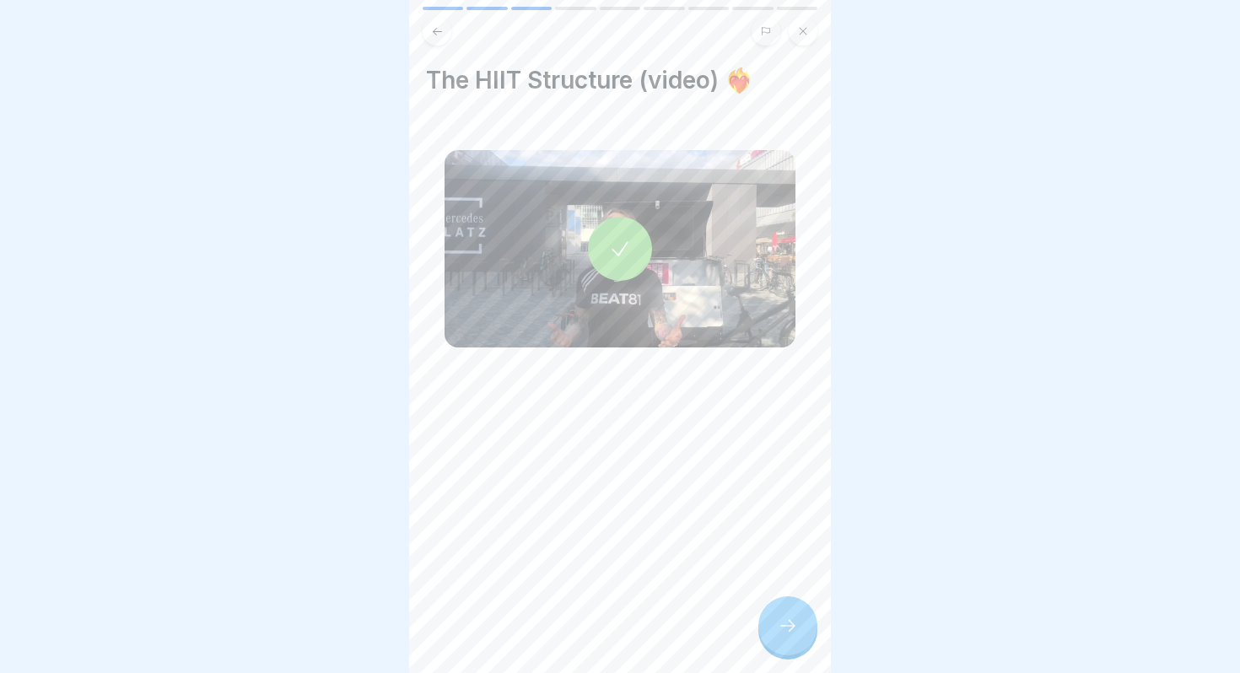
click at [810, 632] on div at bounding box center [787, 625] width 59 height 59
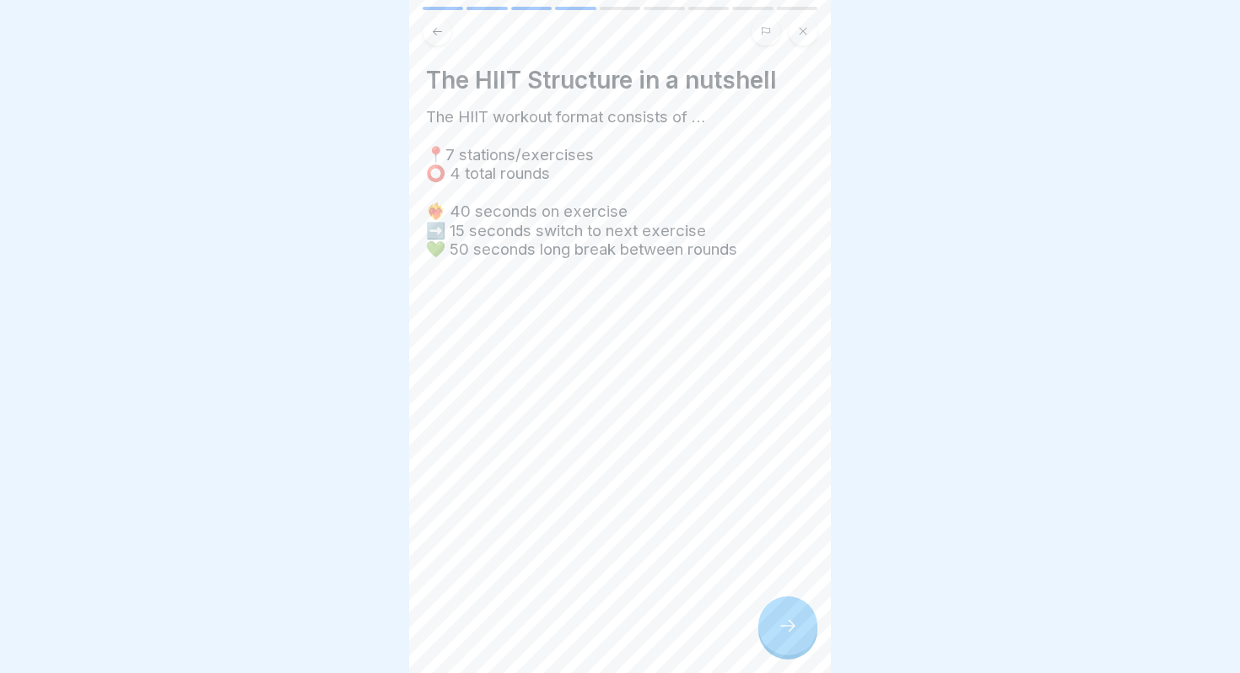
click at [810, 632] on div at bounding box center [787, 625] width 59 height 59
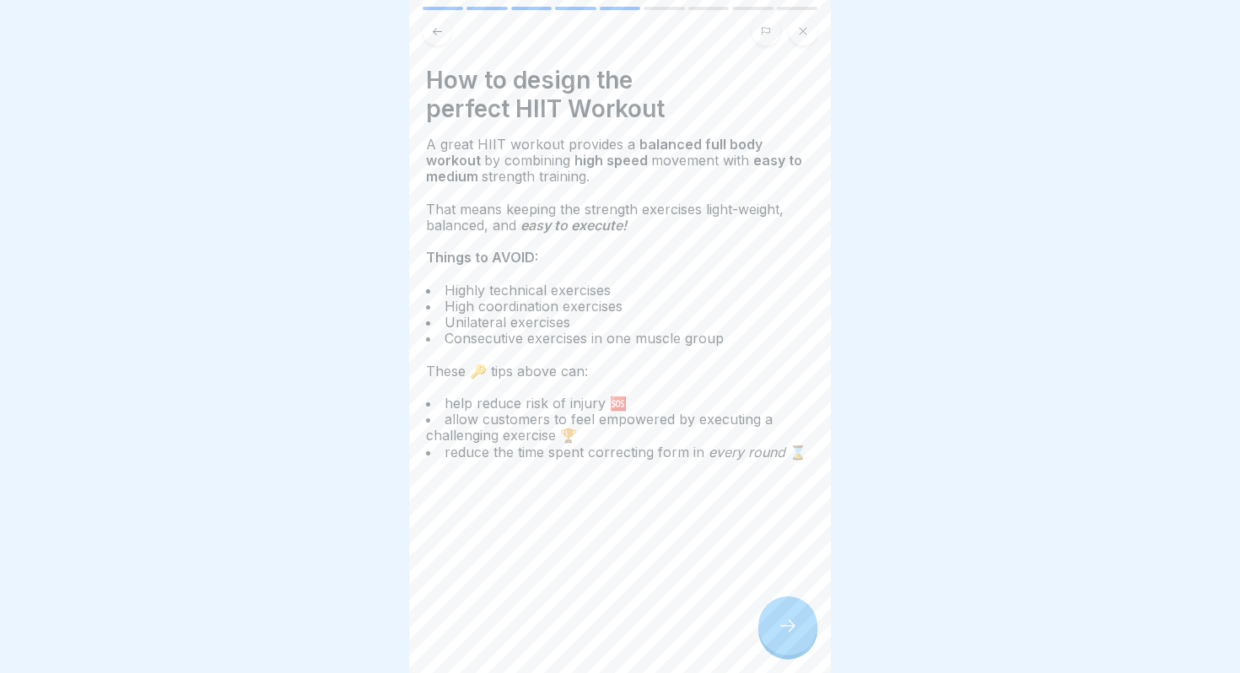
click at [810, 632] on div at bounding box center [787, 625] width 59 height 59
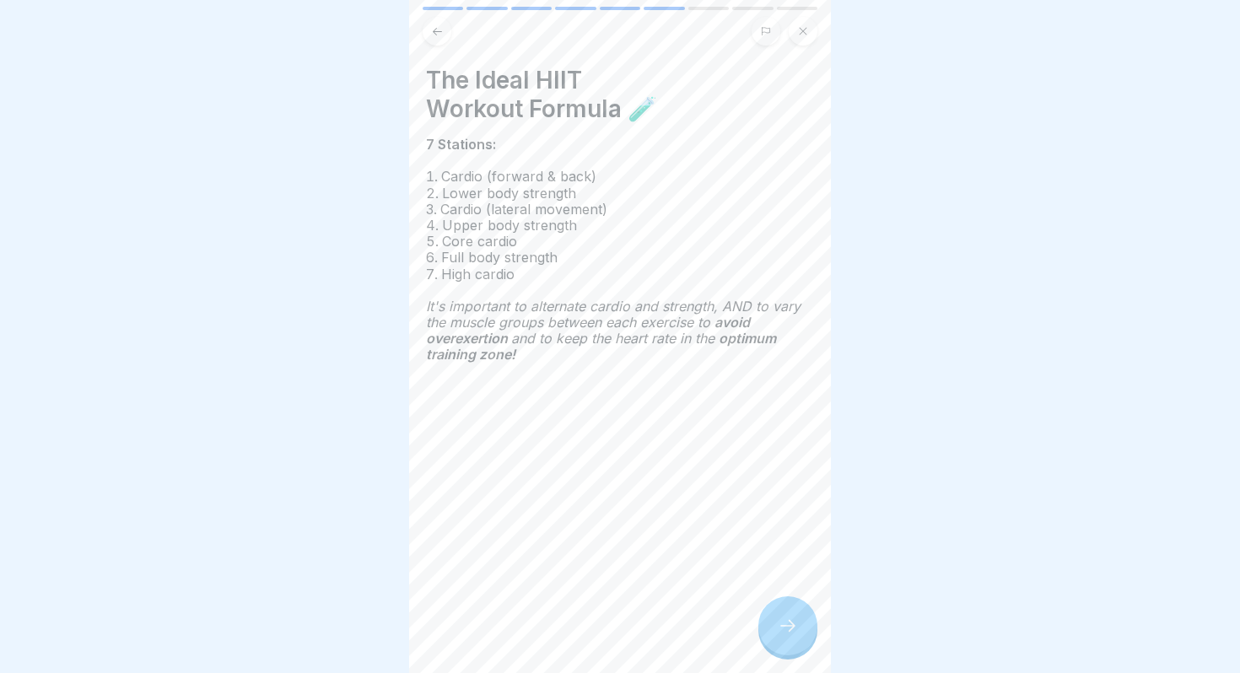
click at [810, 632] on div at bounding box center [787, 625] width 59 height 59
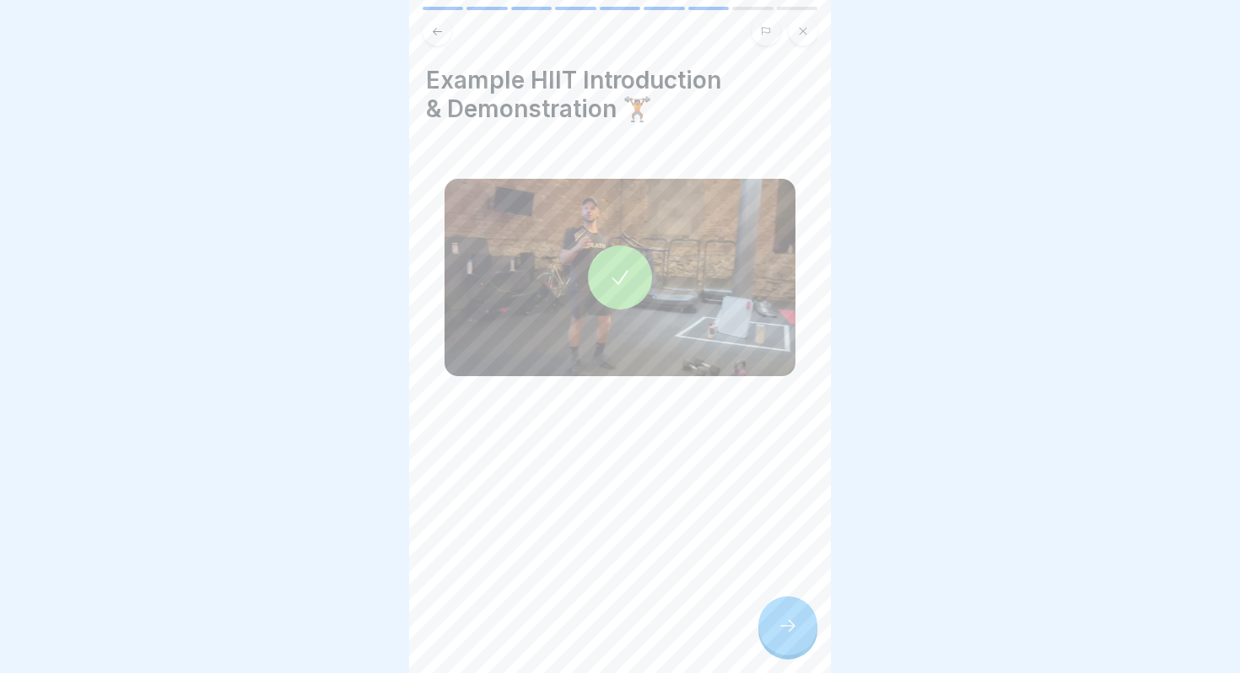
click at [810, 632] on div at bounding box center [787, 625] width 59 height 59
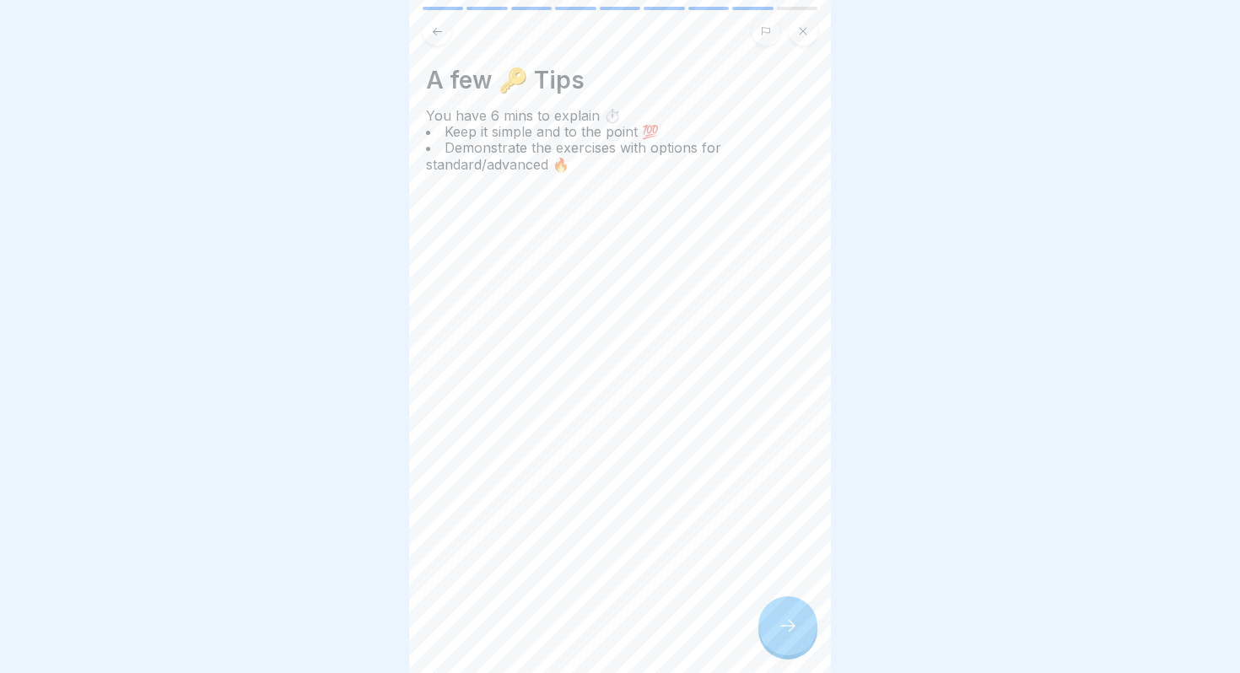
click at [810, 632] on div at bounding box center [787, 625] width 59 height 59
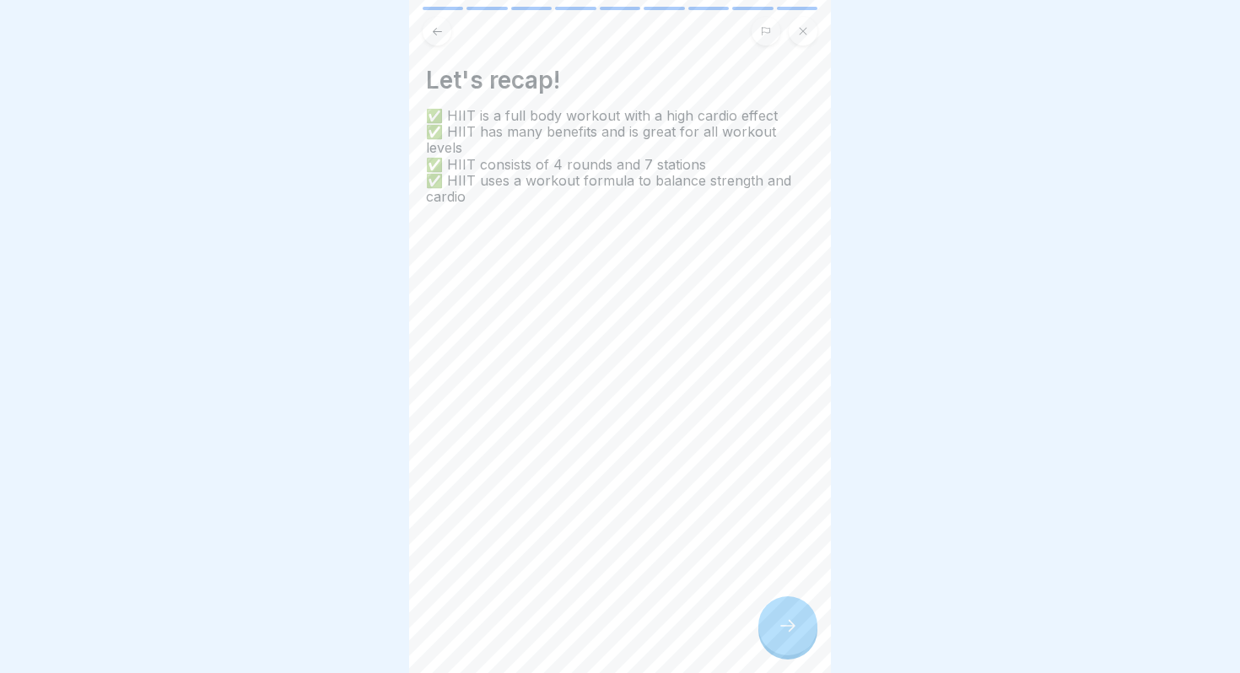
click at [810, 632] on div at bounding box center [787, 625] width 59 height 59
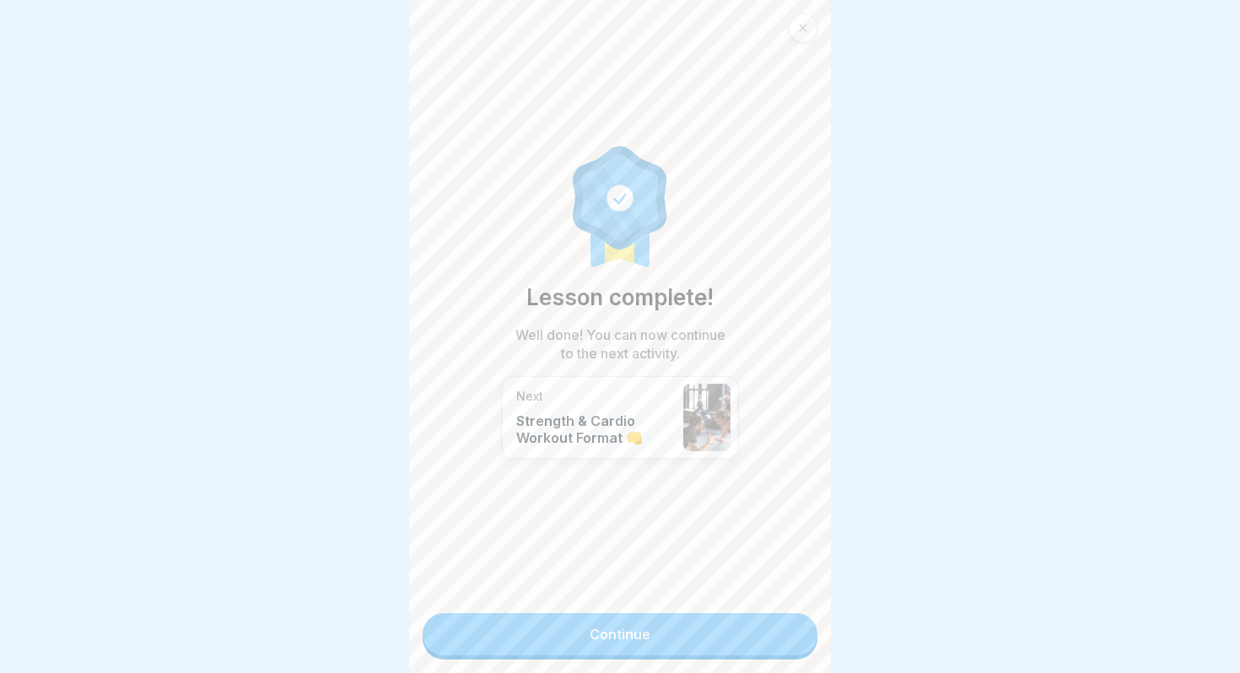
click at [812, 29] on div at bounding box center [802, 27] width 29 height 29
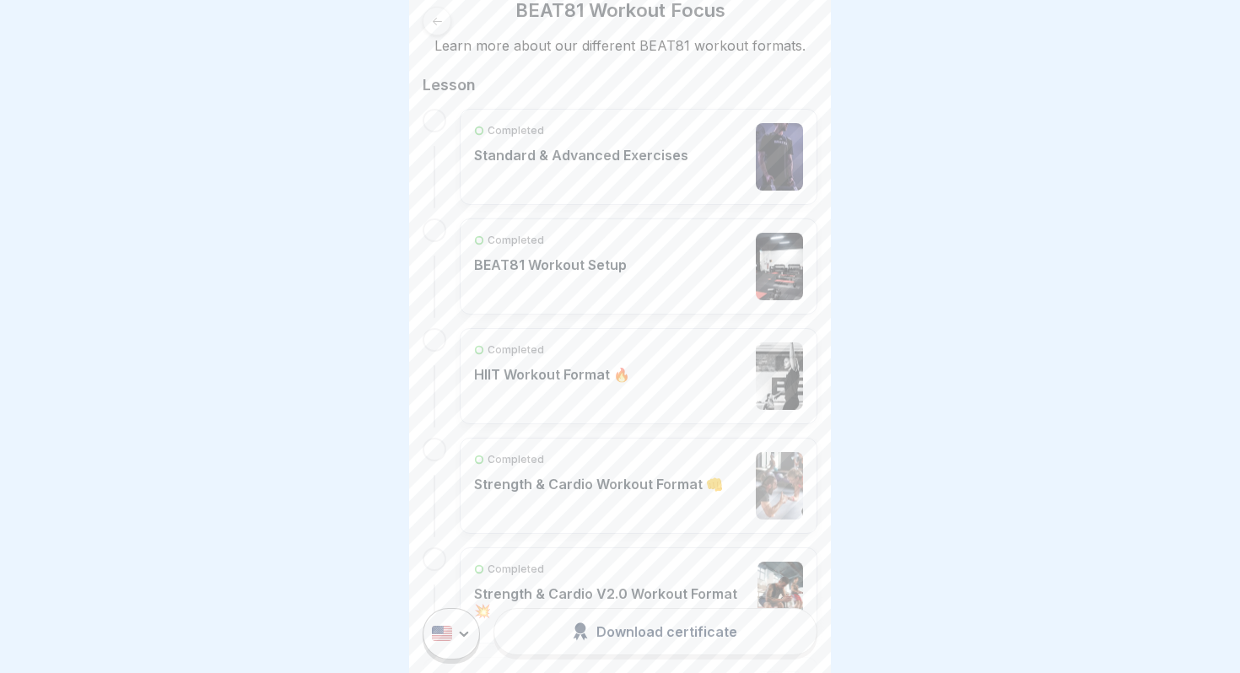
scroll to position [348, 0]
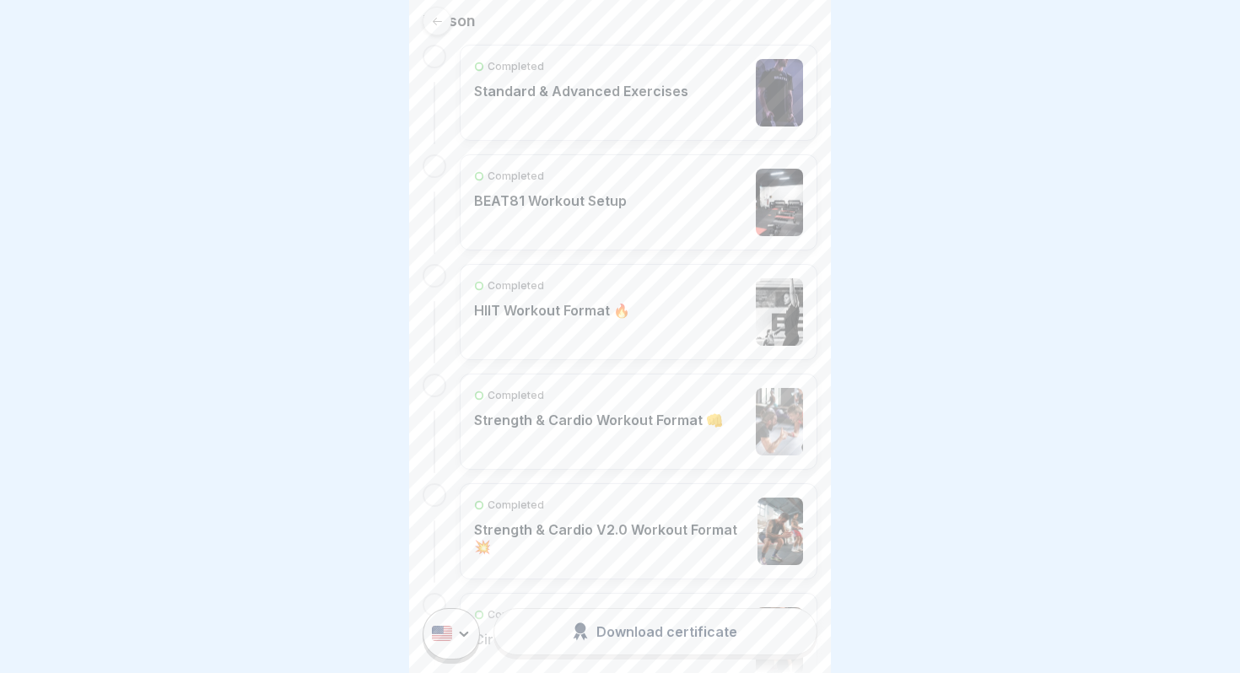
click at [570, 298] on div "Completed HIIT Workout Format 🔥" at bounding box center [552, 311] width 156 height 67
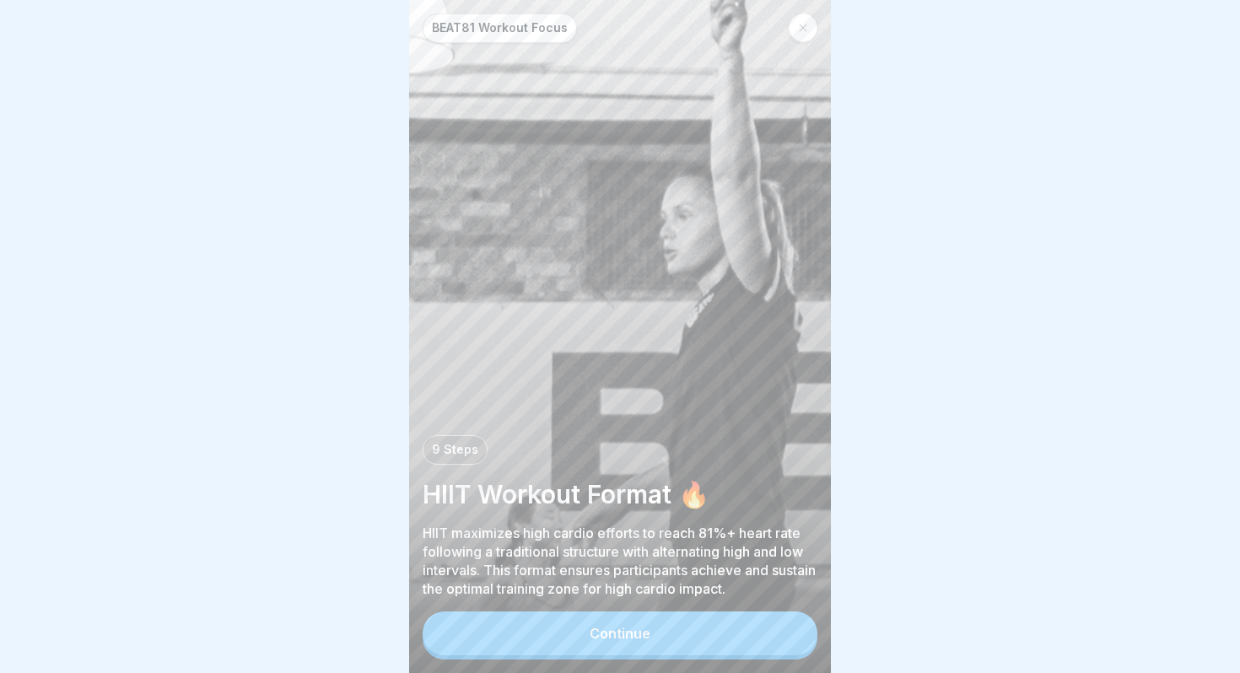
click at [731, 634] on button "Continue" at bounding box center [619, 633] width 395 height 44
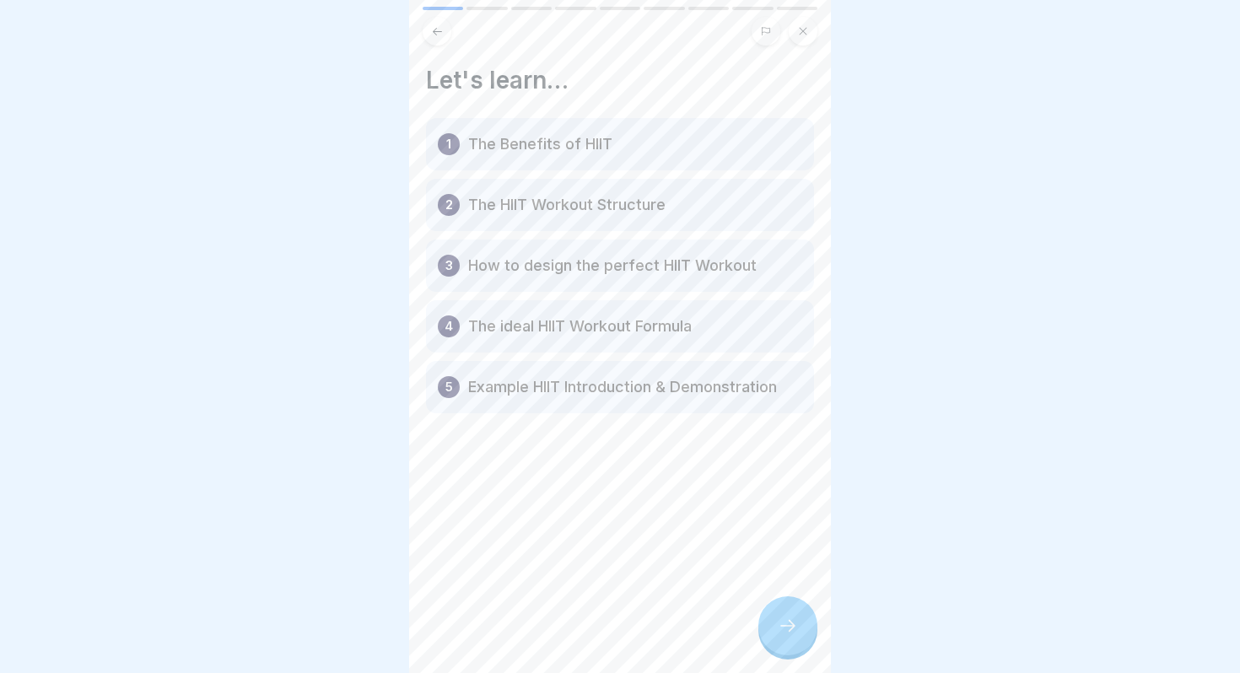
click at [783, 627] on icon at bounding box center [788, 626] width 20 height 20
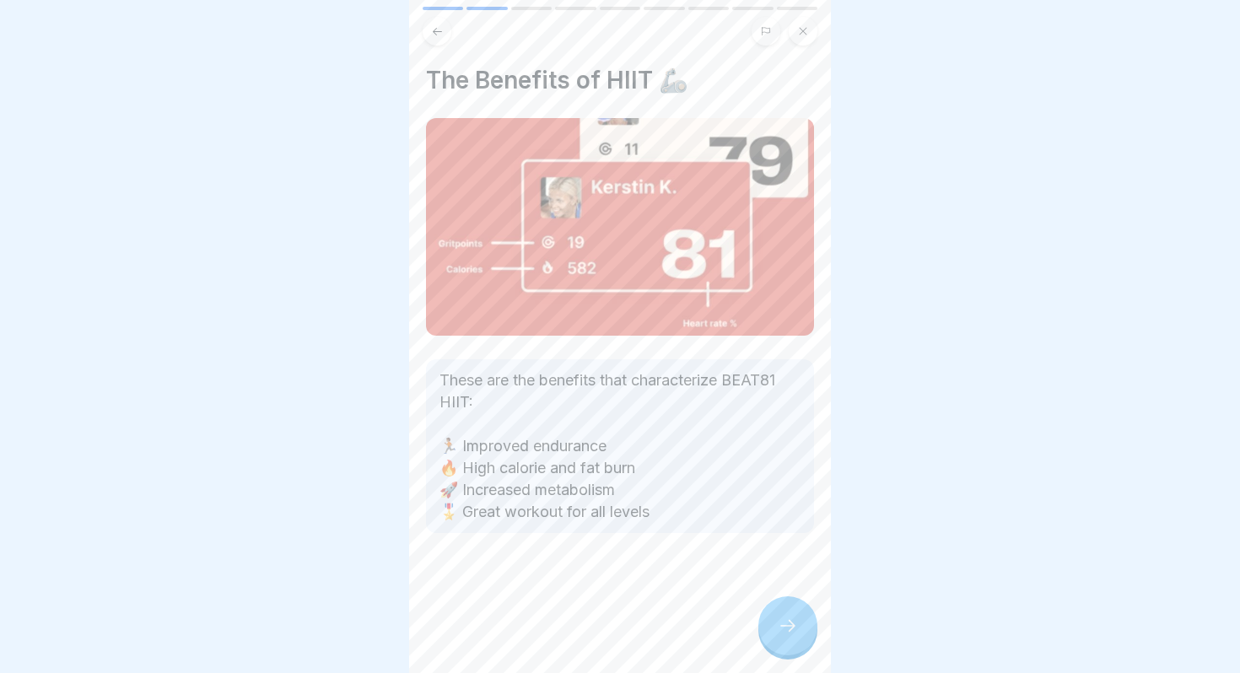
click at [783, 627] on icon at bounding box center [788, 626] width 20 height 20
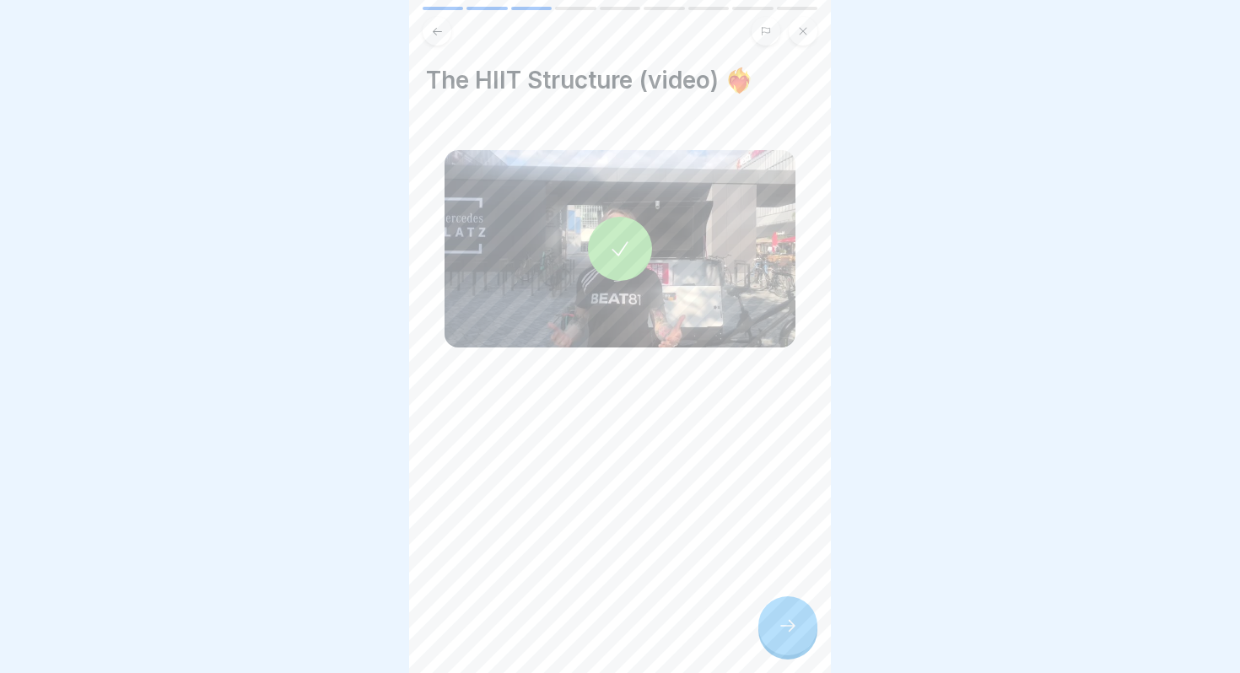
click at [783, 627] on icon at bounding box center [788, 626] width 20 height 20
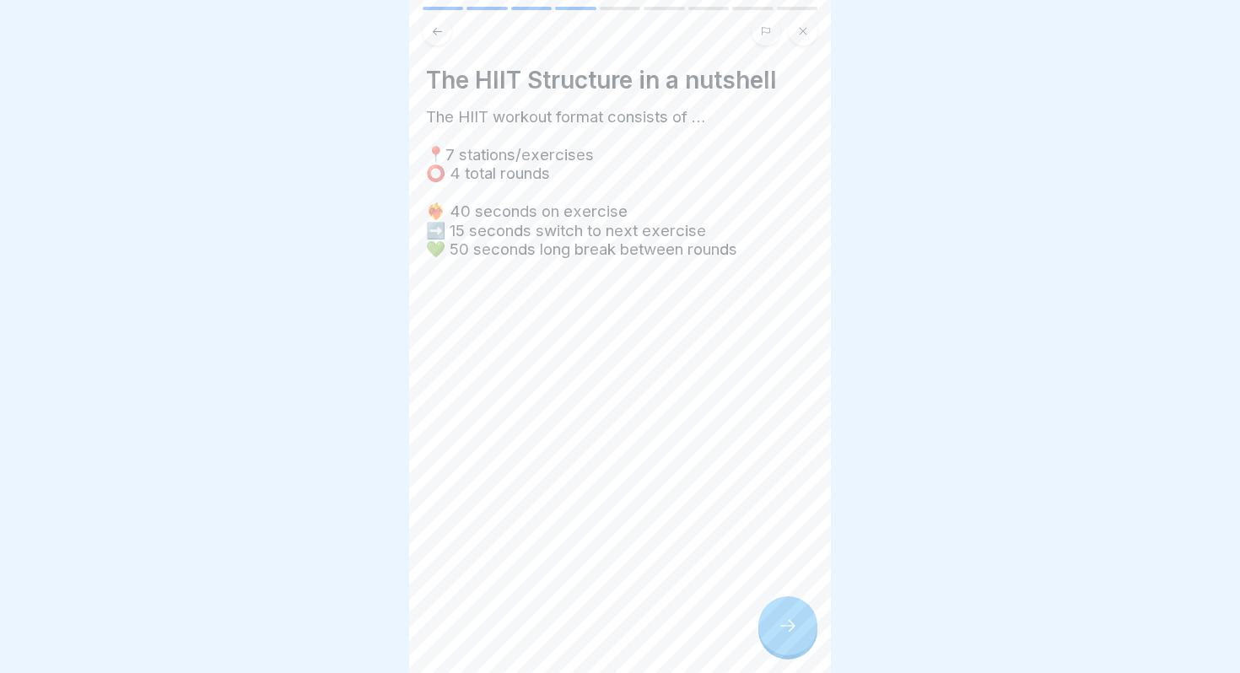
click at [783, 627] on icon at bounding box center [788, 626] width 20 height 20
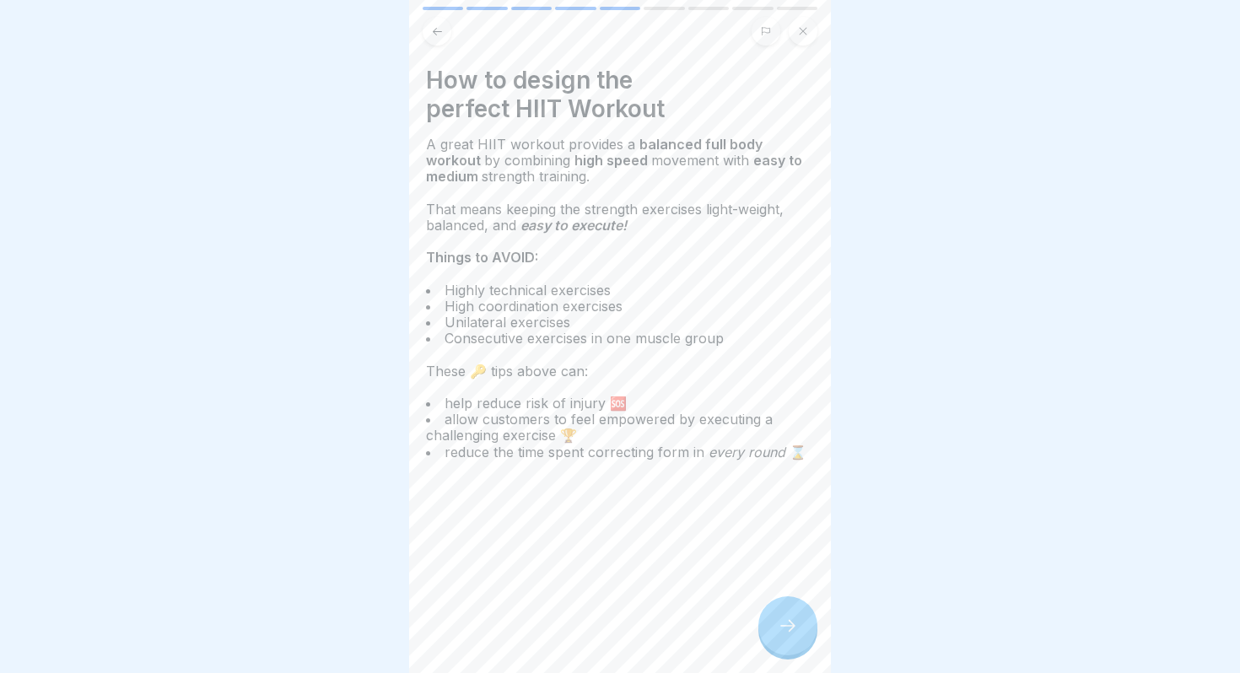
click at [783, 627] on icon at bounding box center [788, 626] width 20 height 20
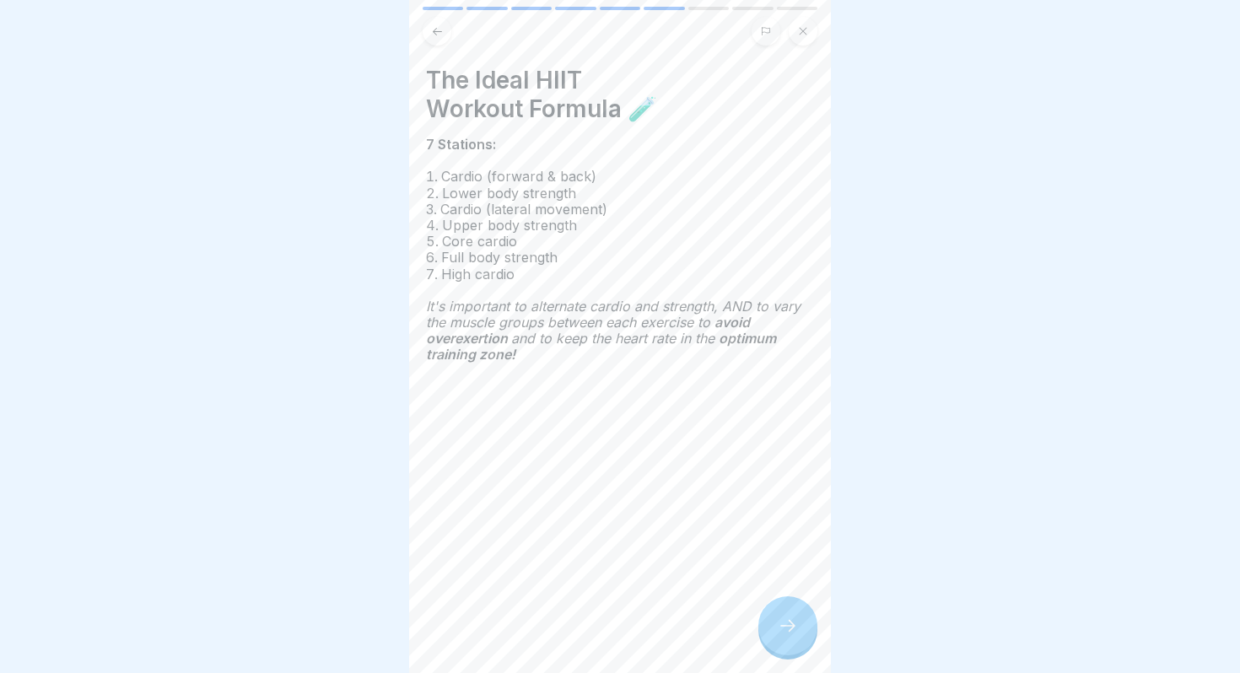
click at [444, 50] on div "The Ideal HIIT Workout Formula 🧪 7 Stations: Cardio (forward & back) Lower body…" at bounding box center [620, 336] width 422 height 673
click at [442, 38] on button at bounding box center [436, 31] width 29 height 29
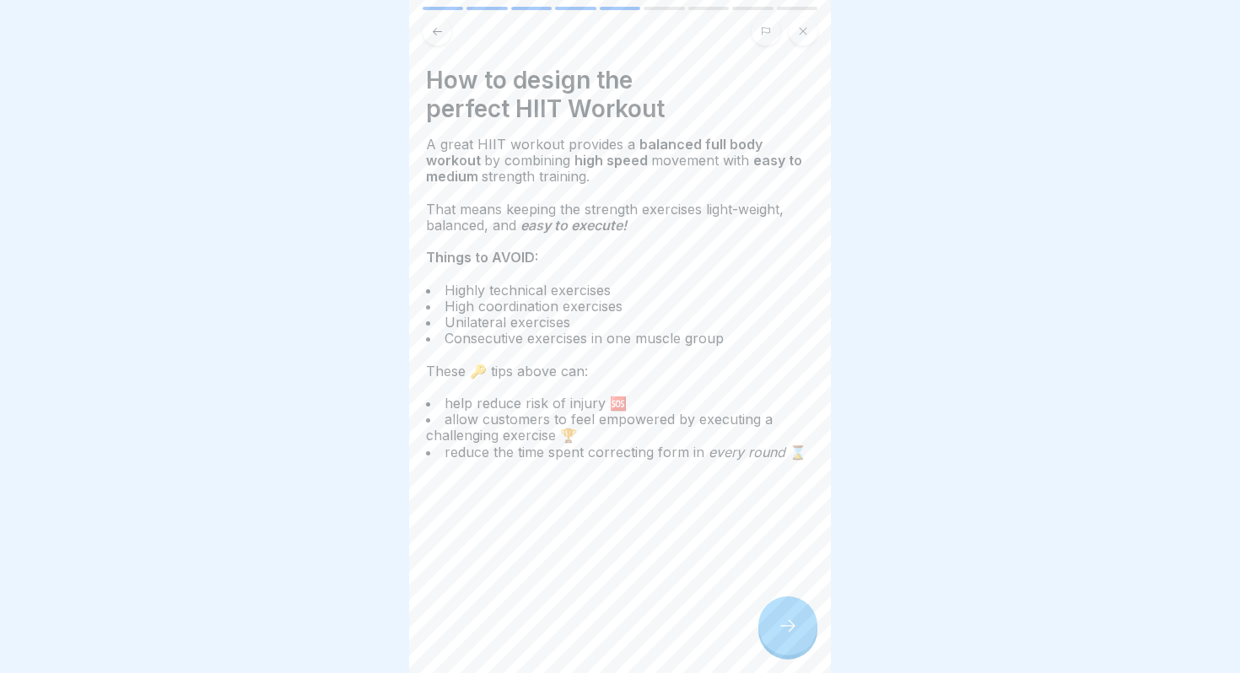
click at [795, 636] on div at bounding box center [787, 625] width 59 height 59
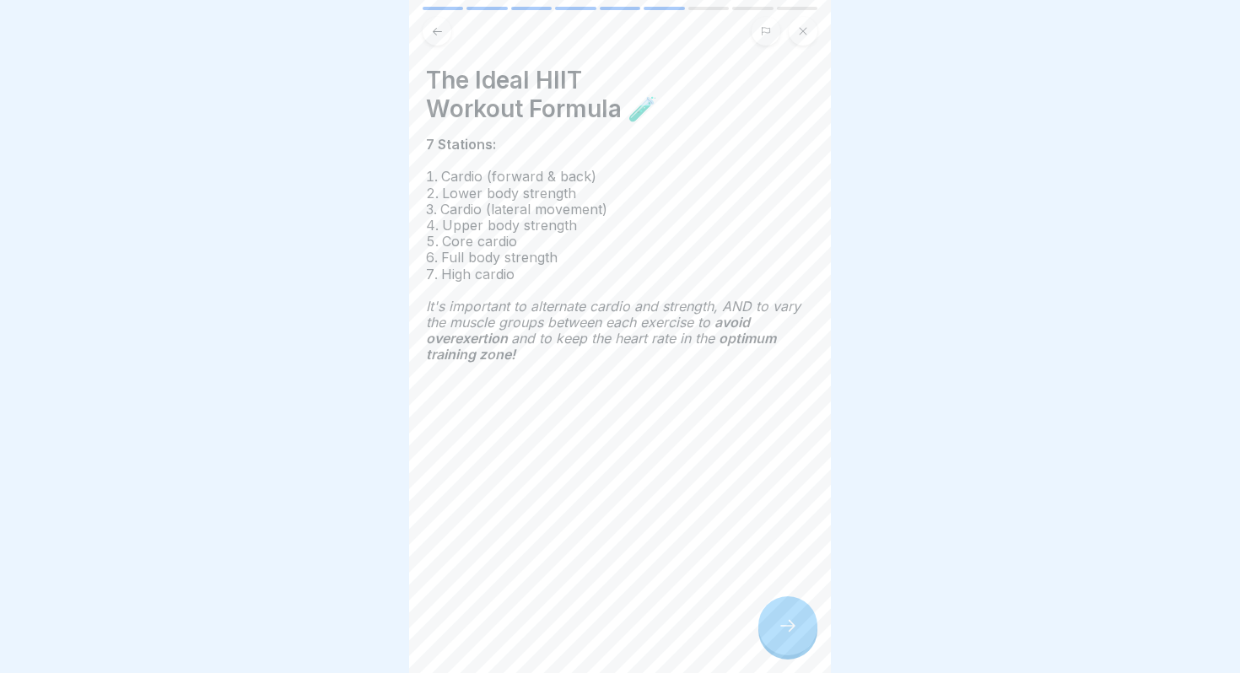
click at [795, 636] on div at bounding box center [787, 625] width 59 height 59
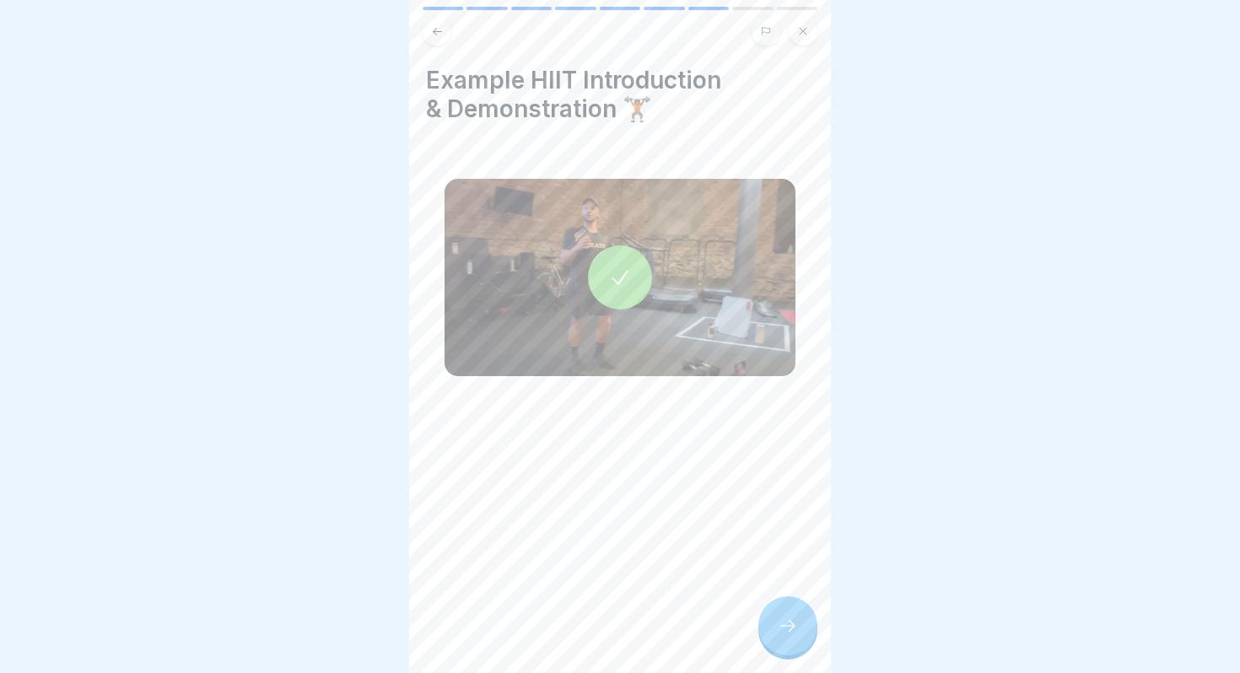
click at [612, 257] on div at bounding box center [620, 277] width 64 height 64
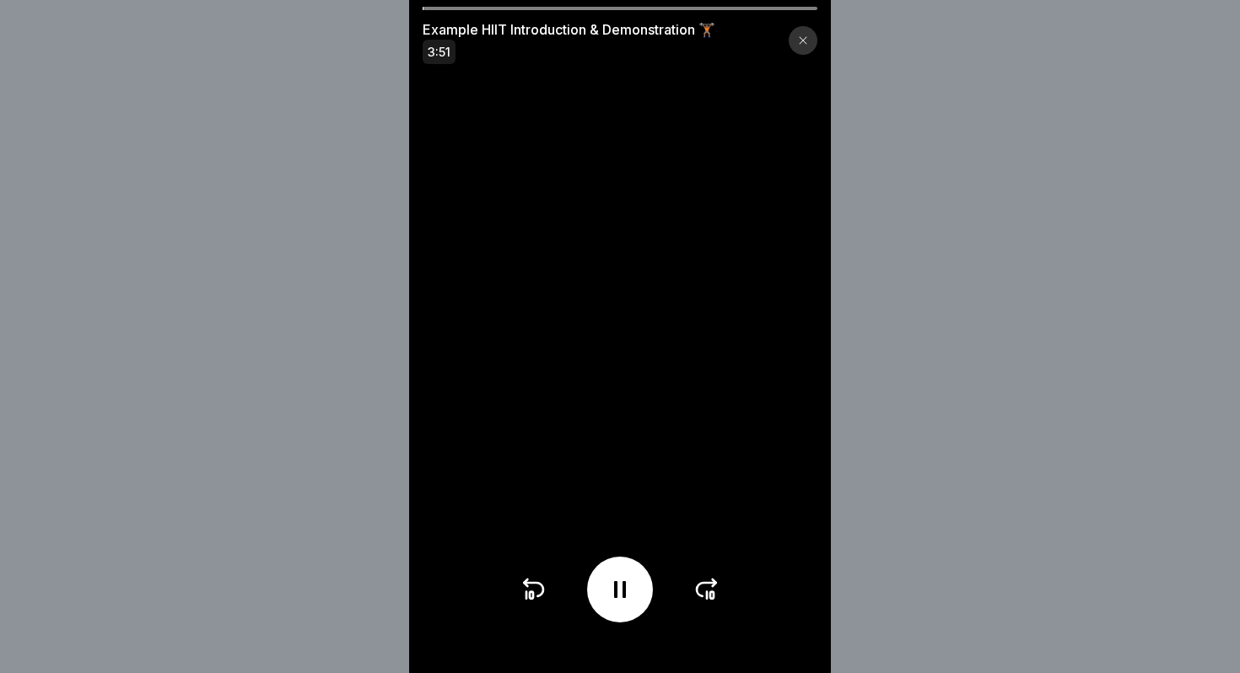
click at [574, 10] on div "Example HIIT Introduction & Demonstration 🏋🏾 3:51" at bounding box center [620, 35] width 422 height 56
click at [713, 579] on icon at bounding box center [714, 582] width 3 height 7
click at [712, 594] on icon at bounding box center [706, 589] width 27 height 27
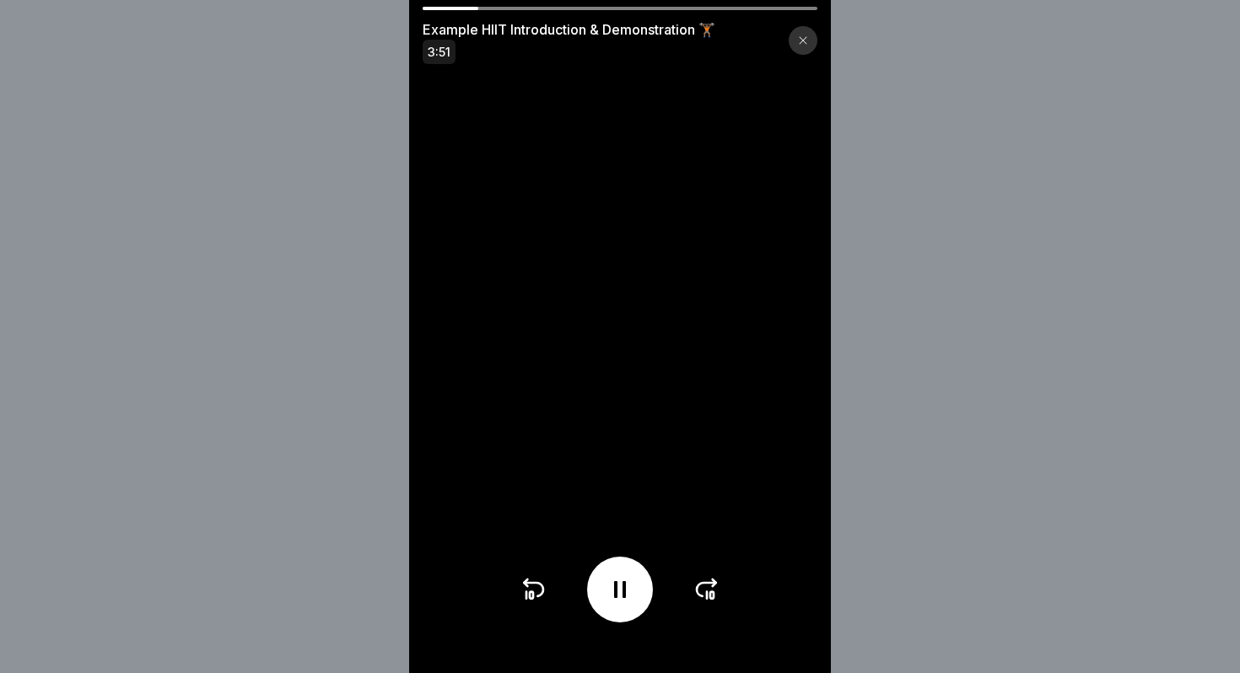
click at [712, 594] on icon at bounding box center [706, 589] width 27 height 27
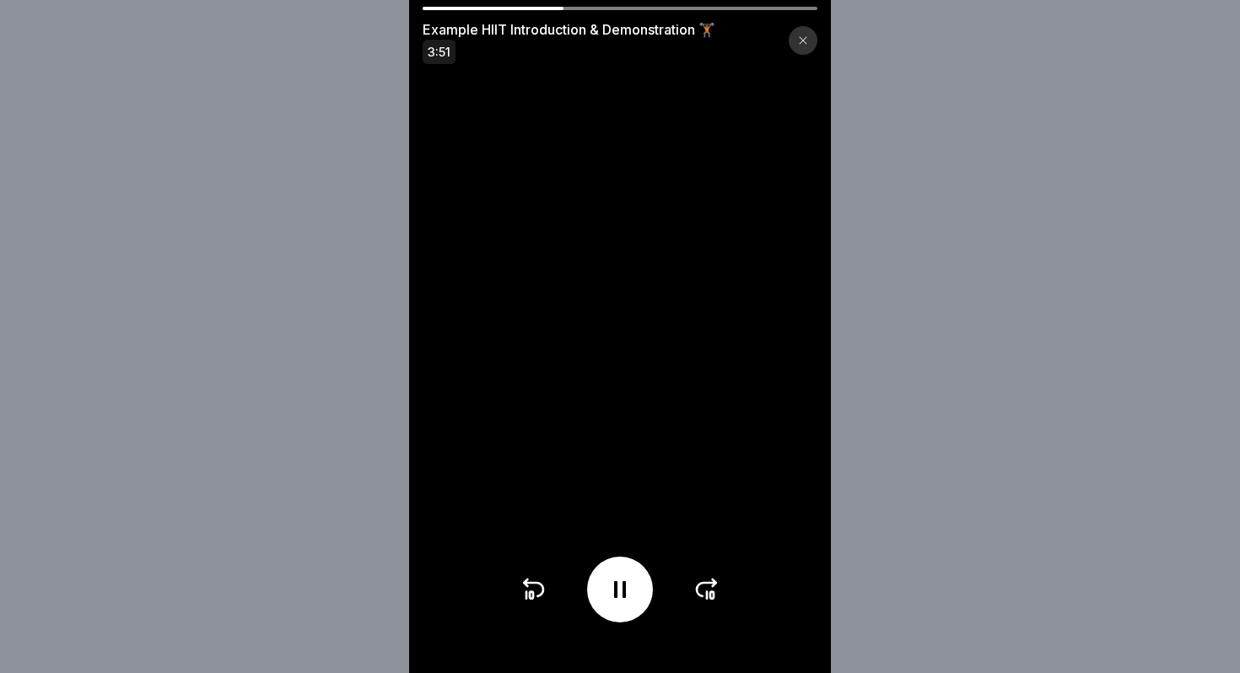
click at [712, 594] on icon at bounding box center [706, 589] width 27 height 27
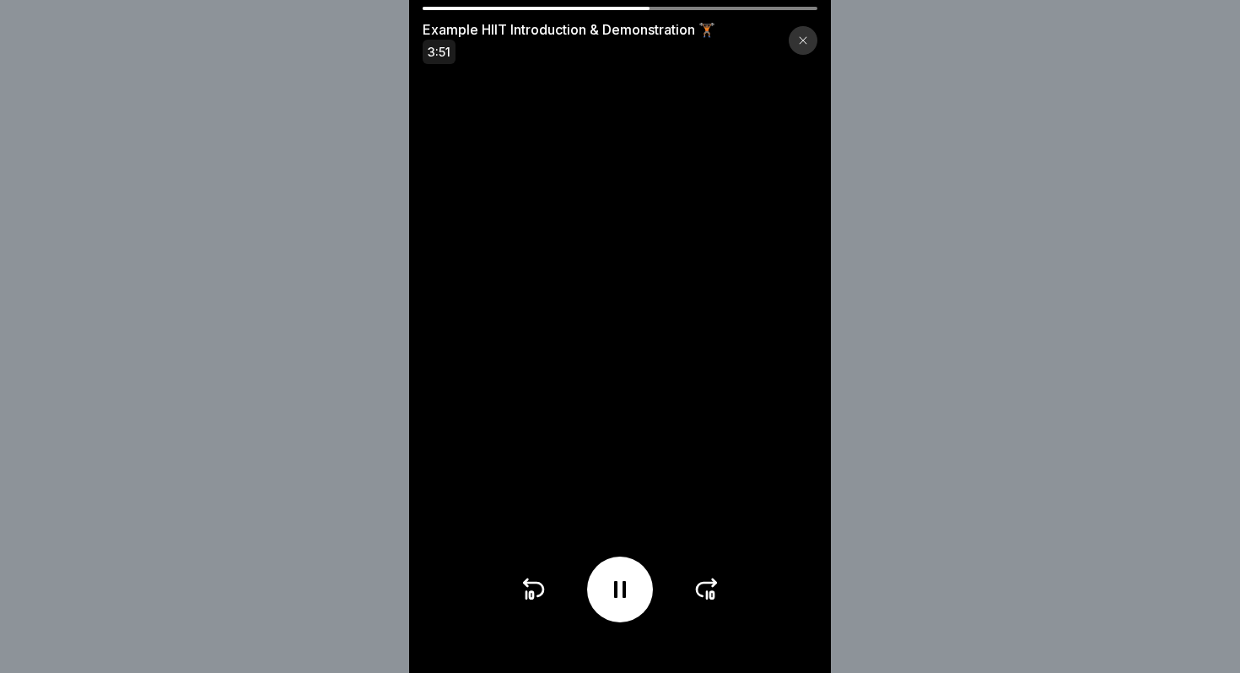
click at [712, 594] on icon at bounding box center [706, 589] width 27 height 27
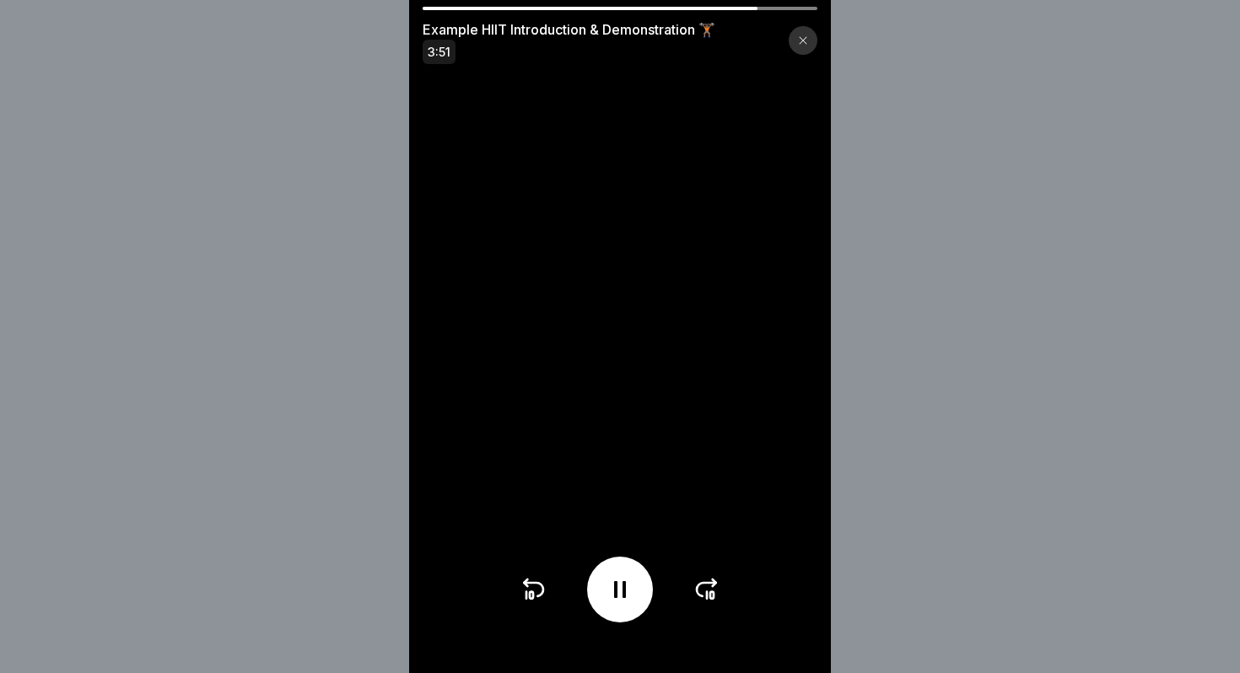
click at [797, 40] on div at bounding box center [802, 40] width 29 height 29
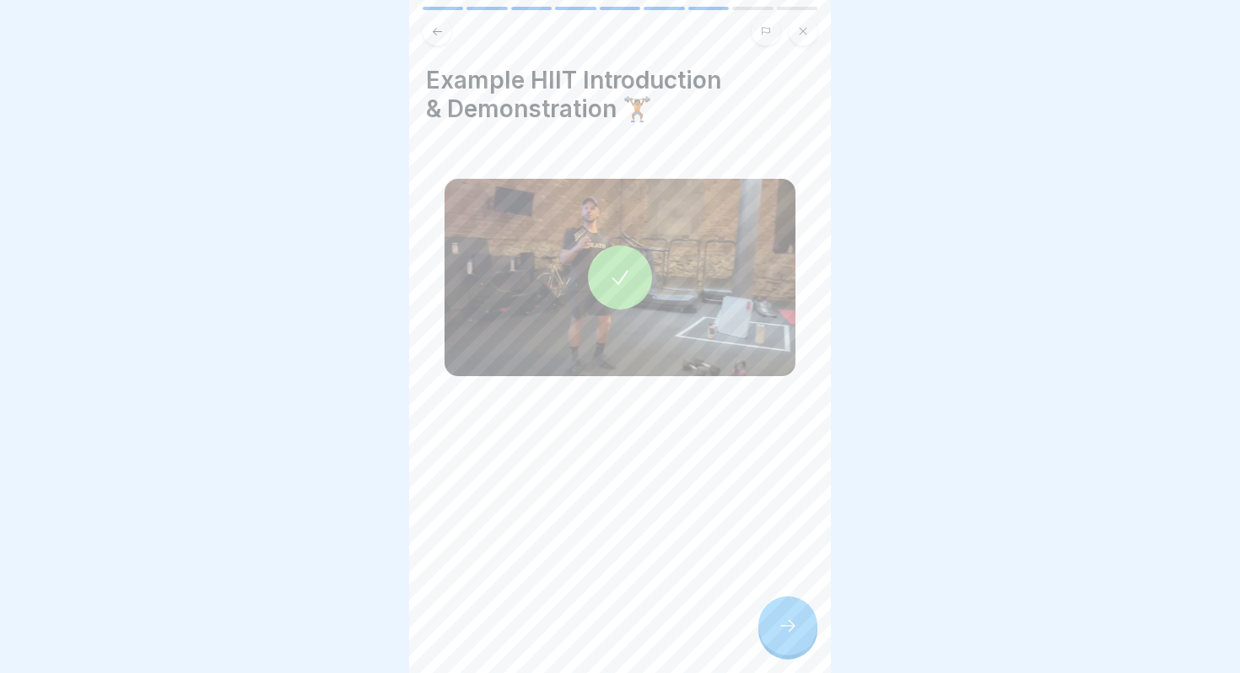
click at [808, 622] on div at bounding box center [787, 625] width 59 height 59
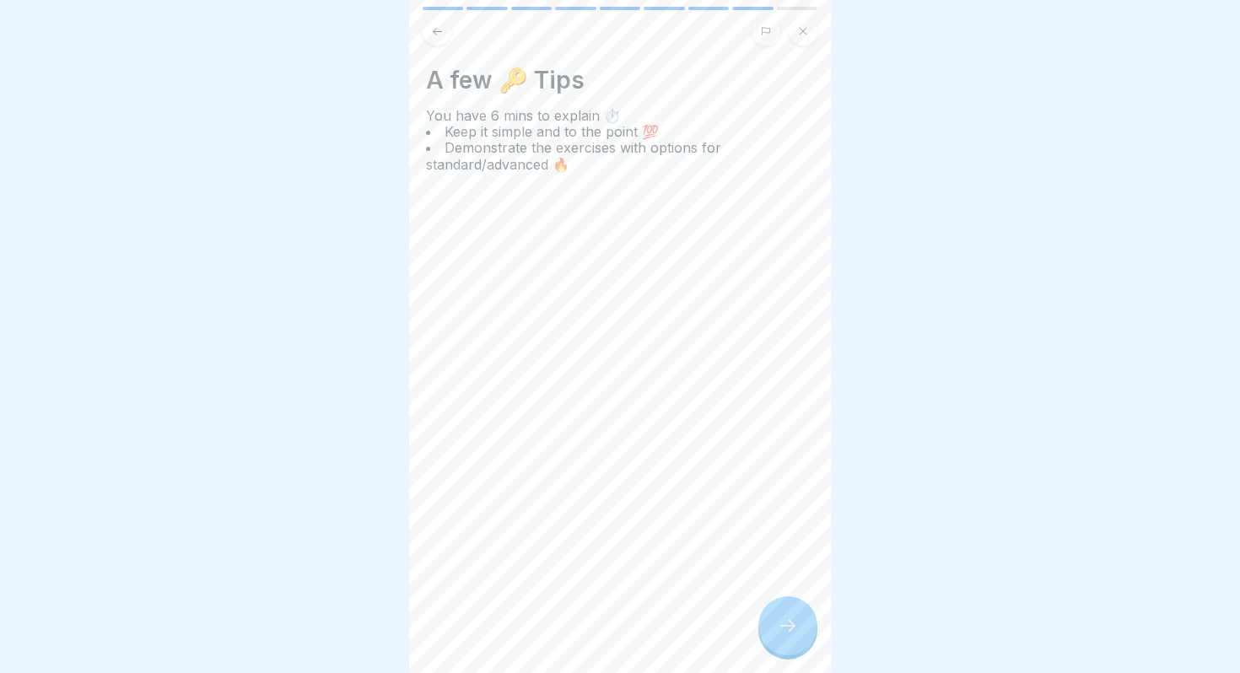
click at [807, 622] on div at bounding box center [787, 625] width 59 height 59
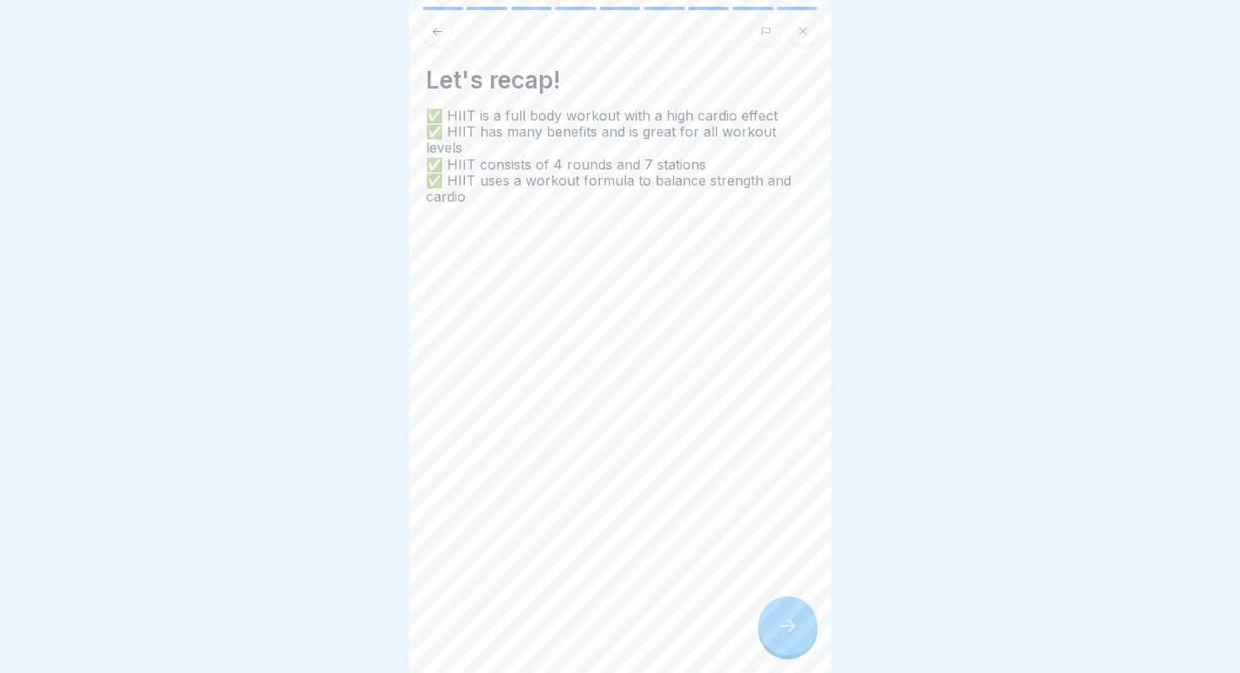
click at [807, 622] on div at bounding box center [787, 625] width 59 height 59
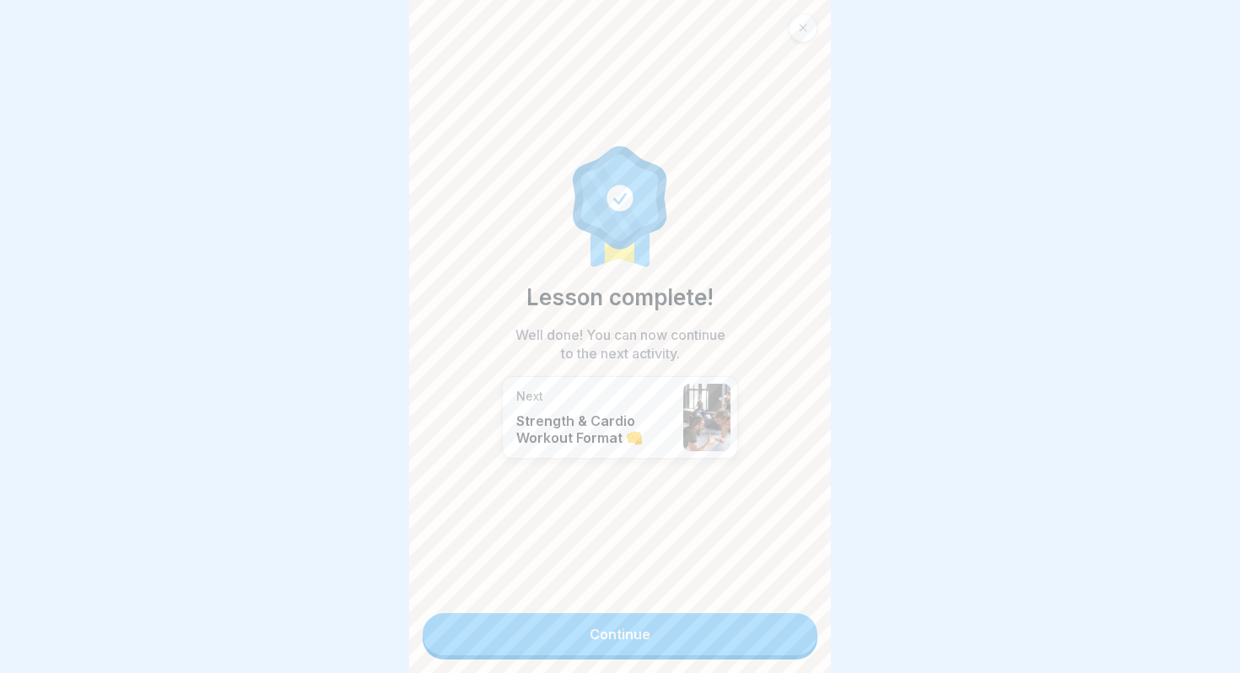
click at [808, 20] on div at bounding box center [802, 27] width 29 height 29
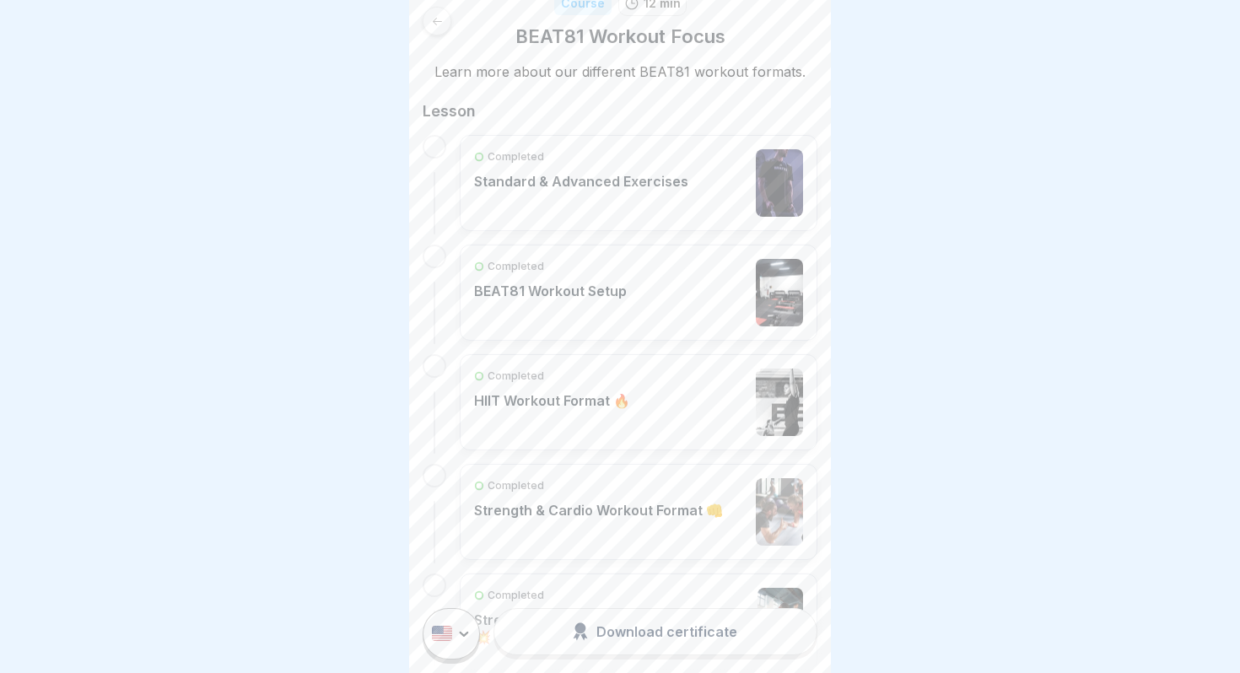
scroll to position [277, 0]
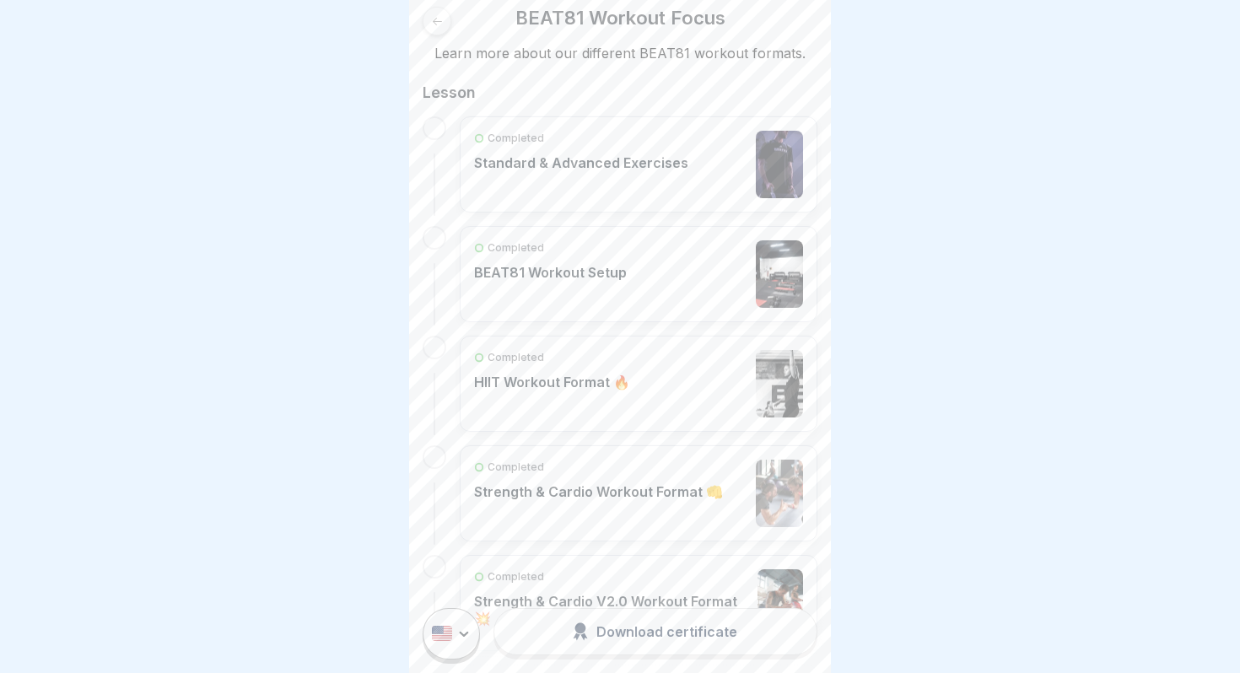
click at [629, 388] on div "Completed HIIT Workout Format 🔥" at bounding box center [638, 383] width 329 height 67
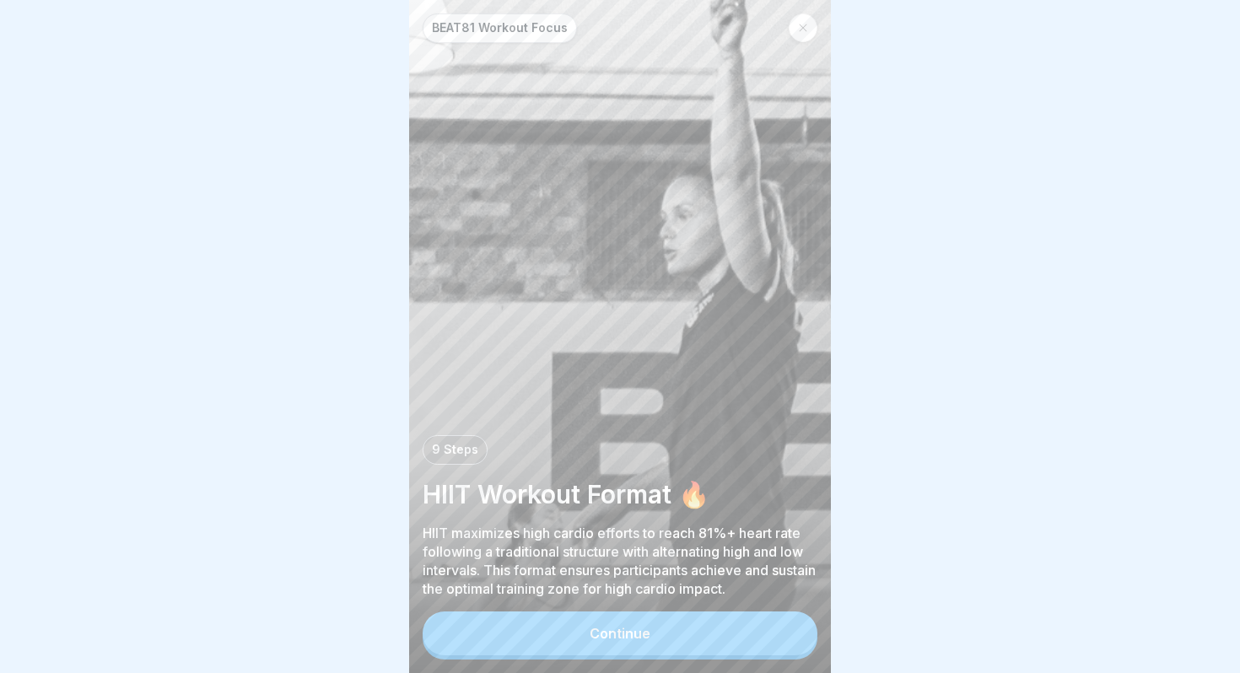
click at [724, 633] on button "Continue" at bounding box center [619, 633] width 395 height 44
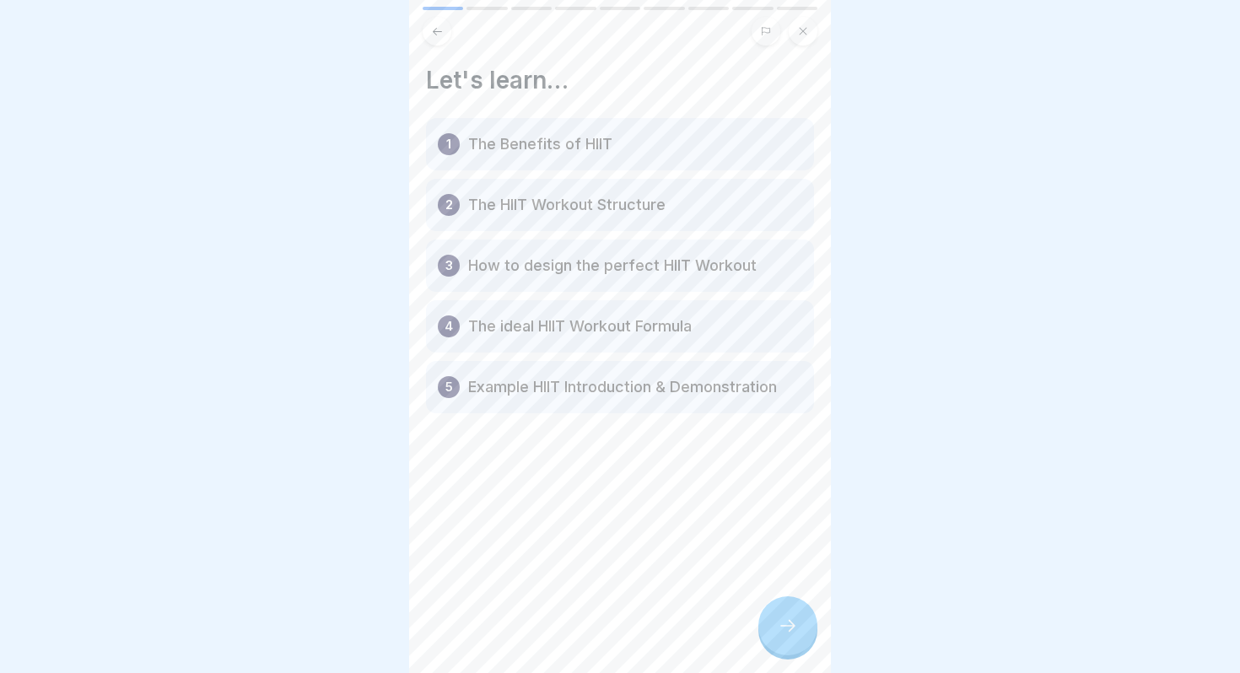
click at [794, 642] on div at bounding box center [787, 625] width 59 height 59
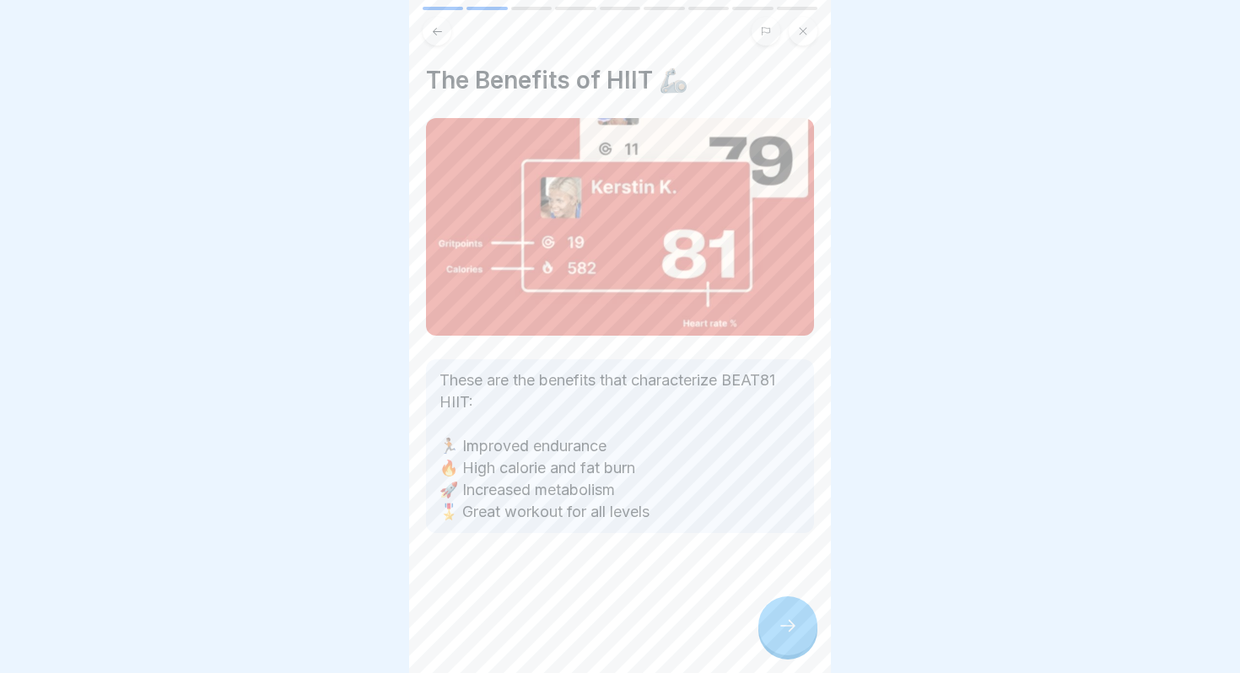
click at [794, 642] on div at bounding box center [787, 625] width 59 height 59
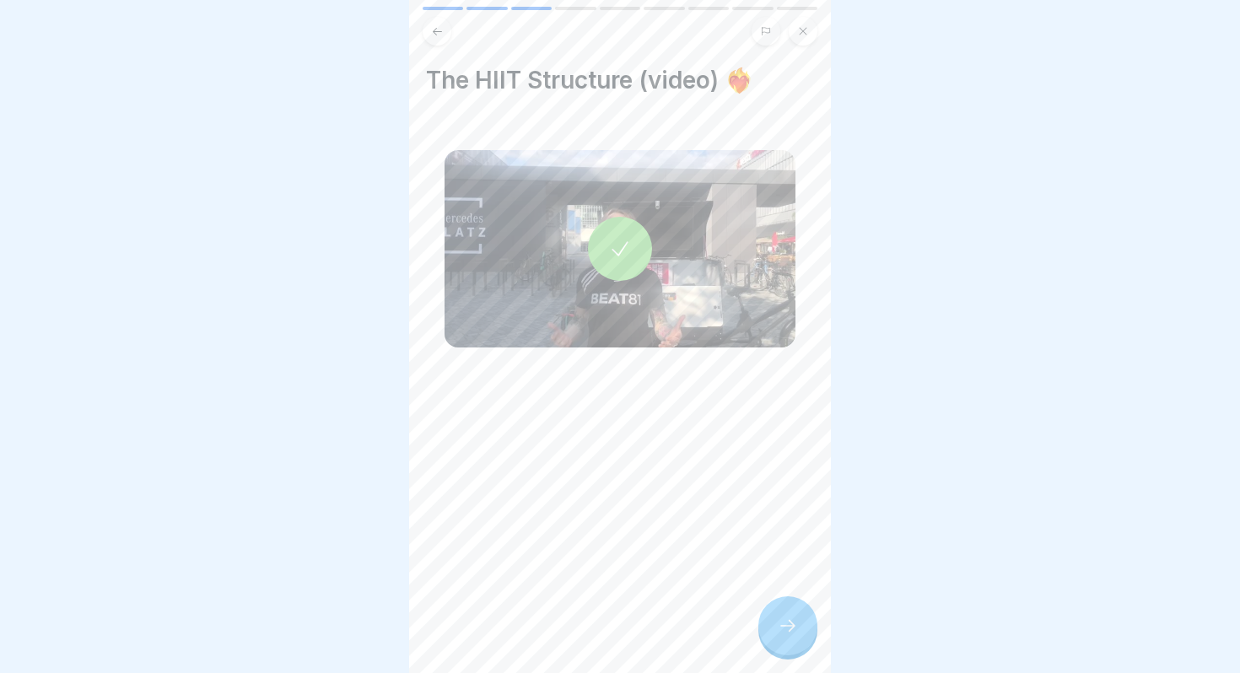
click at [794, 642] on div at bounding box center [787, 625] width 59 height 59
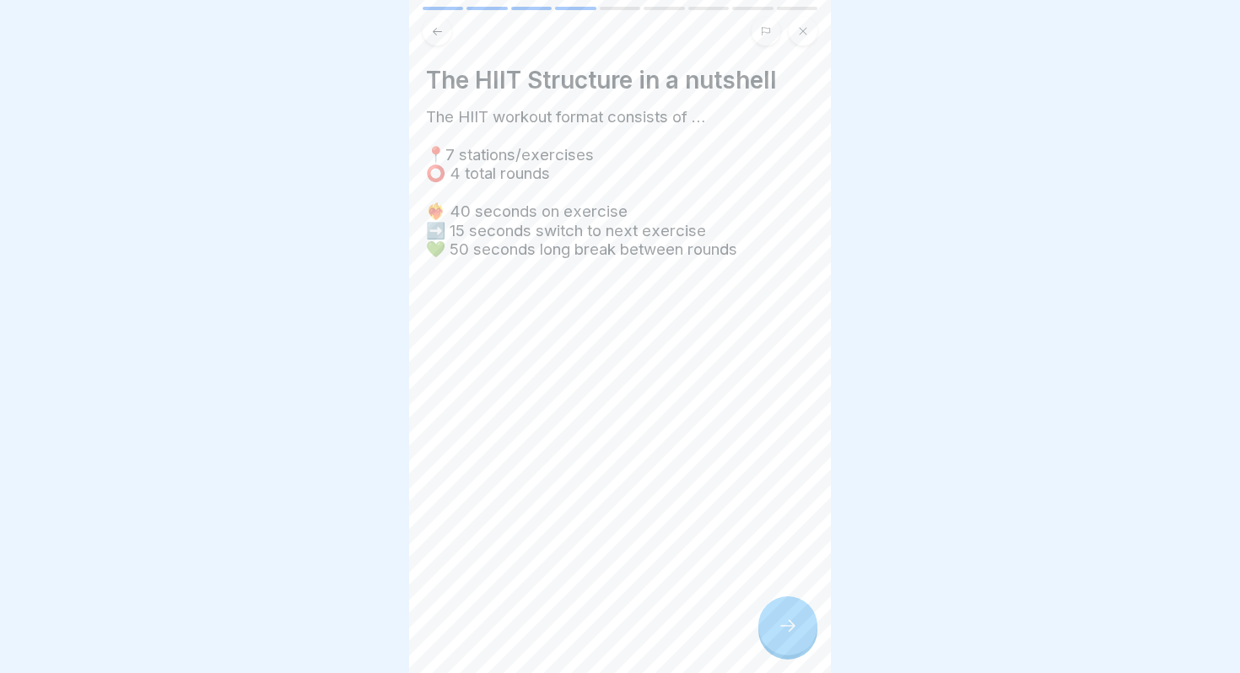
click at [794, 642] on div at bounding box center [787, 625] width 59 height 59
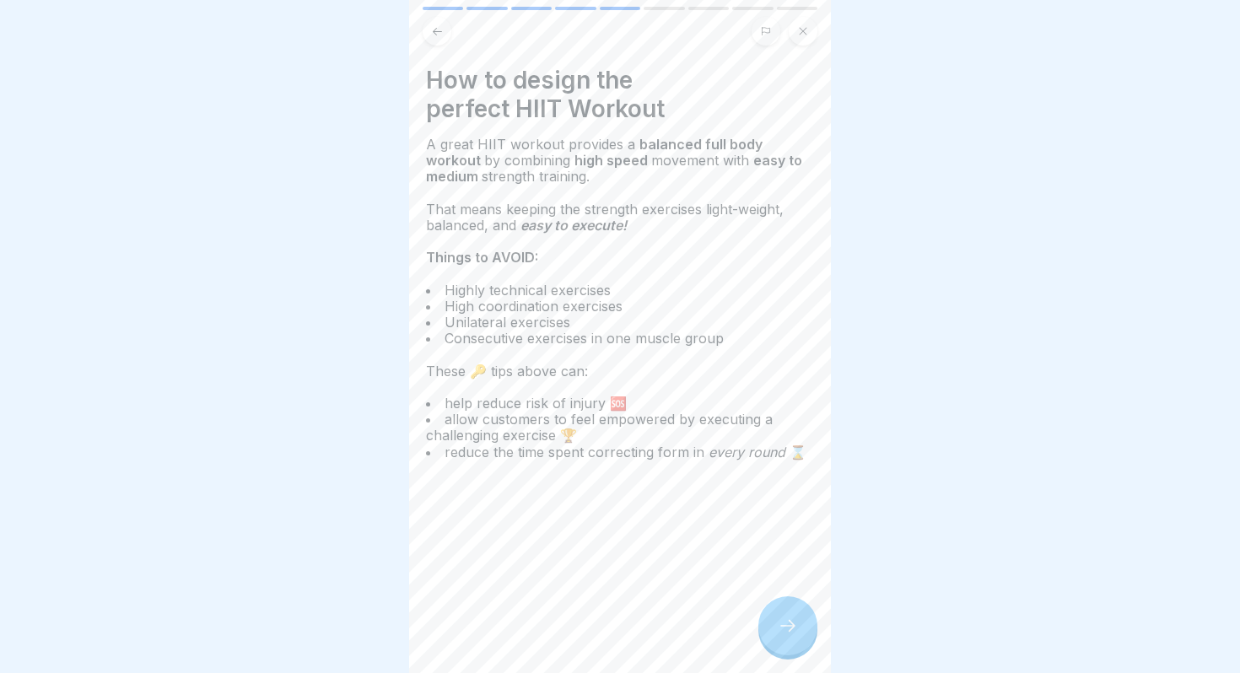
click at [794, 642] on div at bounding box center [787, 625] width 59 height 59
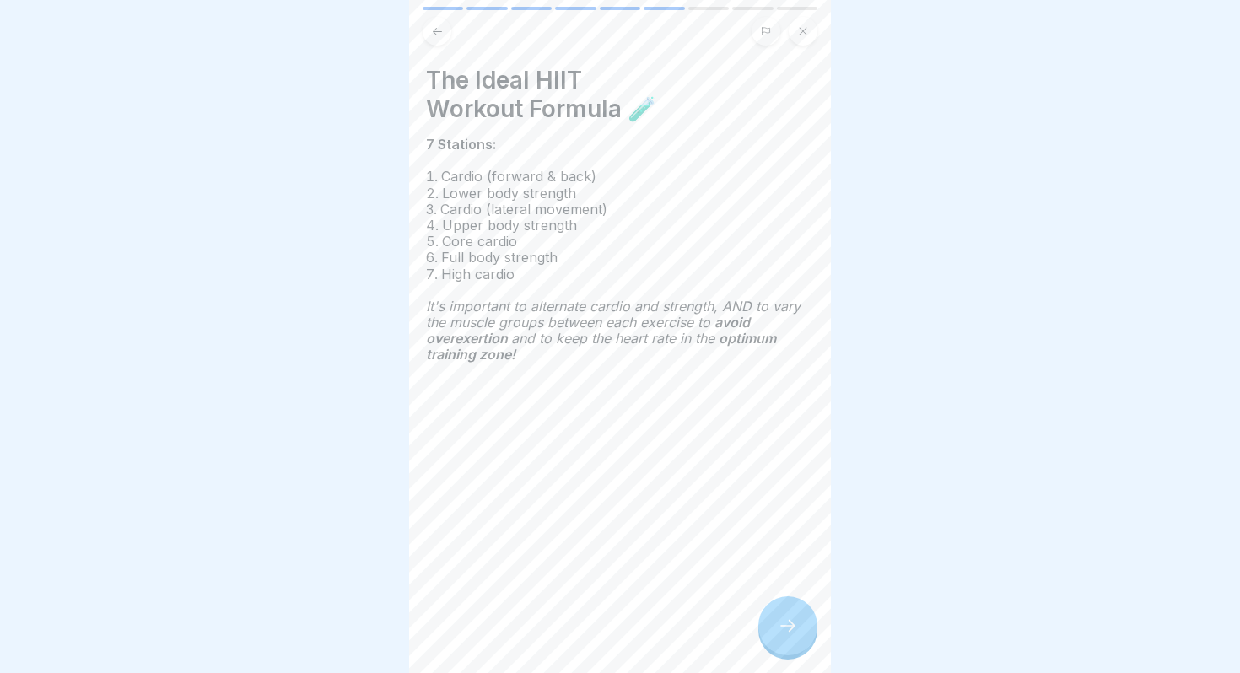
click at [794, 642] on div at bounding box center [787, 625] width 59 height 59
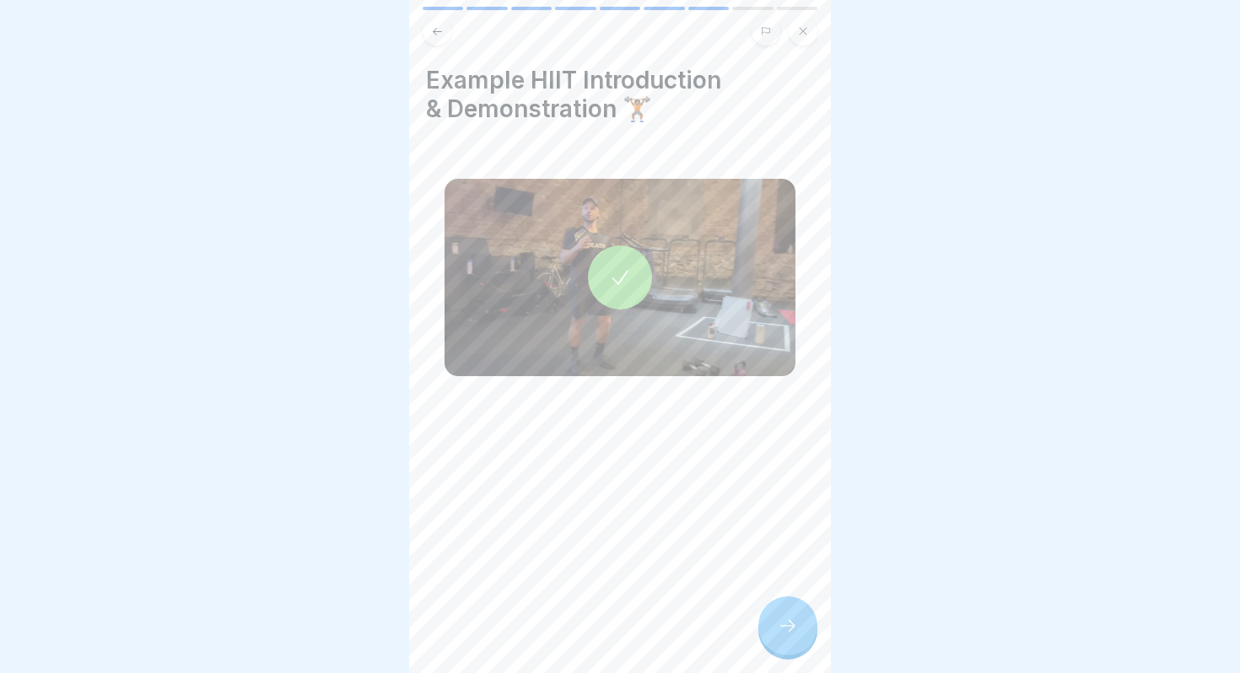
click at [794, 642] on div at bounding box center [787, 625] width 59 height 59
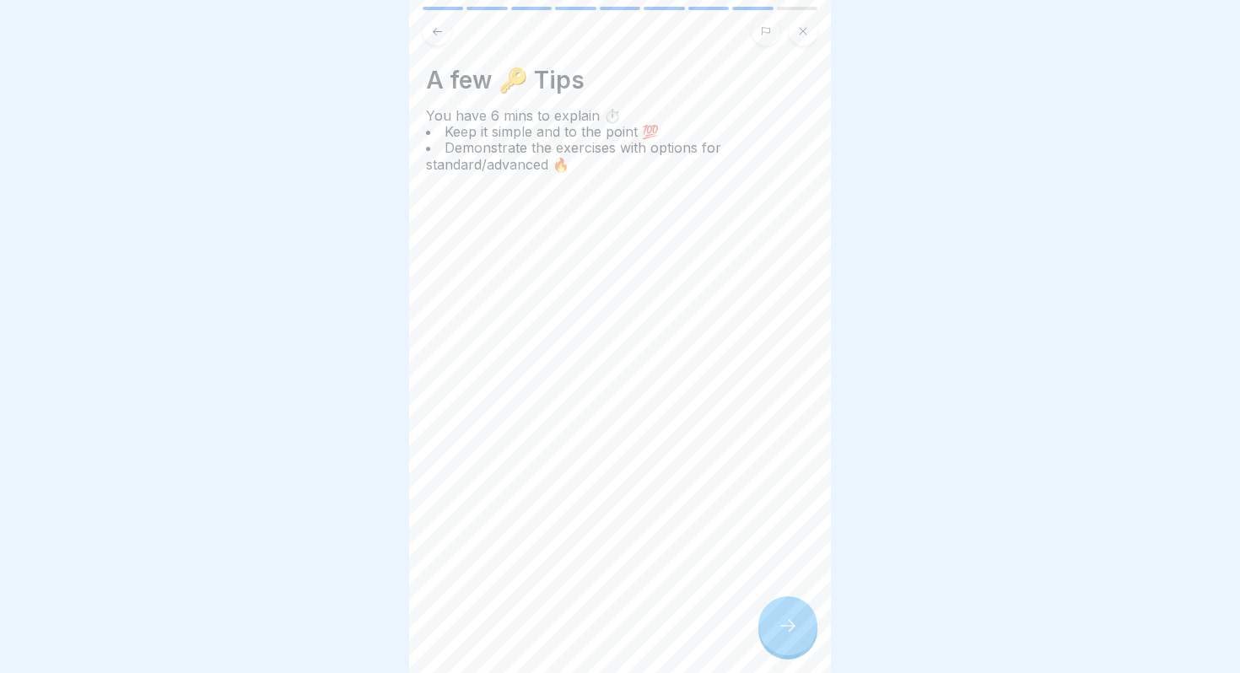
click at [794, 642] on div at bounding box center [787, 625] width 59 height 59
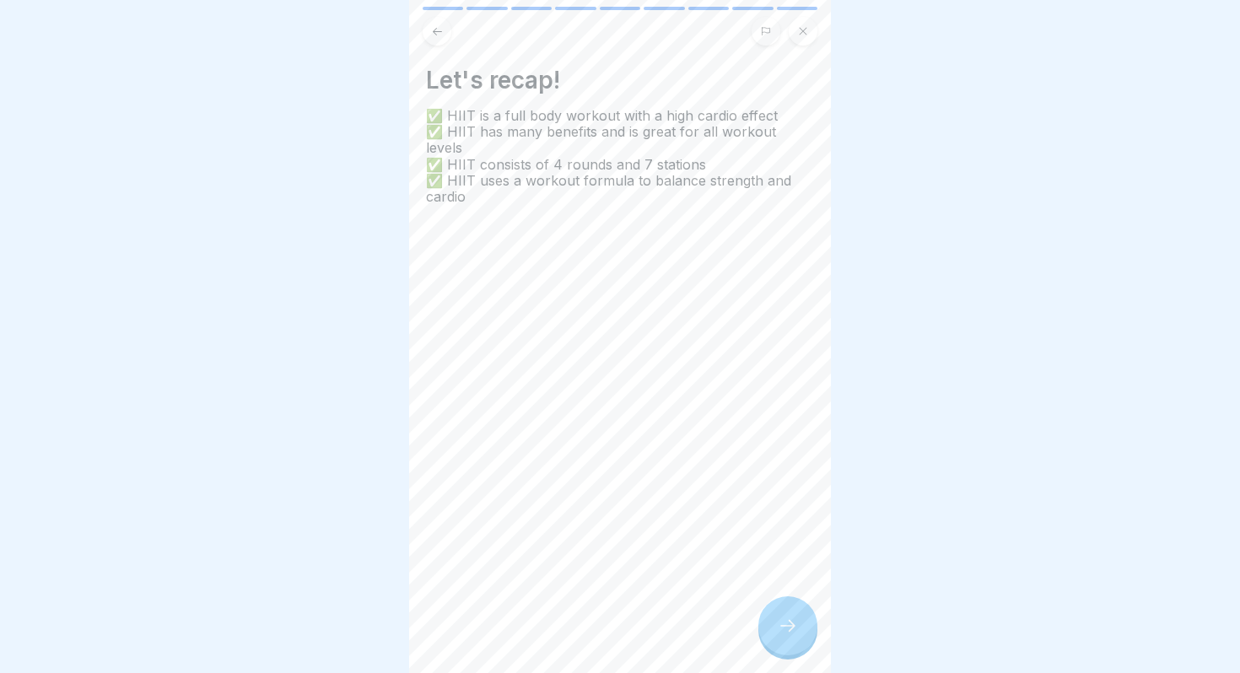
click at [805, 36] on button at bounding box center [802, 31] width 29 height 29
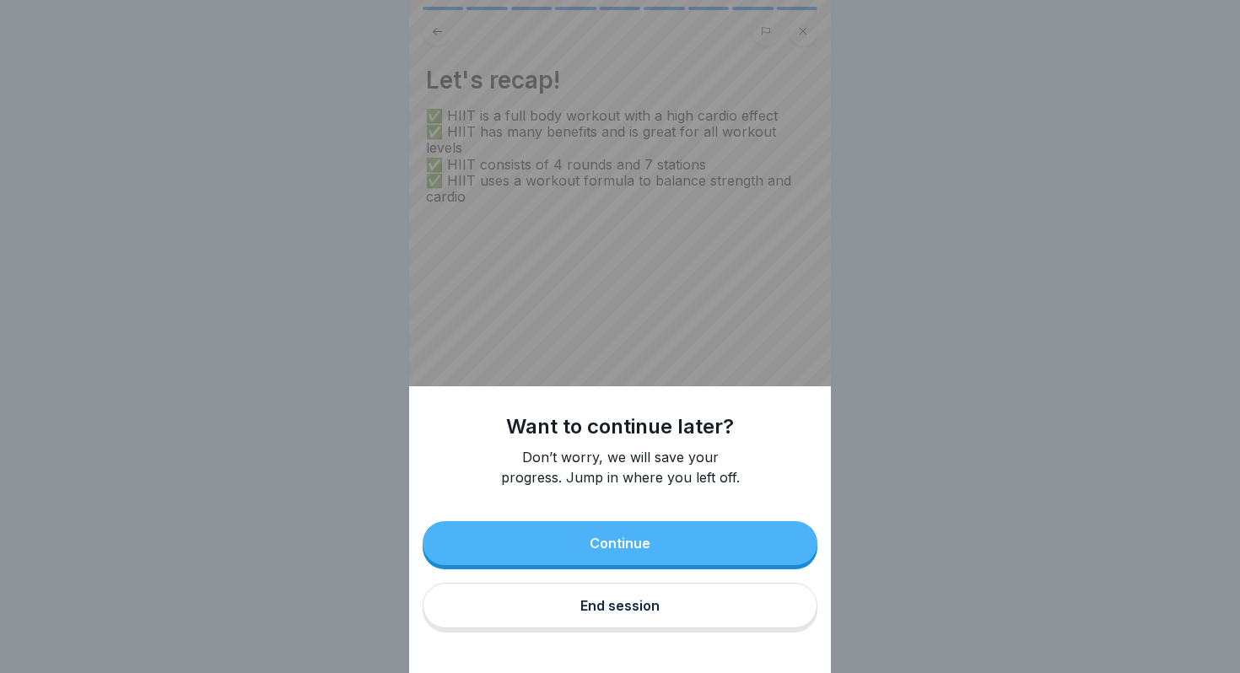
click at [670, 613] on button "End session" at bounding box center [619, 606] width 395 height 46
